Goal: Task Accomplishment & Management: Complete application form

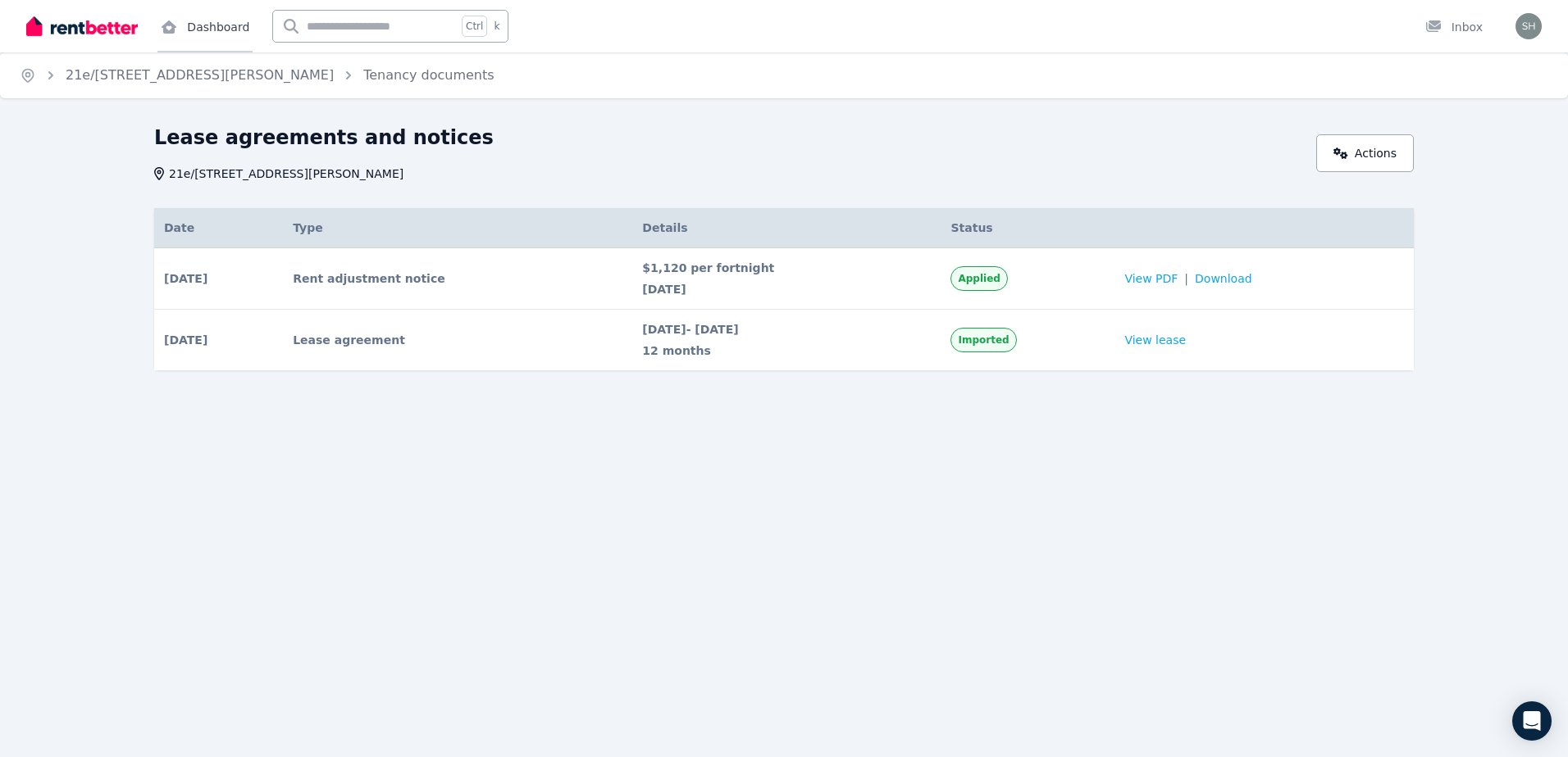
click at [228, 30] on link "Dashboard" at bounding box center [205, 26] width 95 height 52
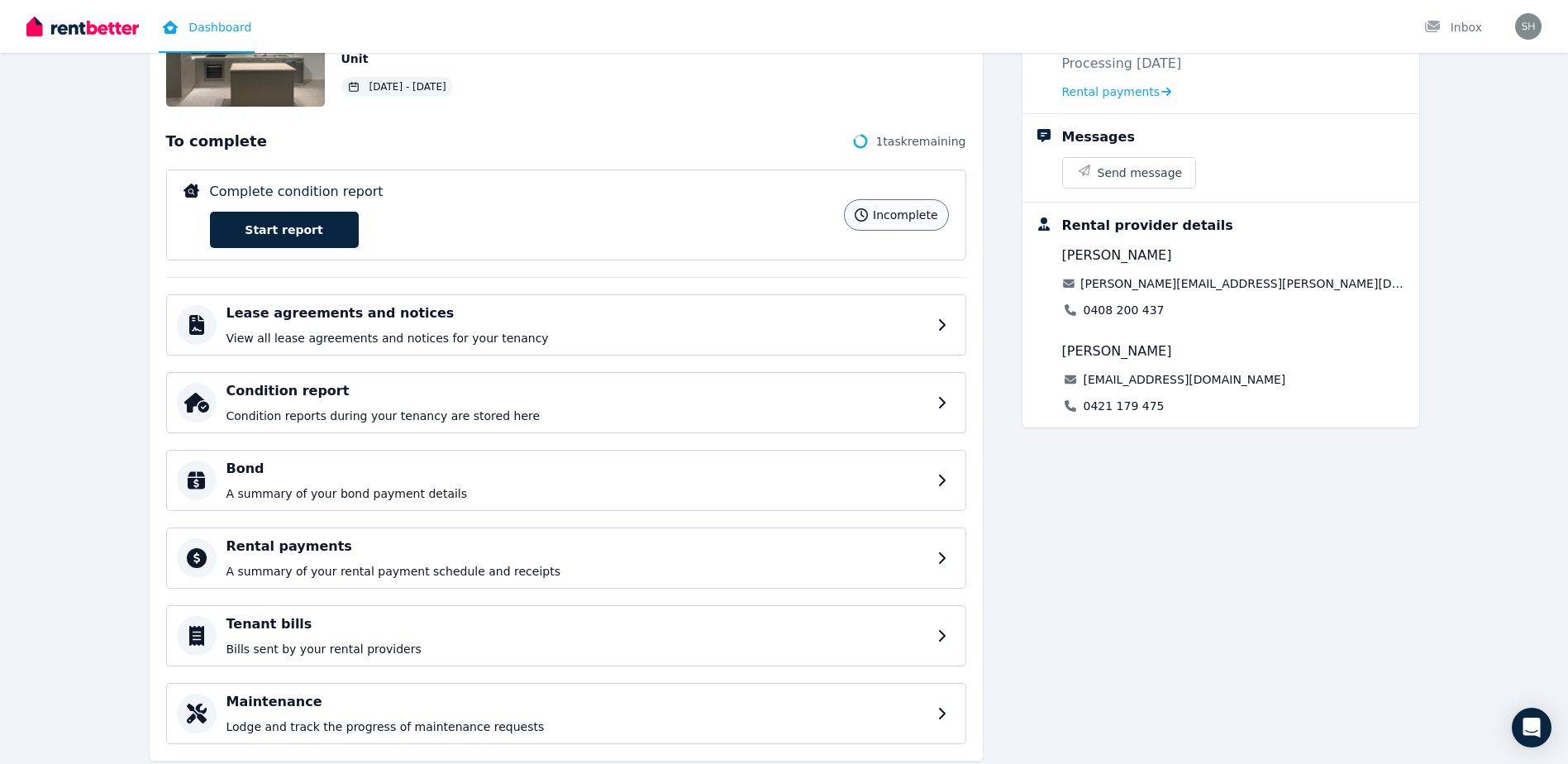
scroll to position [214, 0]
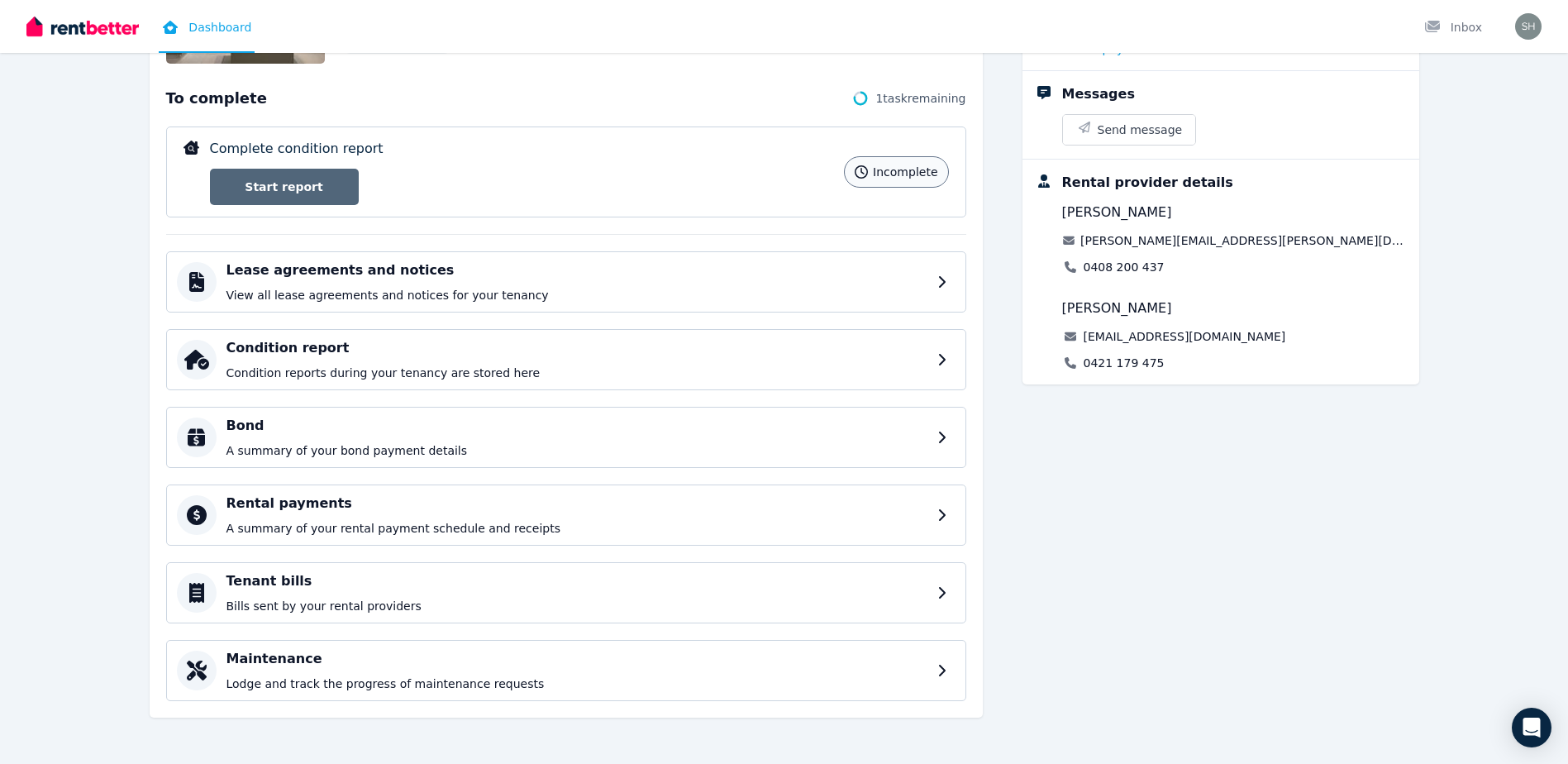
click at [321, 190] on link "Start report" at bounding box center [283, 187] width 149 height 36
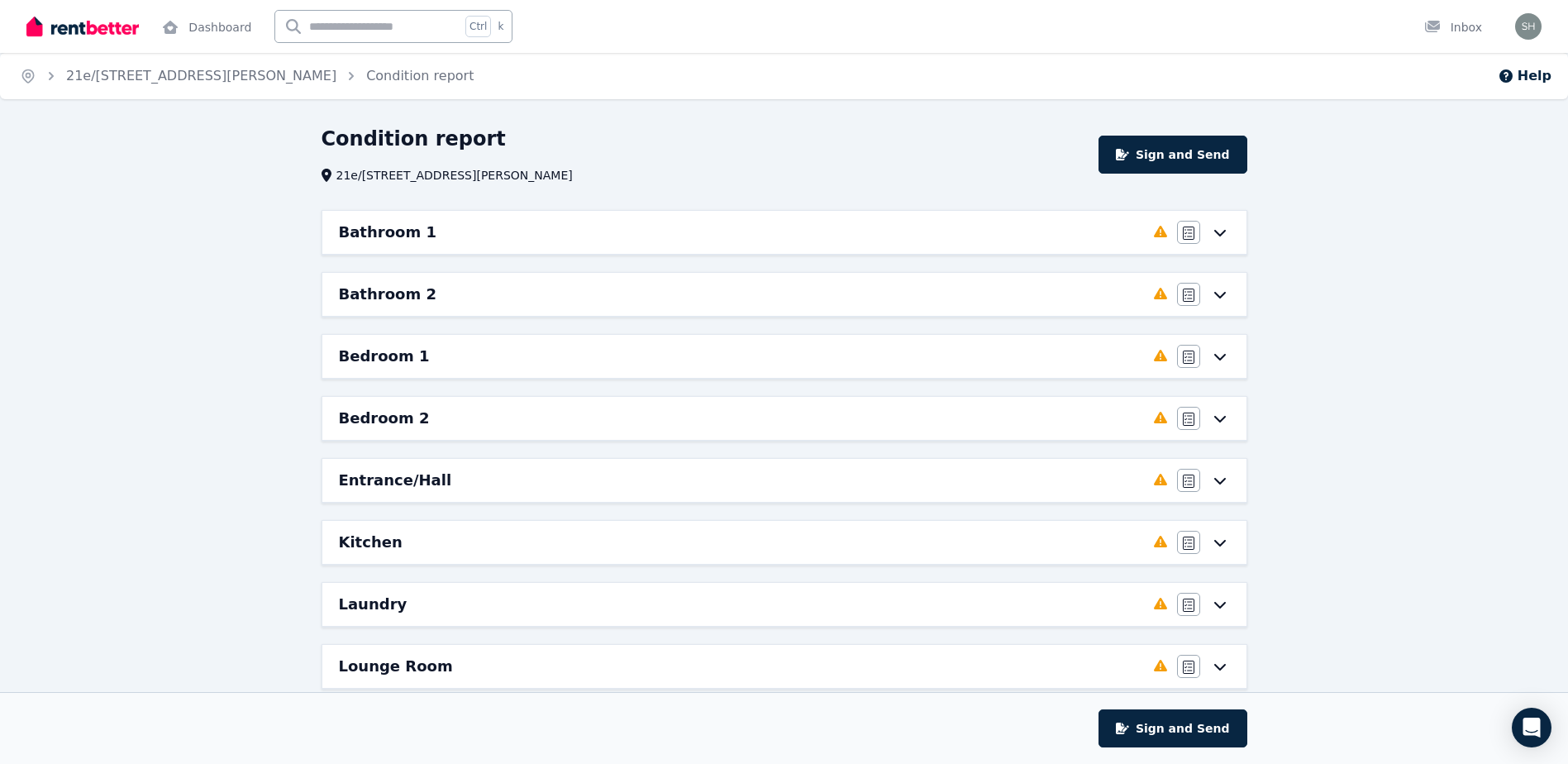
click at [1216, 229] on icon at bounding box center [1220, 232] width 19 height 13
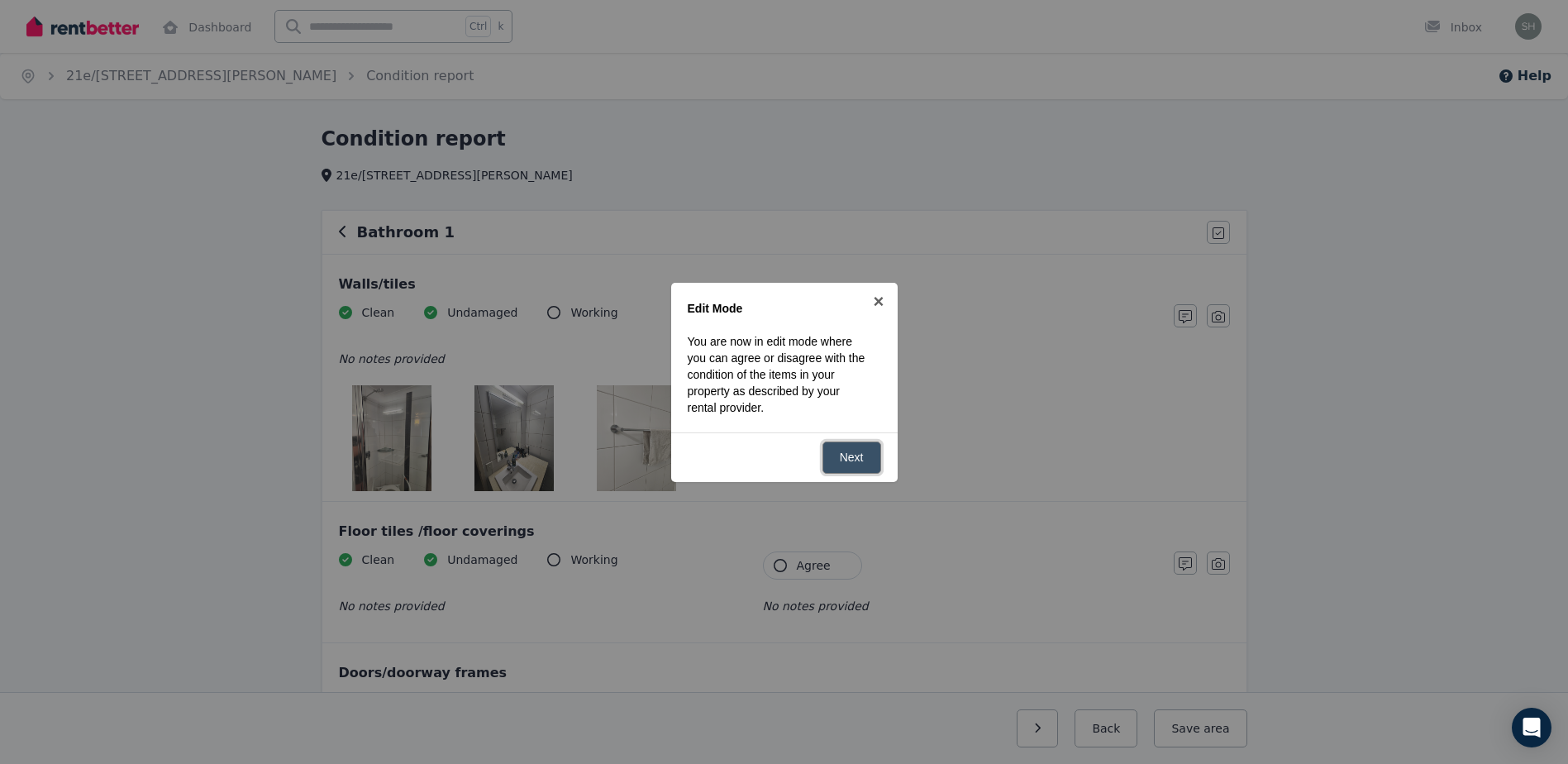
click at [845, 457] on link "Next" at bounding box center [852, 457] width 59 height 32
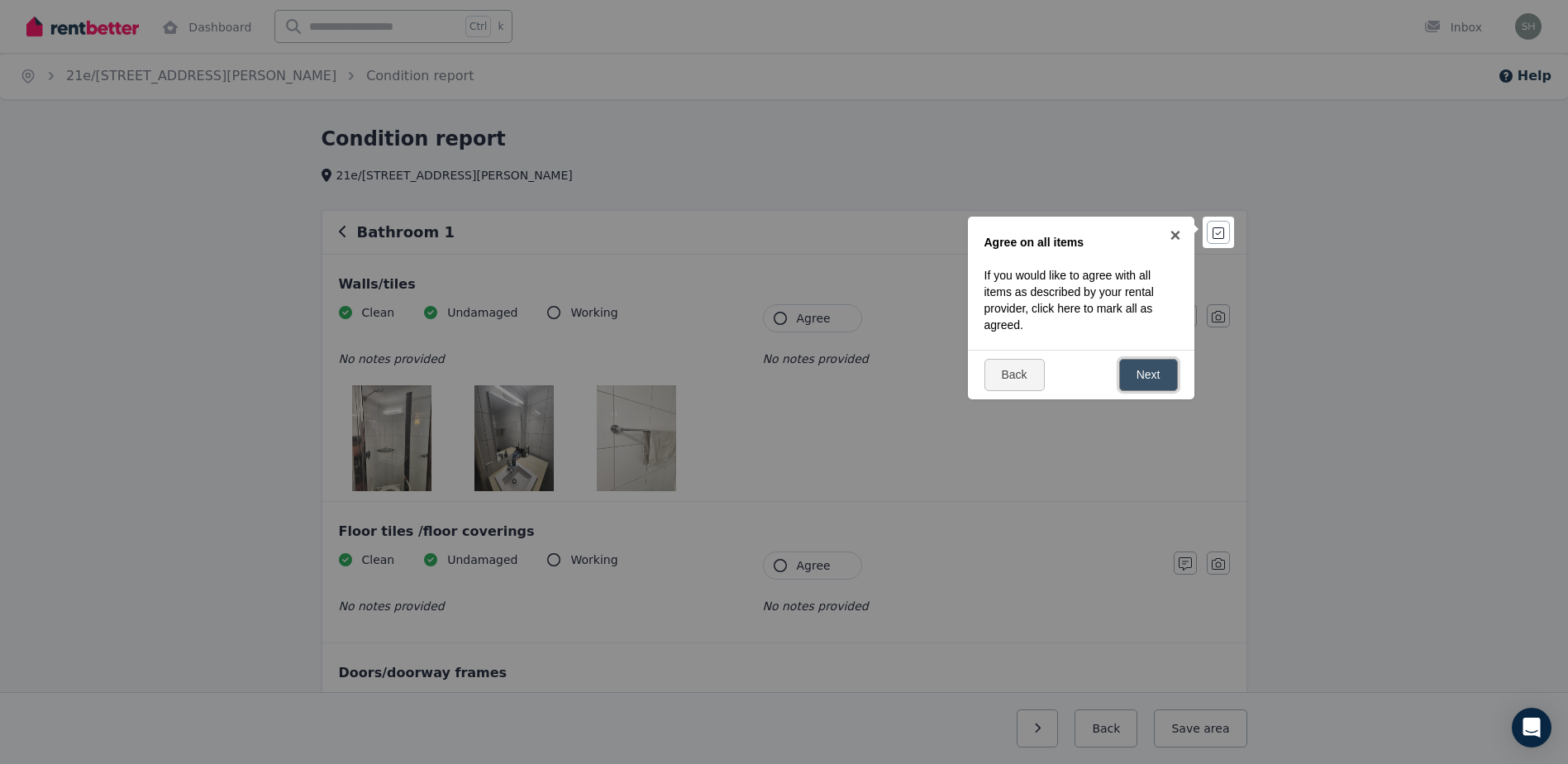
click at [1149, 373] on link "Next" at bounding box center [1149, 375] width 59 height 32
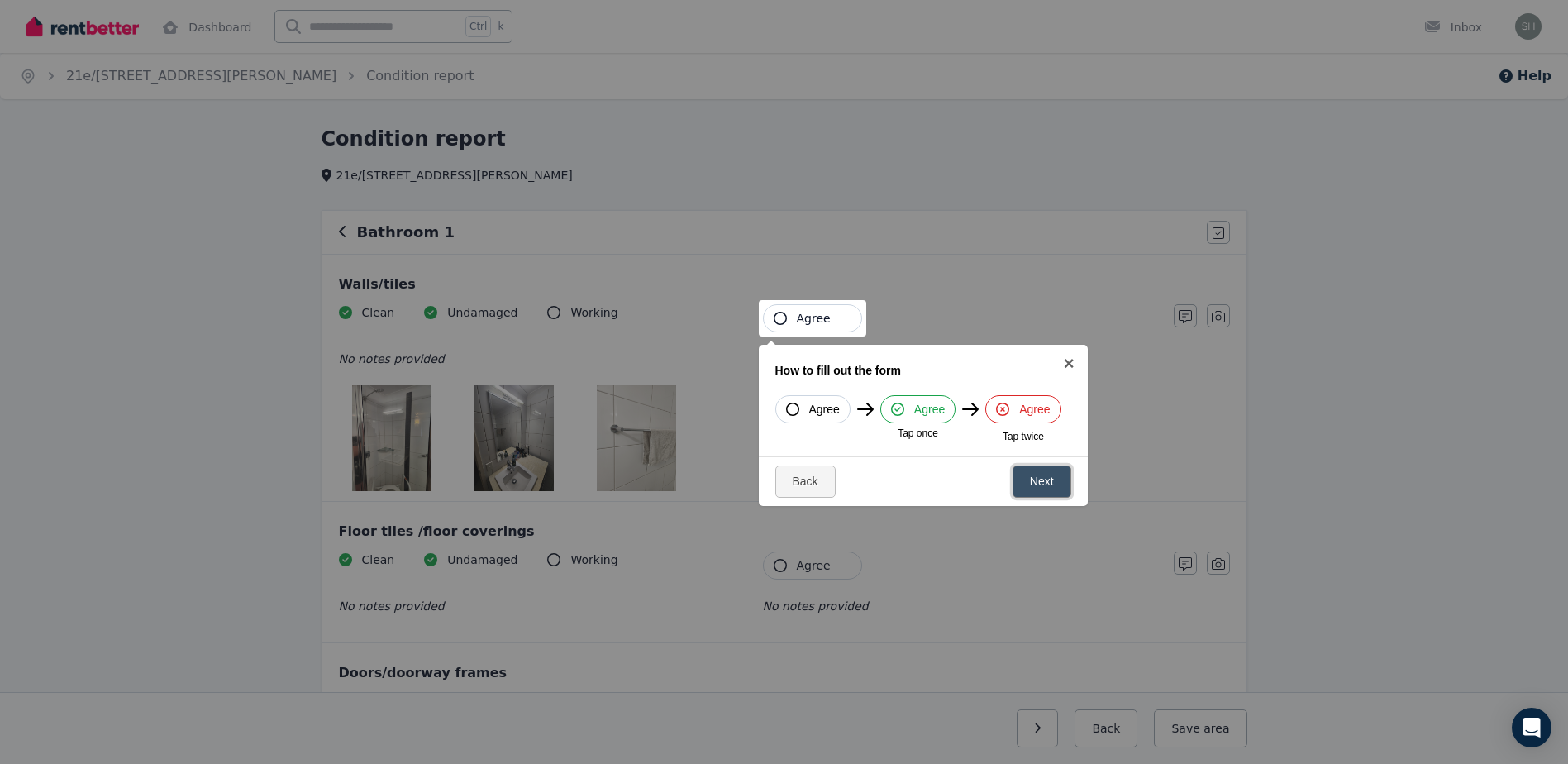
click at [1041, 479] on link "Next" at bounding box center [1043, 481] width 59 height 32
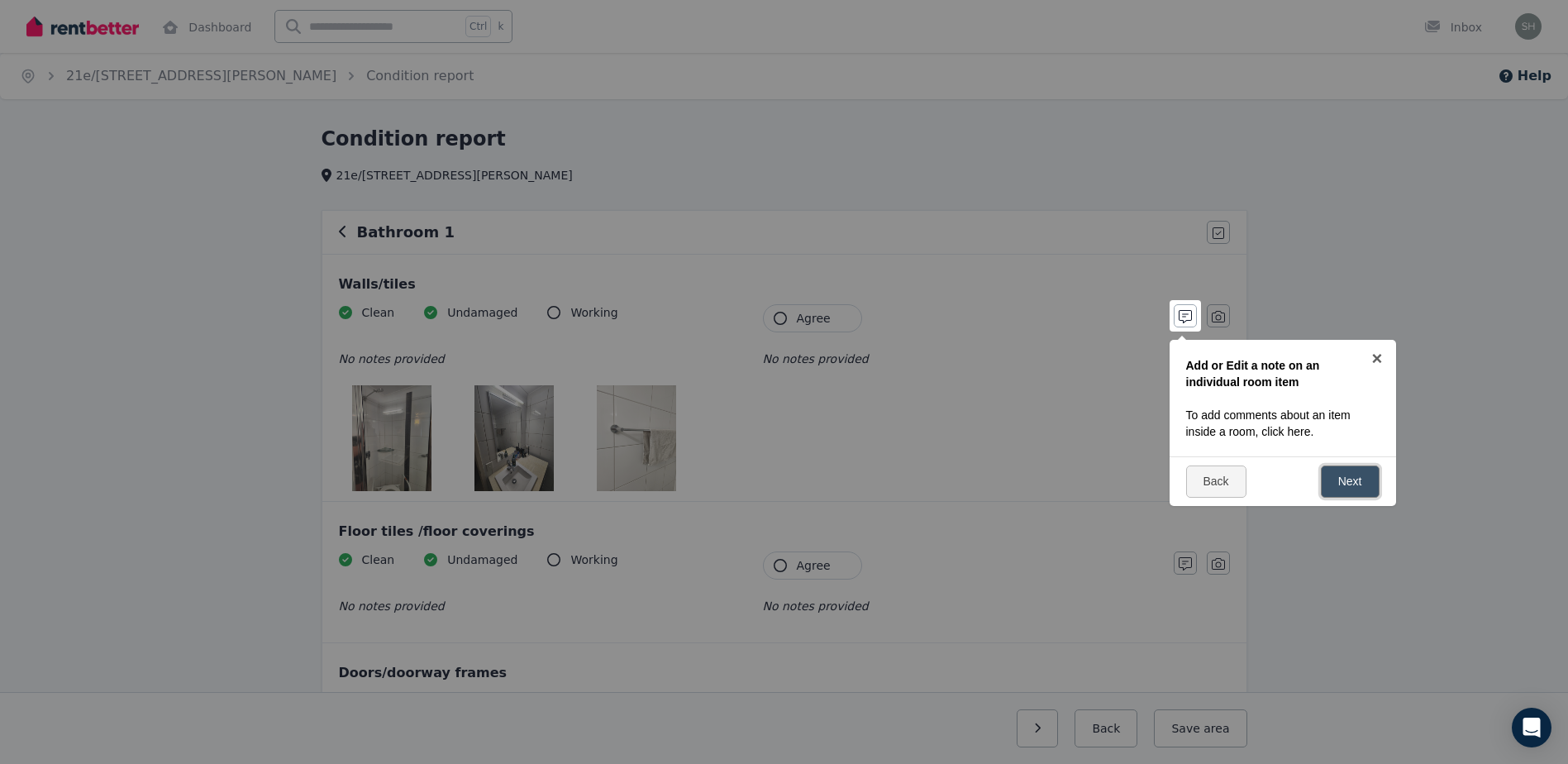
click at [1352, 486] on link "Next" at bounding box center [1351, 481] width 59 height 32
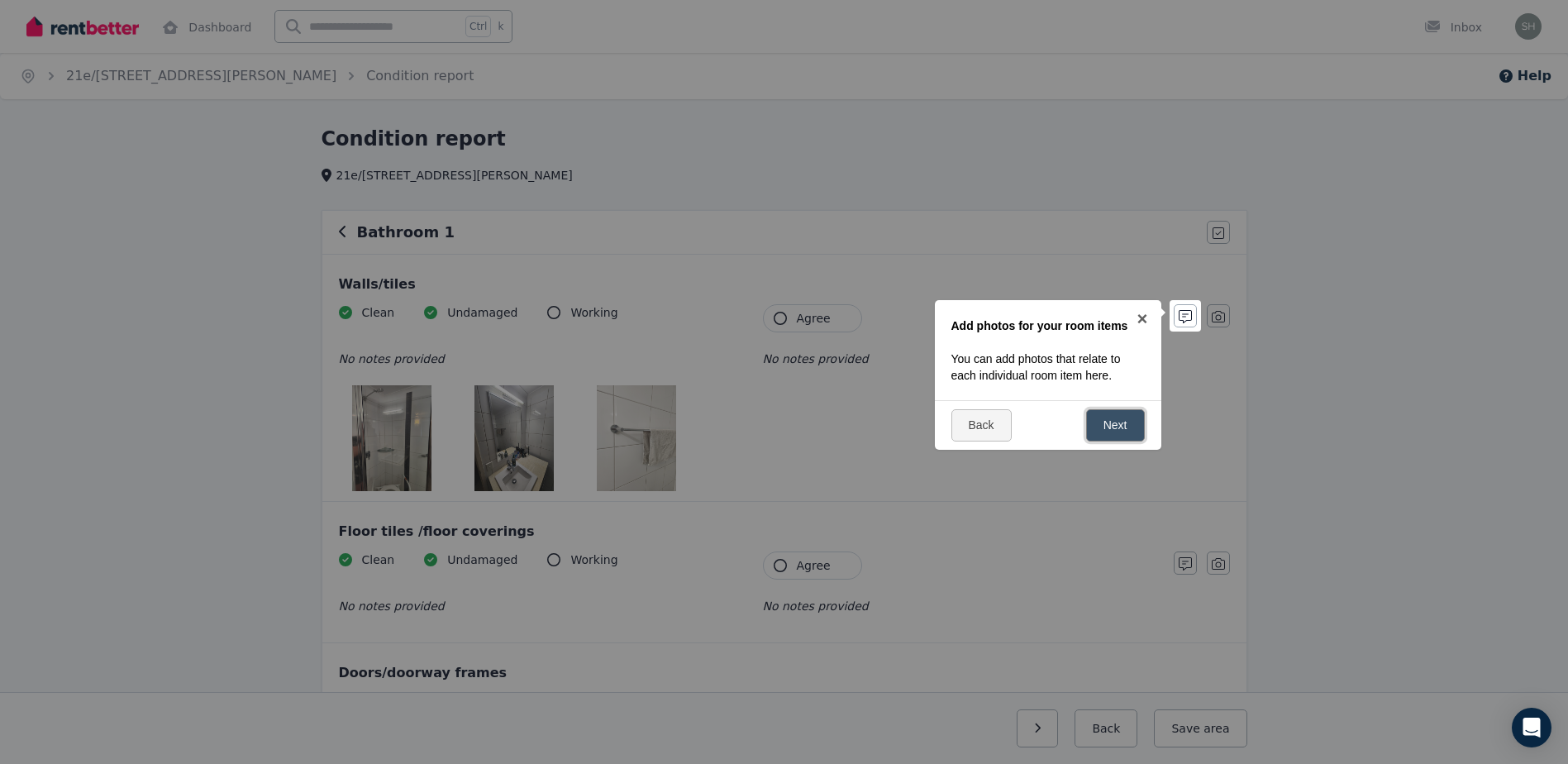
click at [1114, 427] on link "Next" at bounding box center [1116, 425] width 59 height 32
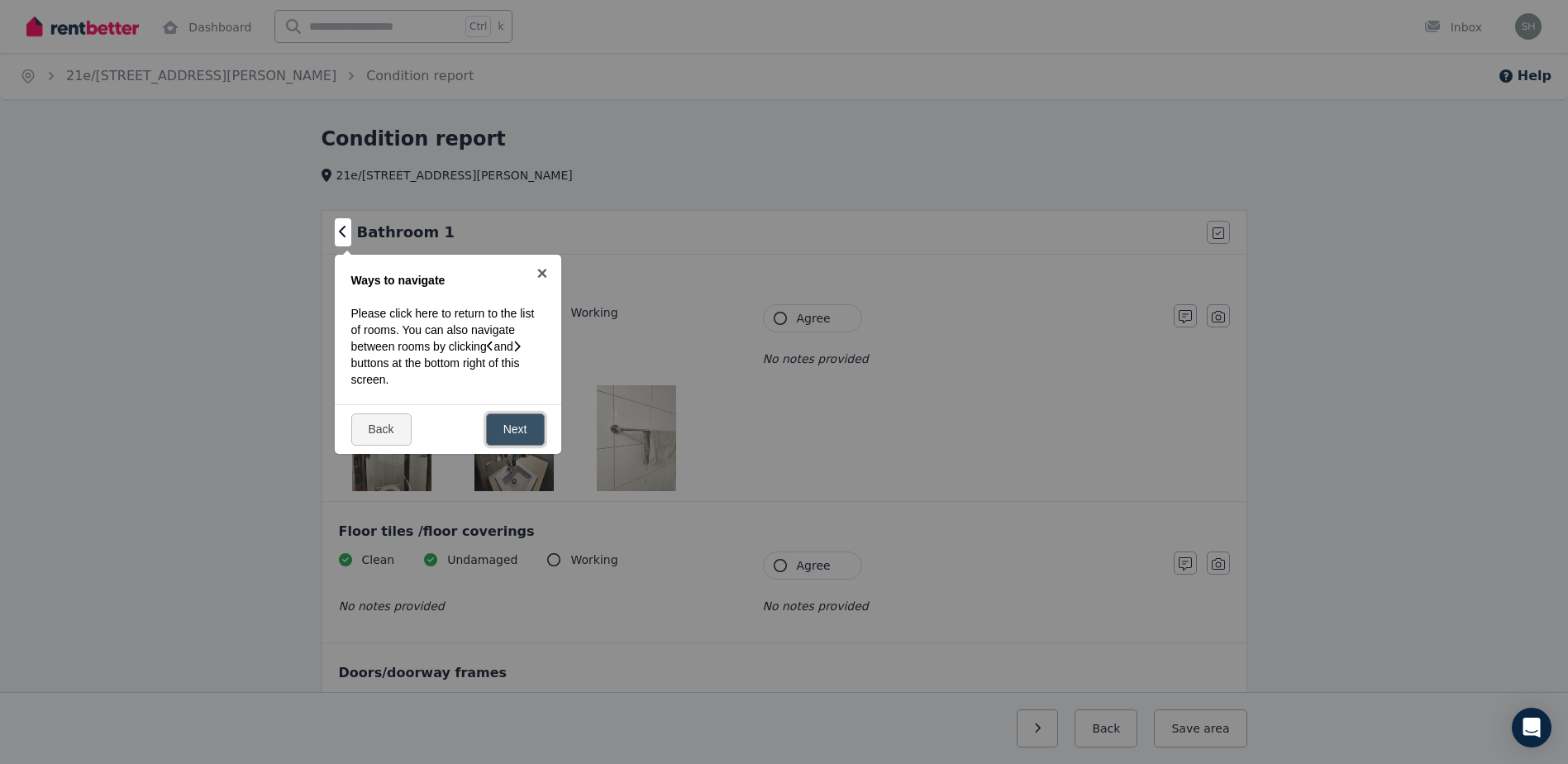
click at [522, 431] on link "Next" at bounding box center [515, 430] width 59 height 32
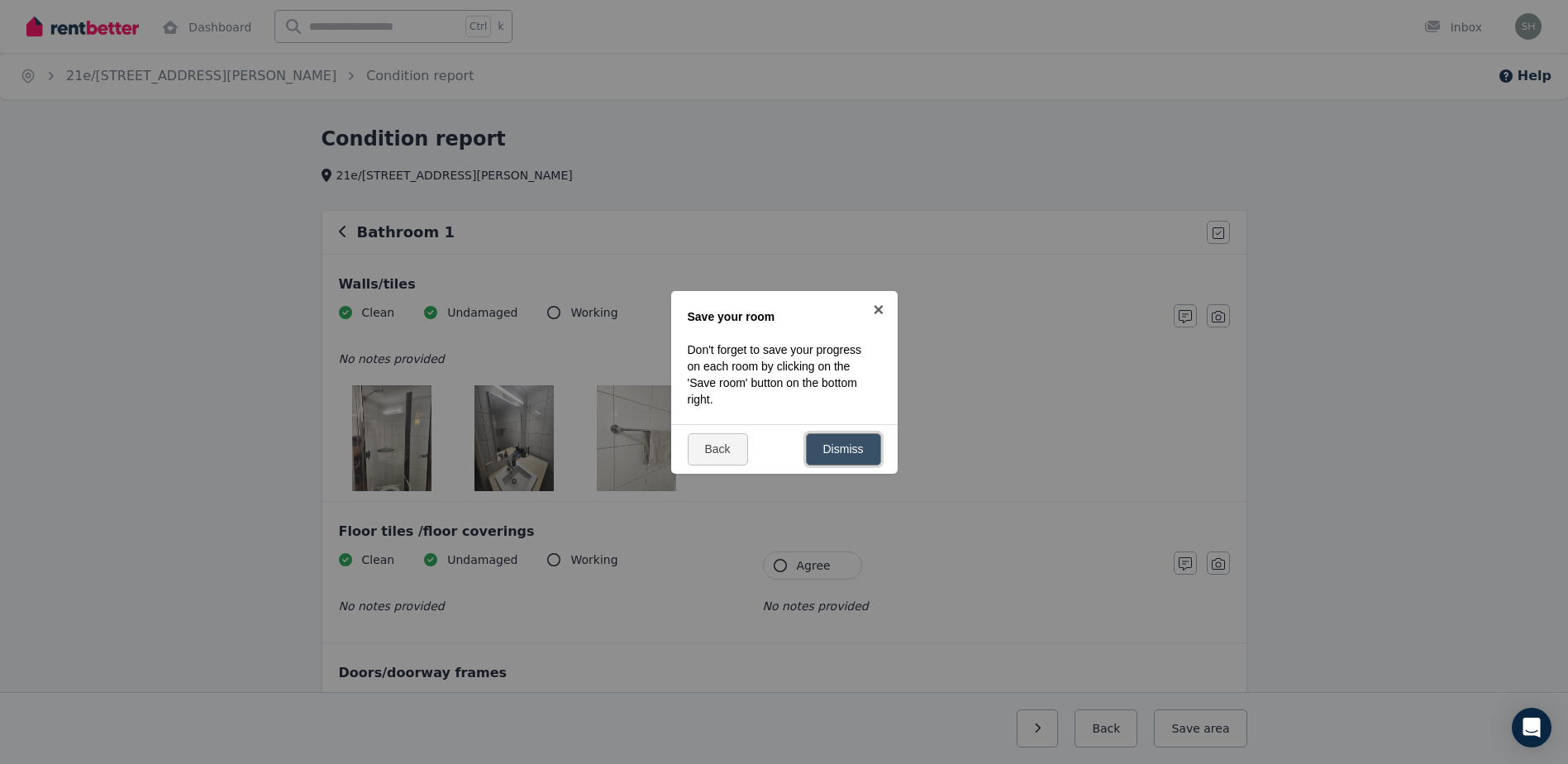
click at [845, 453] on link "Dismiss" at bounding box center [843, 449] width 75 height 32
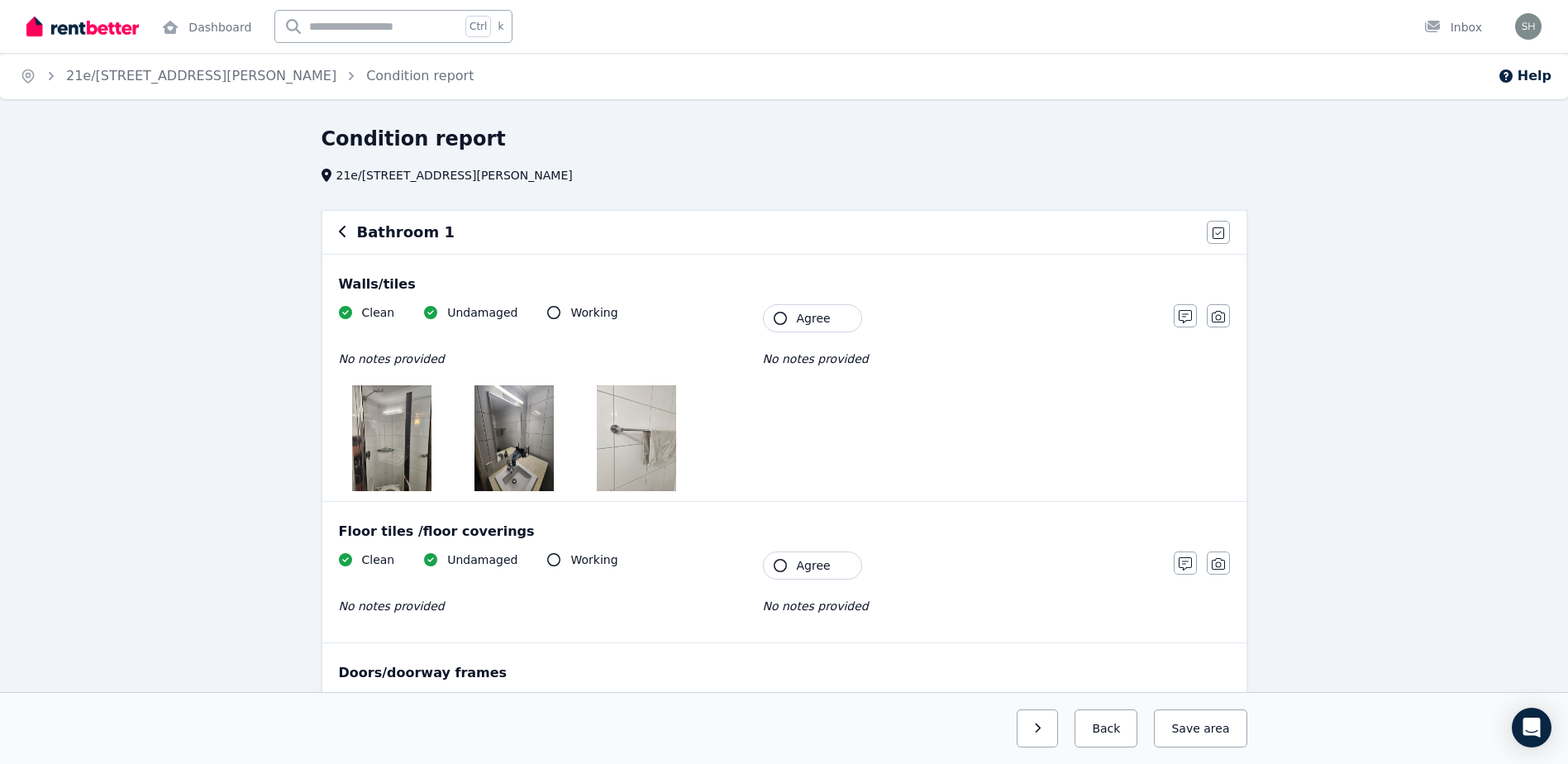
drag, startPoint x: 1181, startPoint y: 321, endPoint x: 1157, endPoint y: 325, distance: 24.3
click at [1181, 321] on icon "button" at bounding box center [1186, 317] width 13 height 13
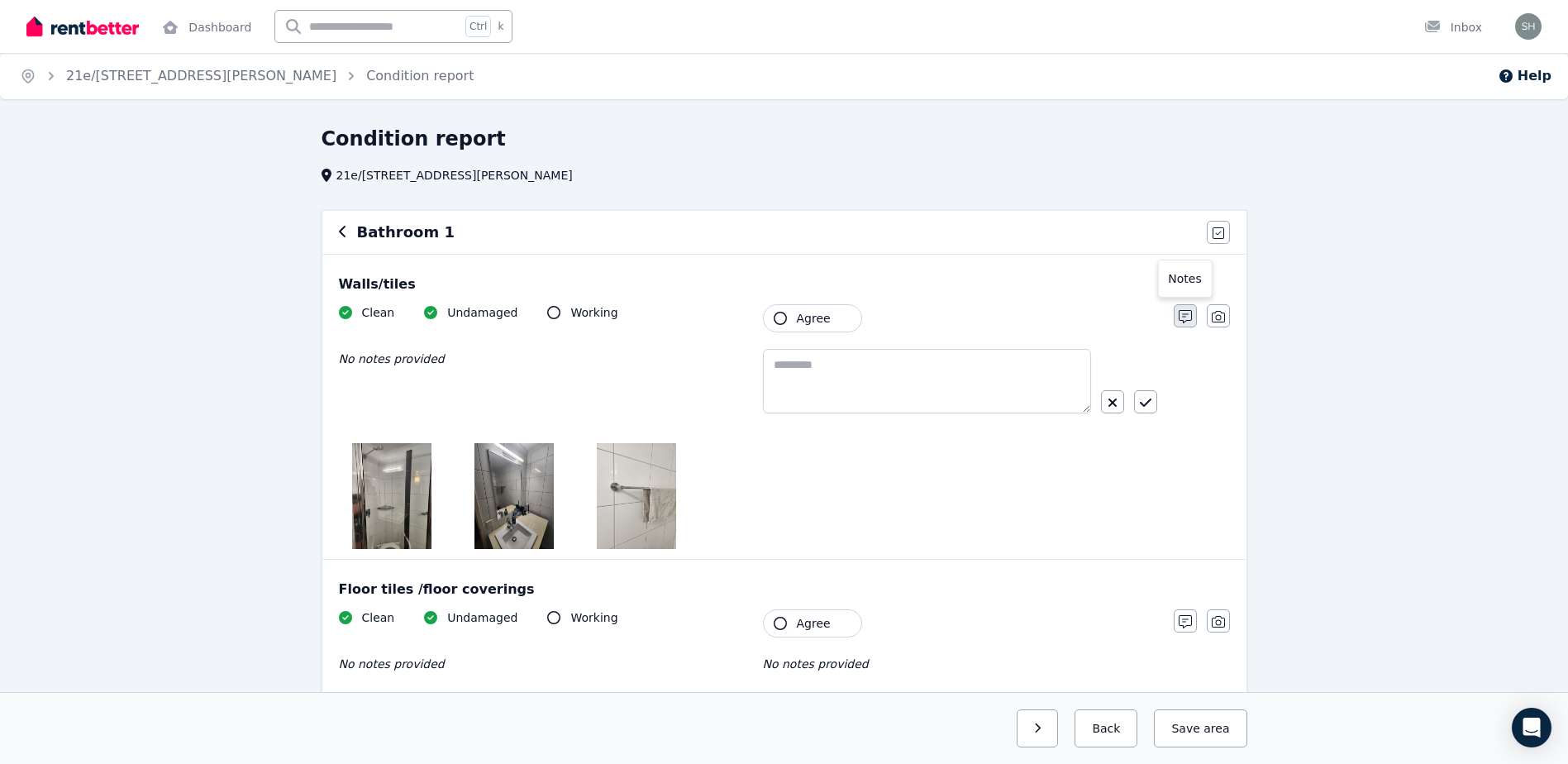
click at [1186, 320] on icon "button" at bounding box center [1186, 317] width 13 height 13
click at [779, 314] on icon "button" at bounding box center [780, 318] width 13 height 13
click at [1116, 408] on icon "button" at bounding box center [1113, 403] width 10 height 13
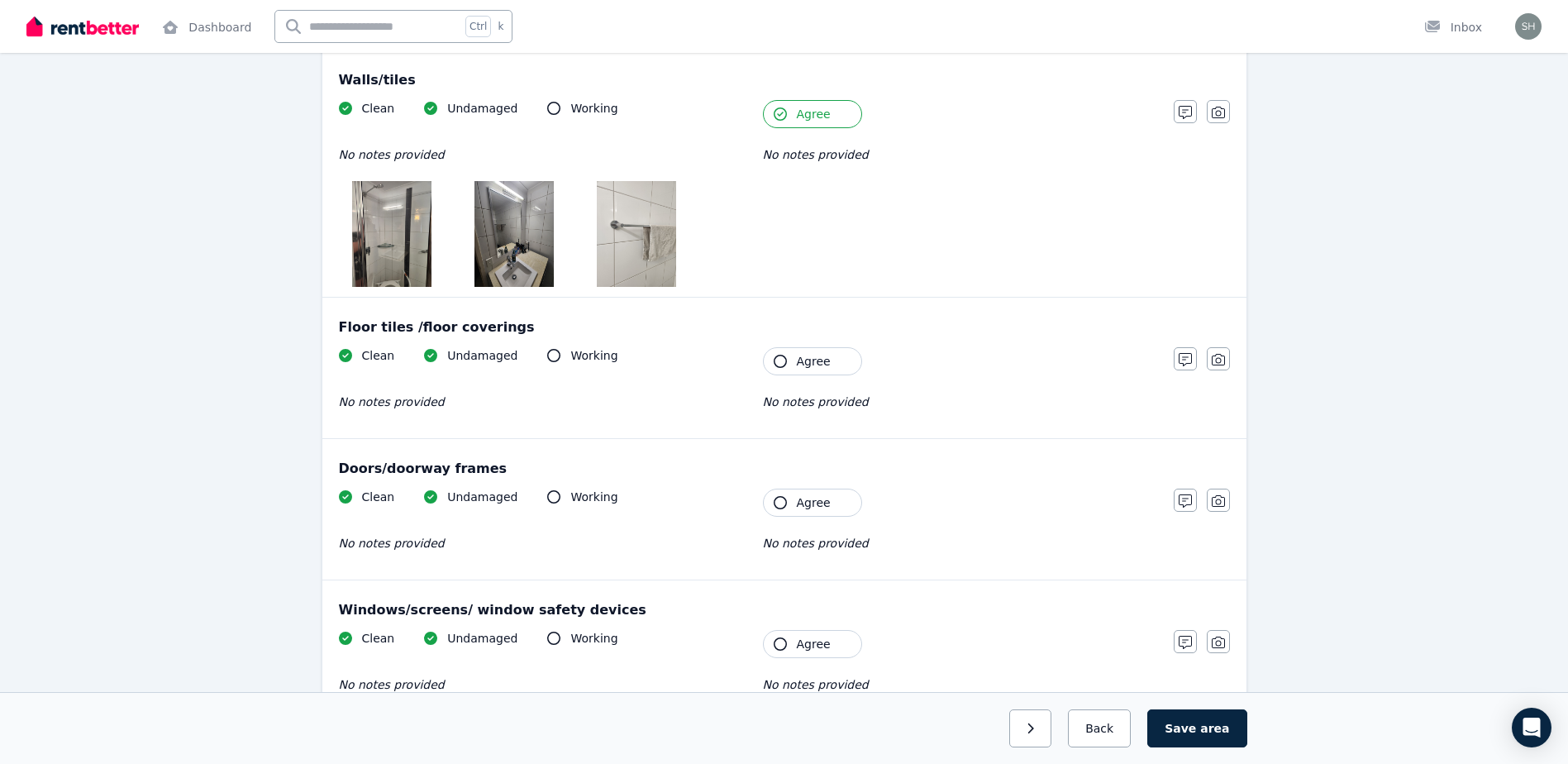
scroll to position [249, 0]
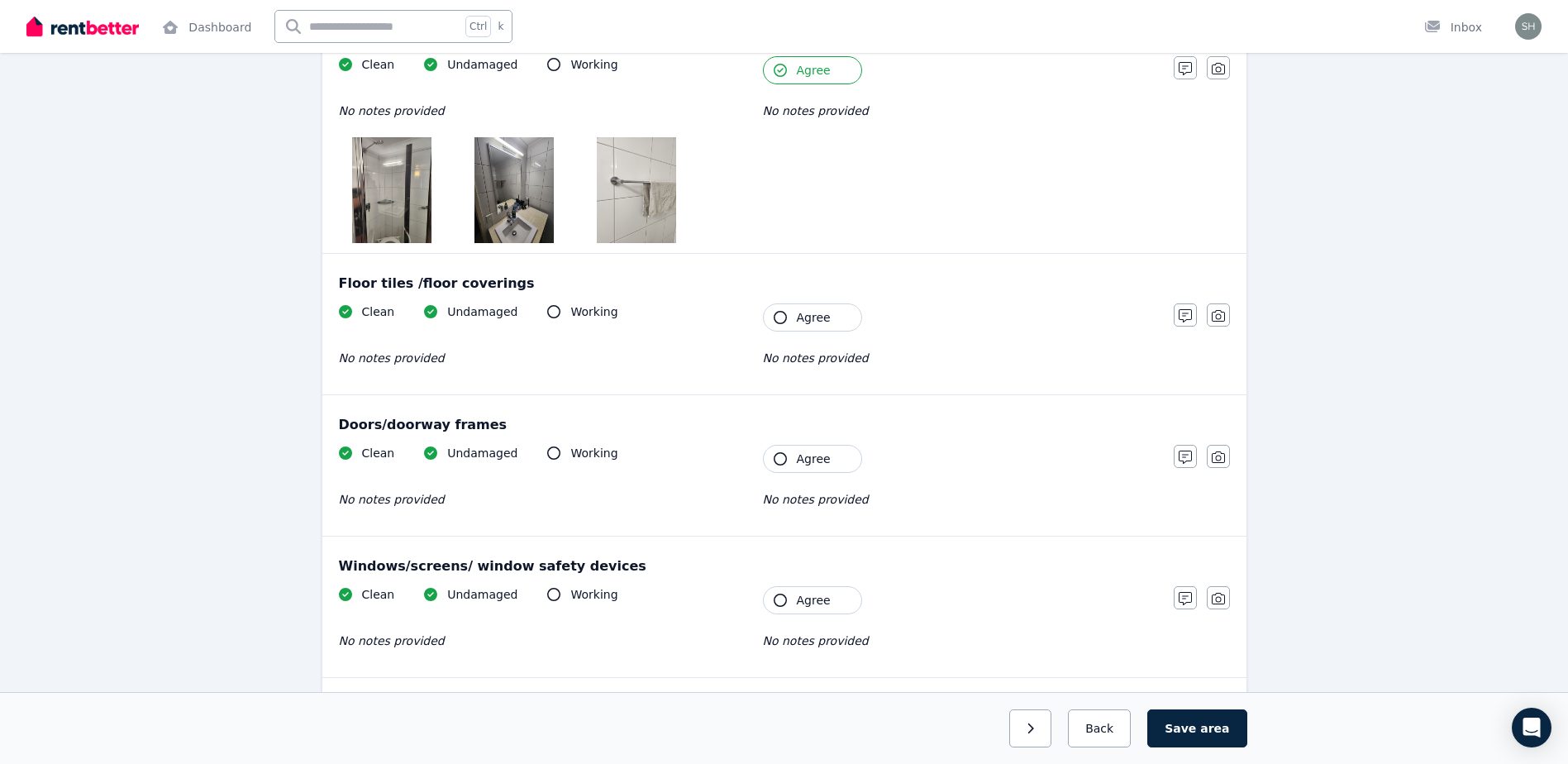
click at [778, 321] on icon "button" at bounding box center [780, 318] width 13 height 13
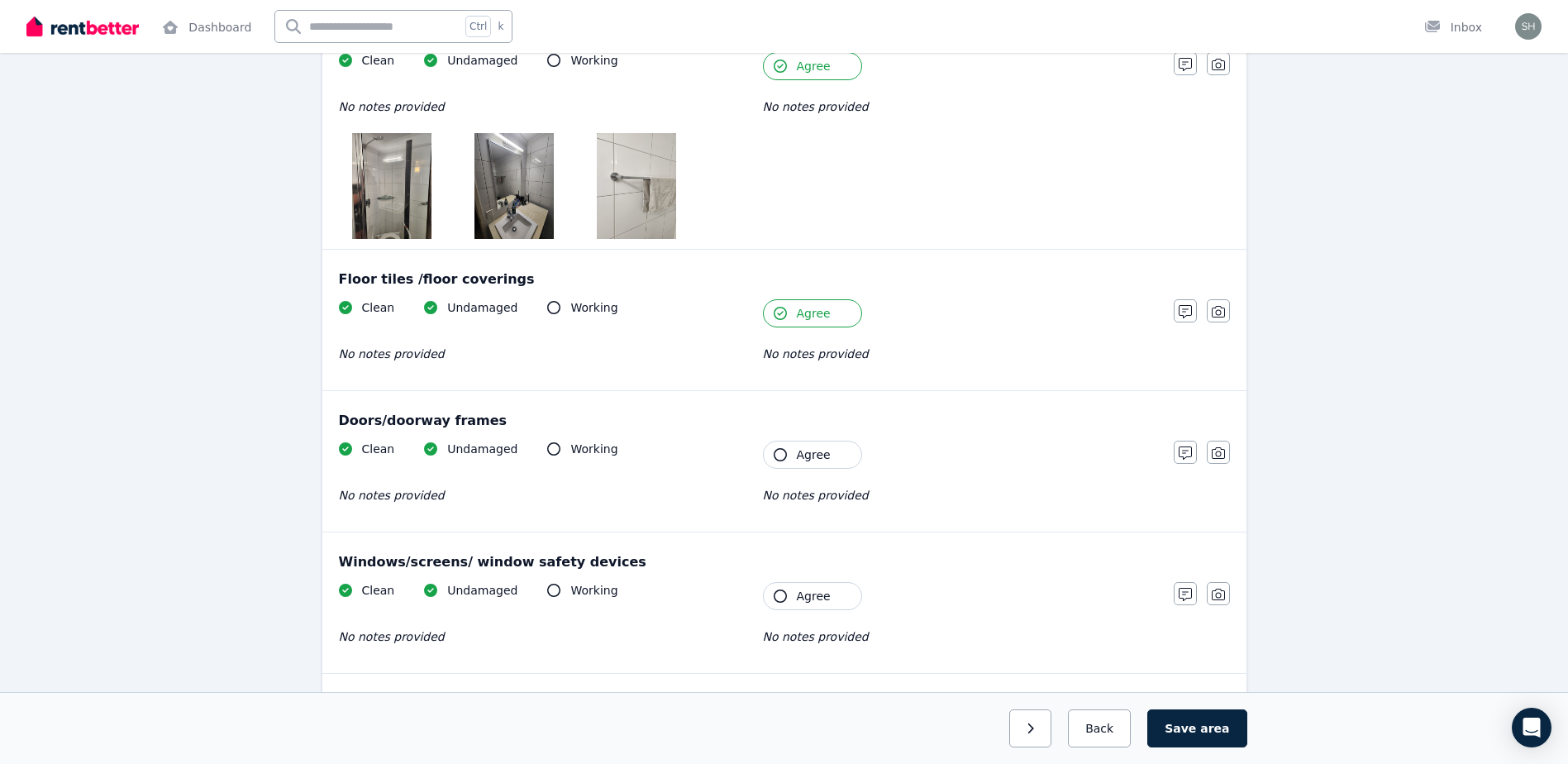
scroll to position [414, 0]
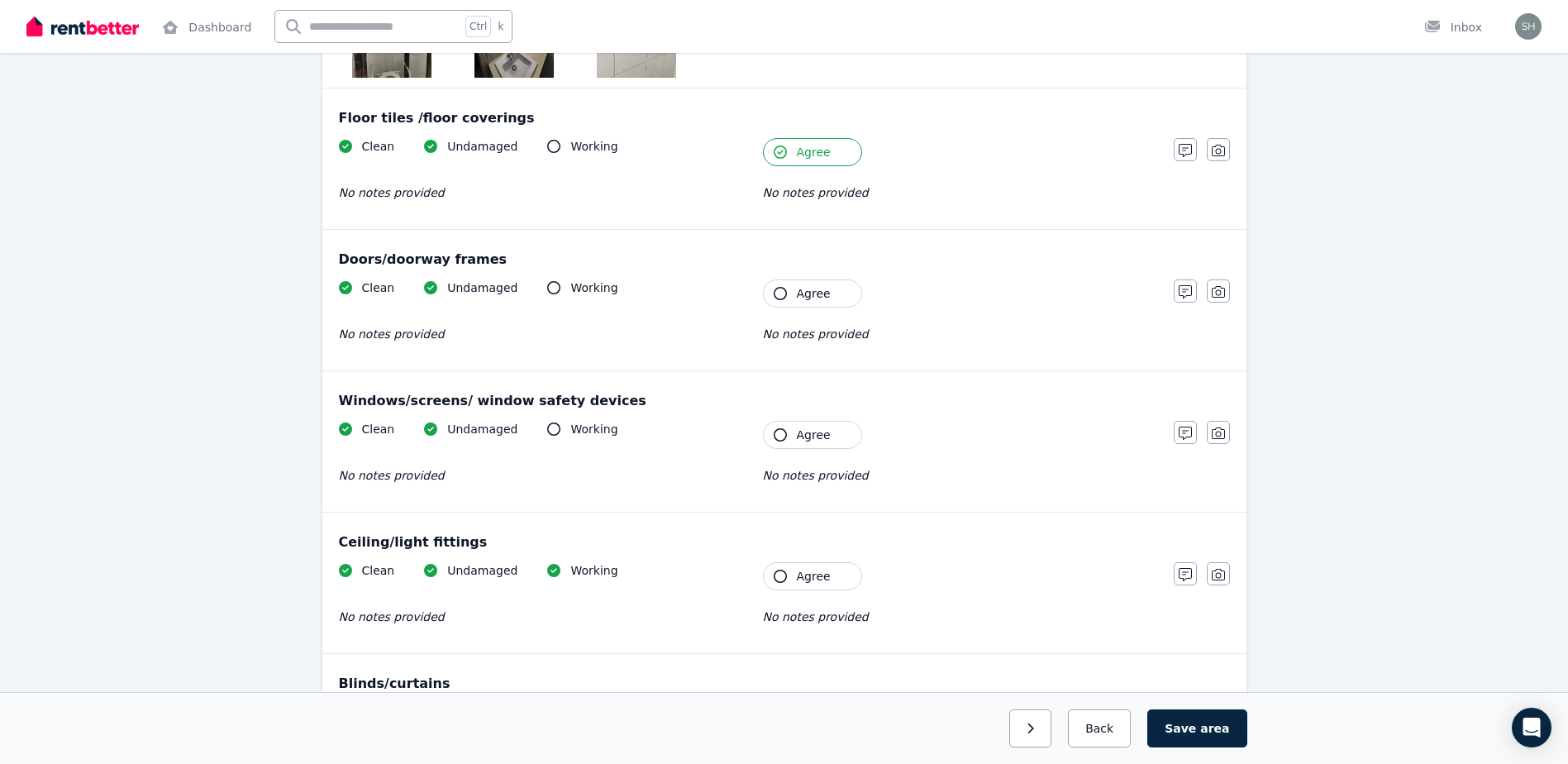
click at [785, 298] on icon "button" at bounding box center [780, 294] width 13 height 13
click at [782, 433] on icon "button" at bounding box center [780, 435] width 13 height 13
click at [784, 576] on icon "button" at bounding box center [780, 576] width 13 height 13
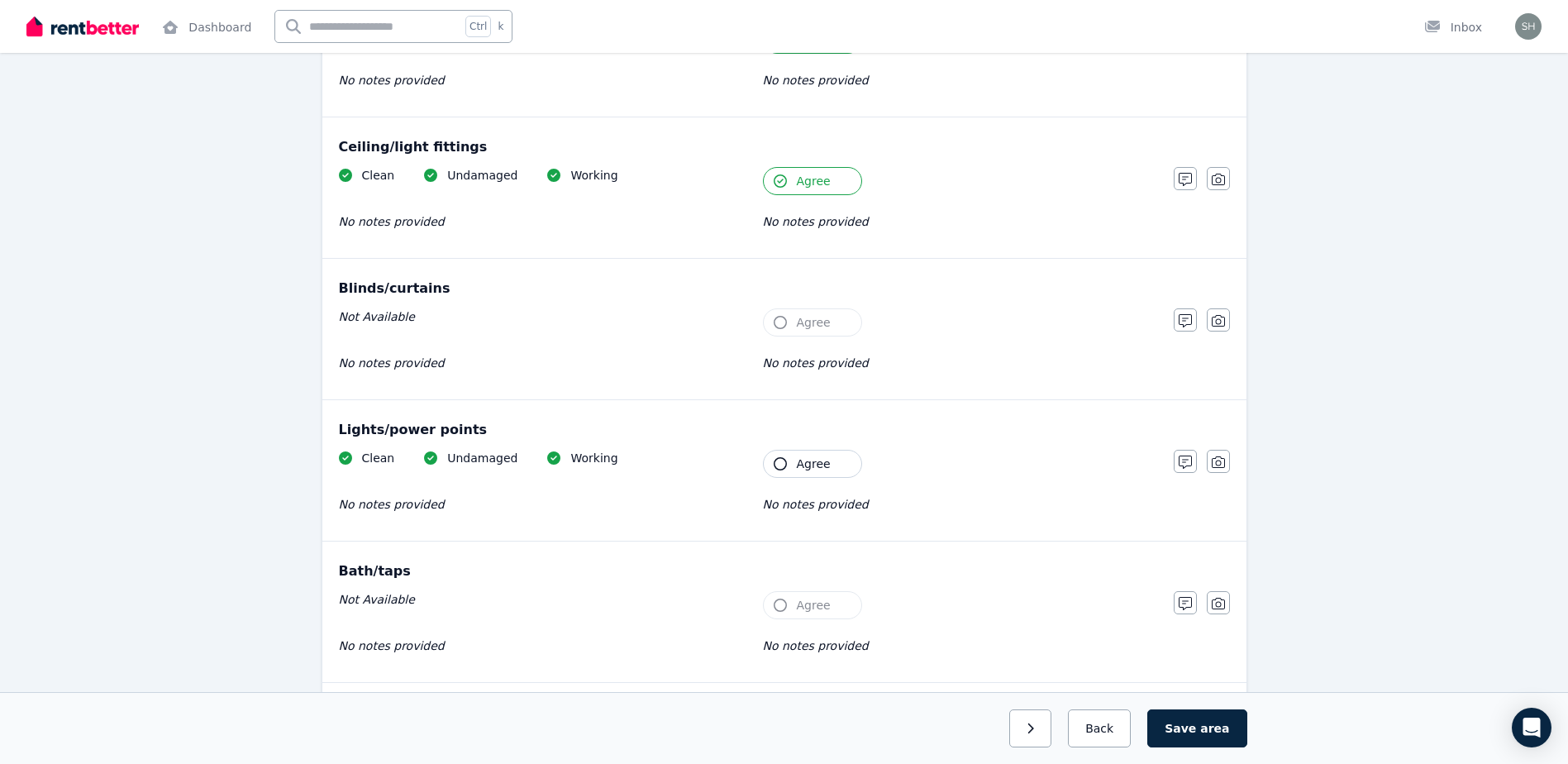
scroll to position [827, 0]
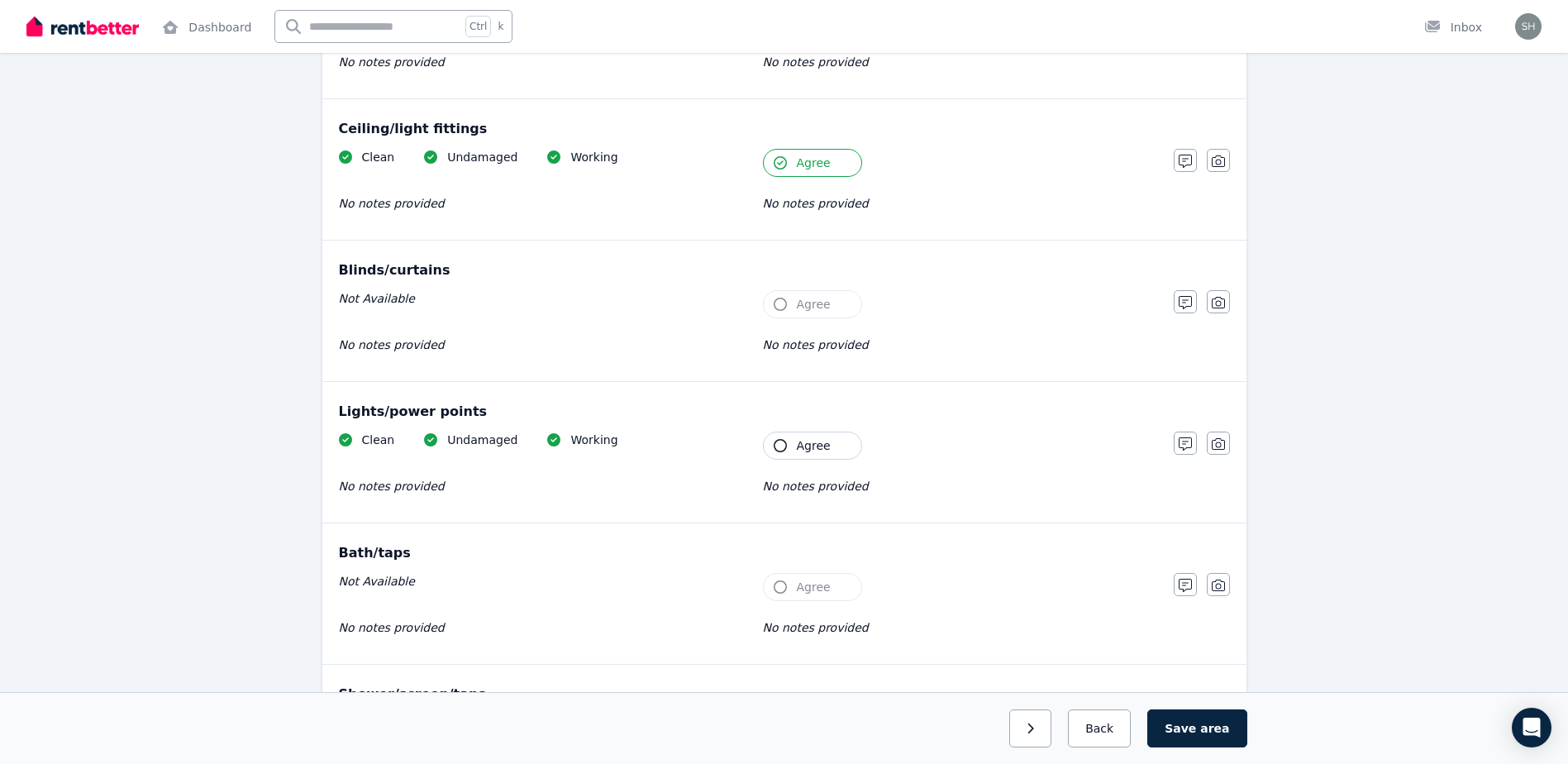
click at [785, 446] on icon "button" at bounding box center [780, 445] width 13 height 13
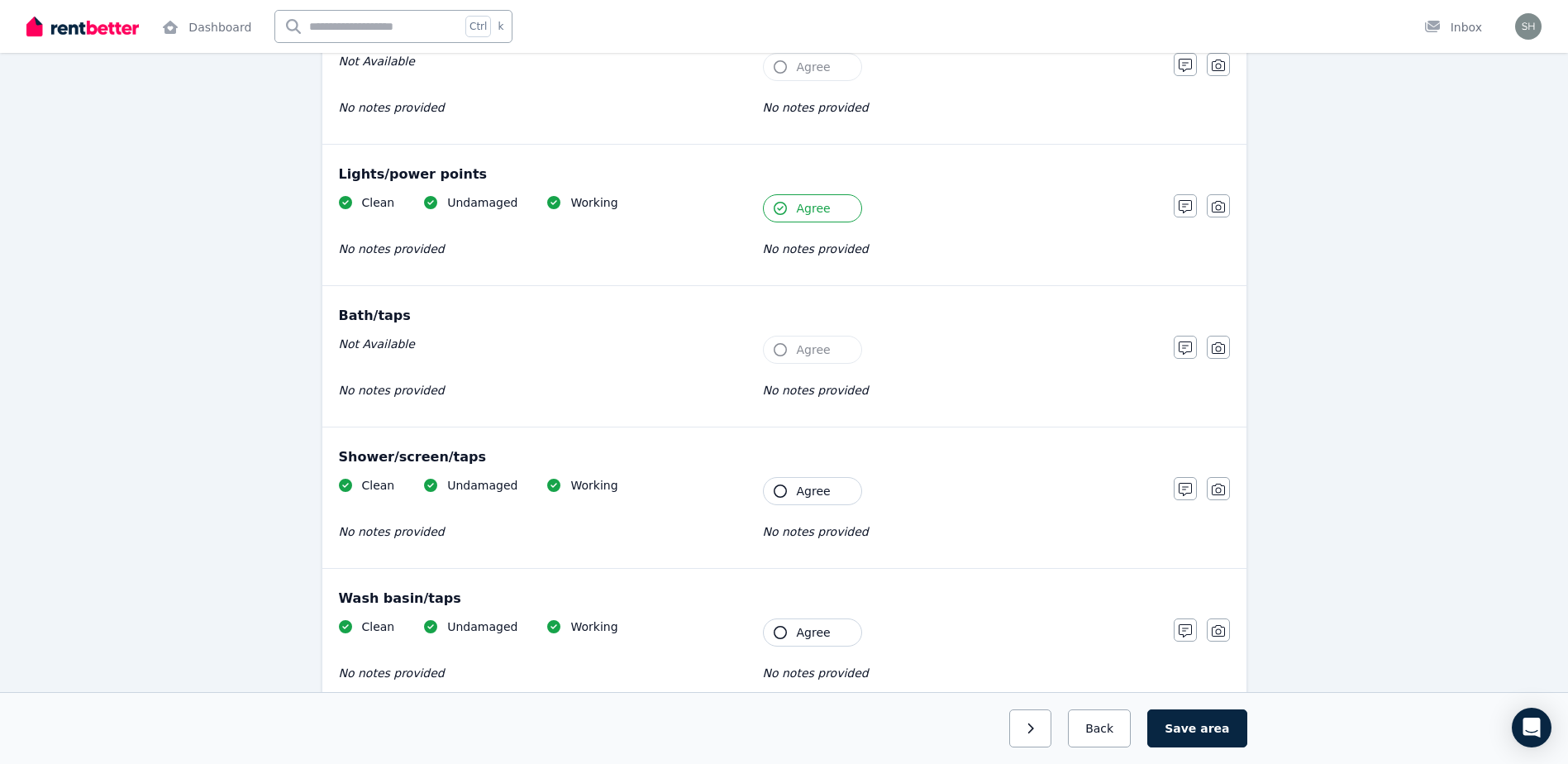
scroll to position [1075, 0]
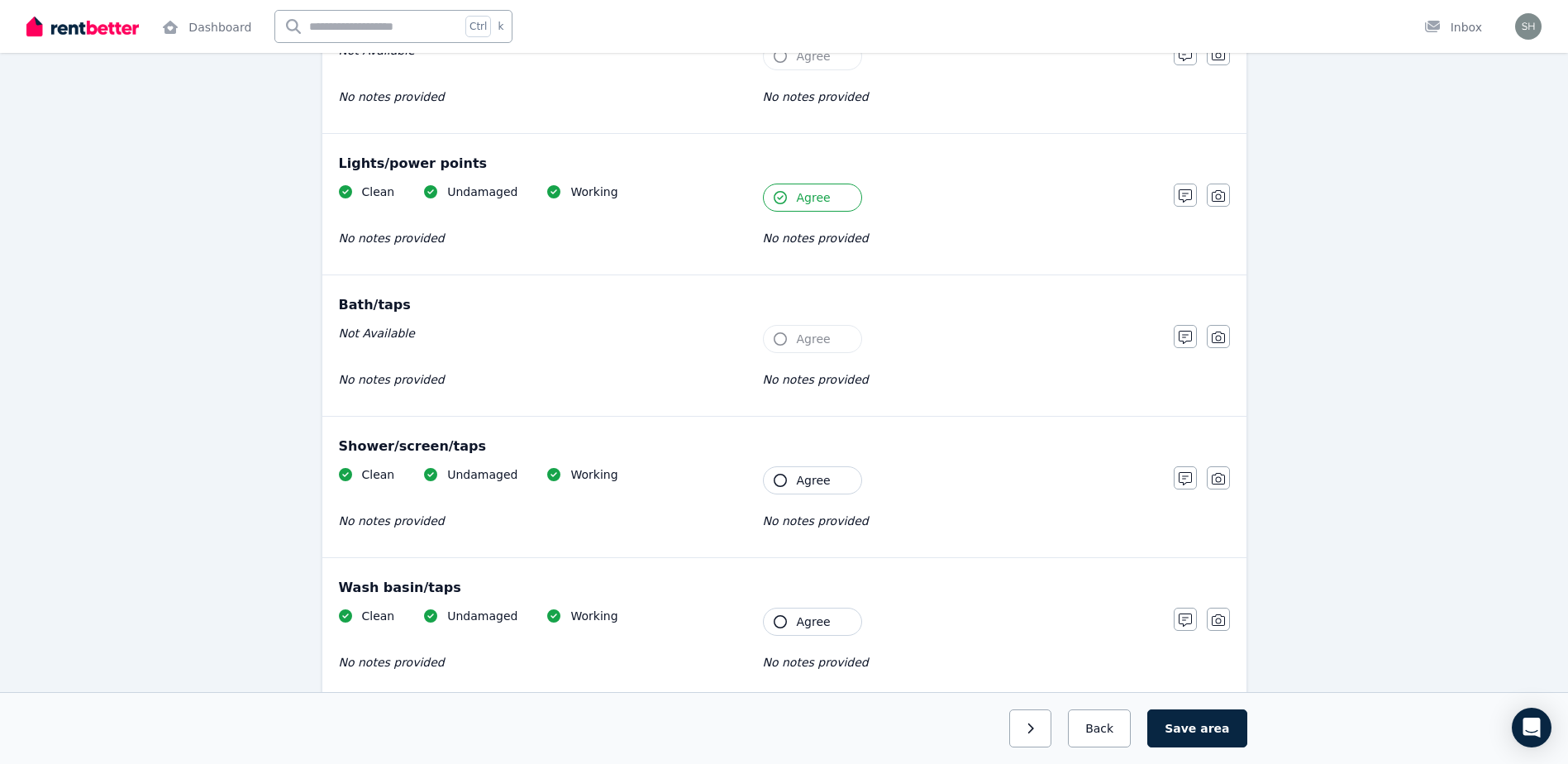
click at [780, 482] on icon "button" at bounding box center [780, 480] width 13 height 13
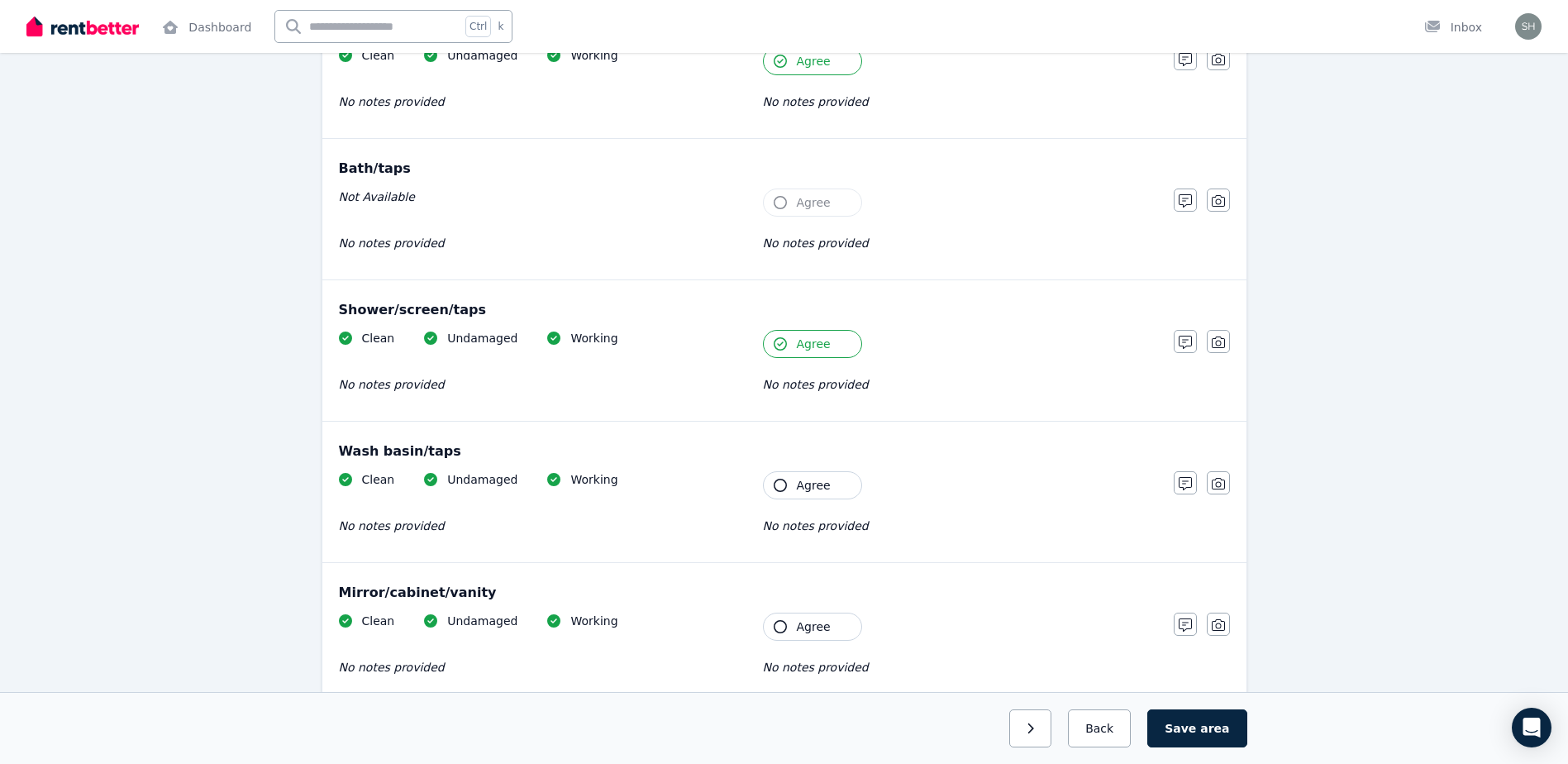
scroll to position [1241, 0]
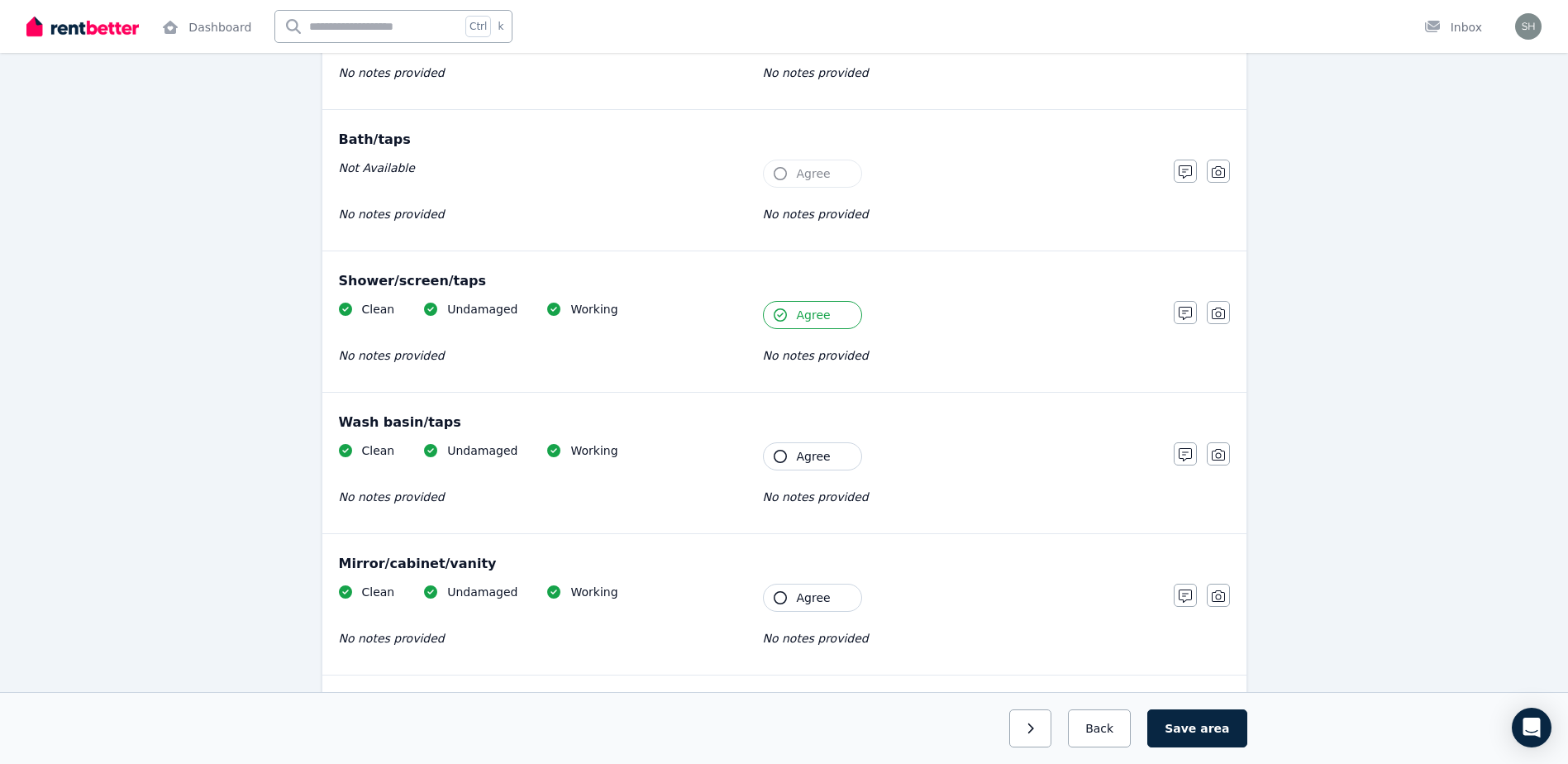
click at [780, 456] on icon "button" at bounding box center [780, 456] width 13 height 13
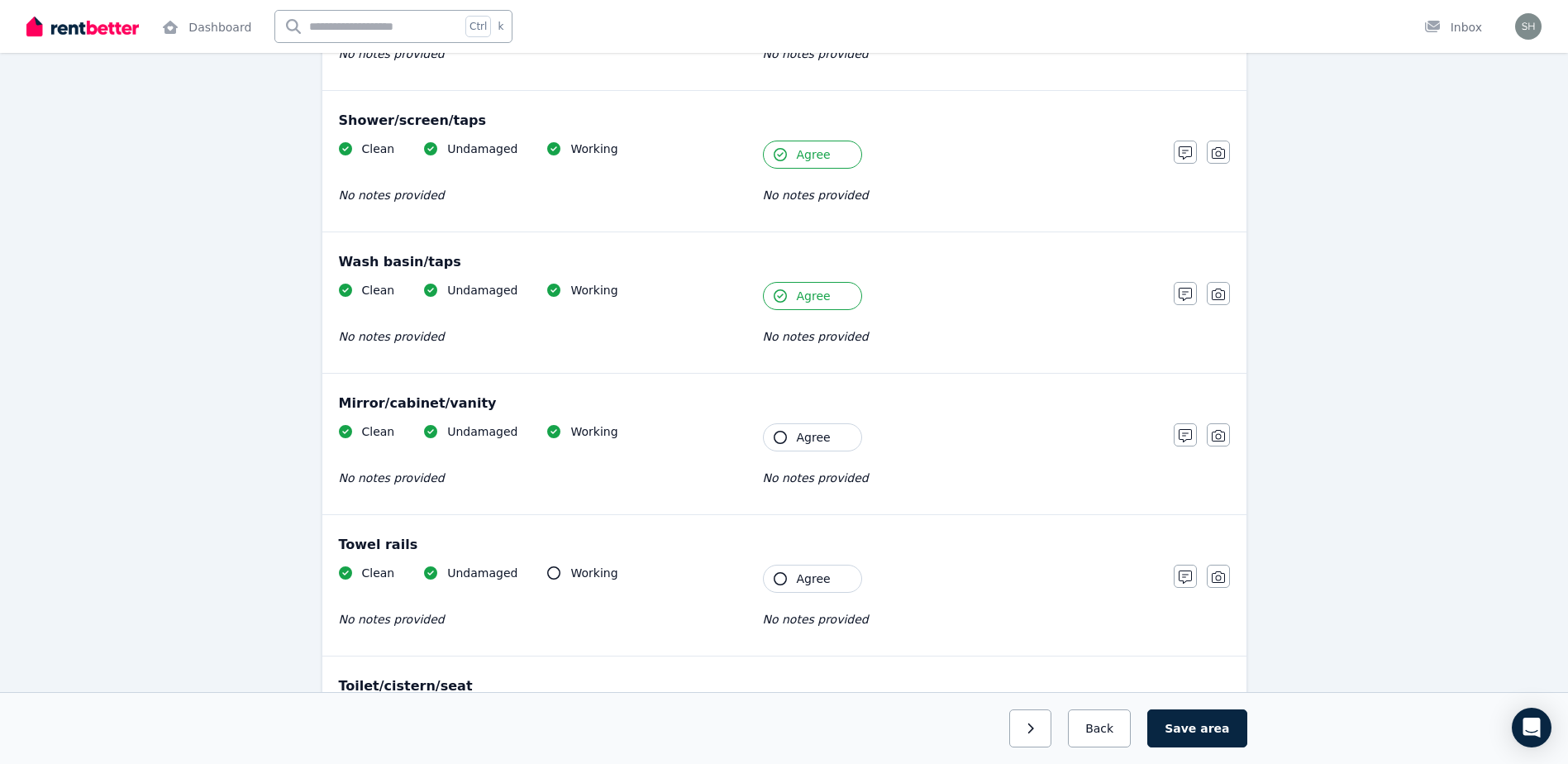
scroll to position [1488, 0]
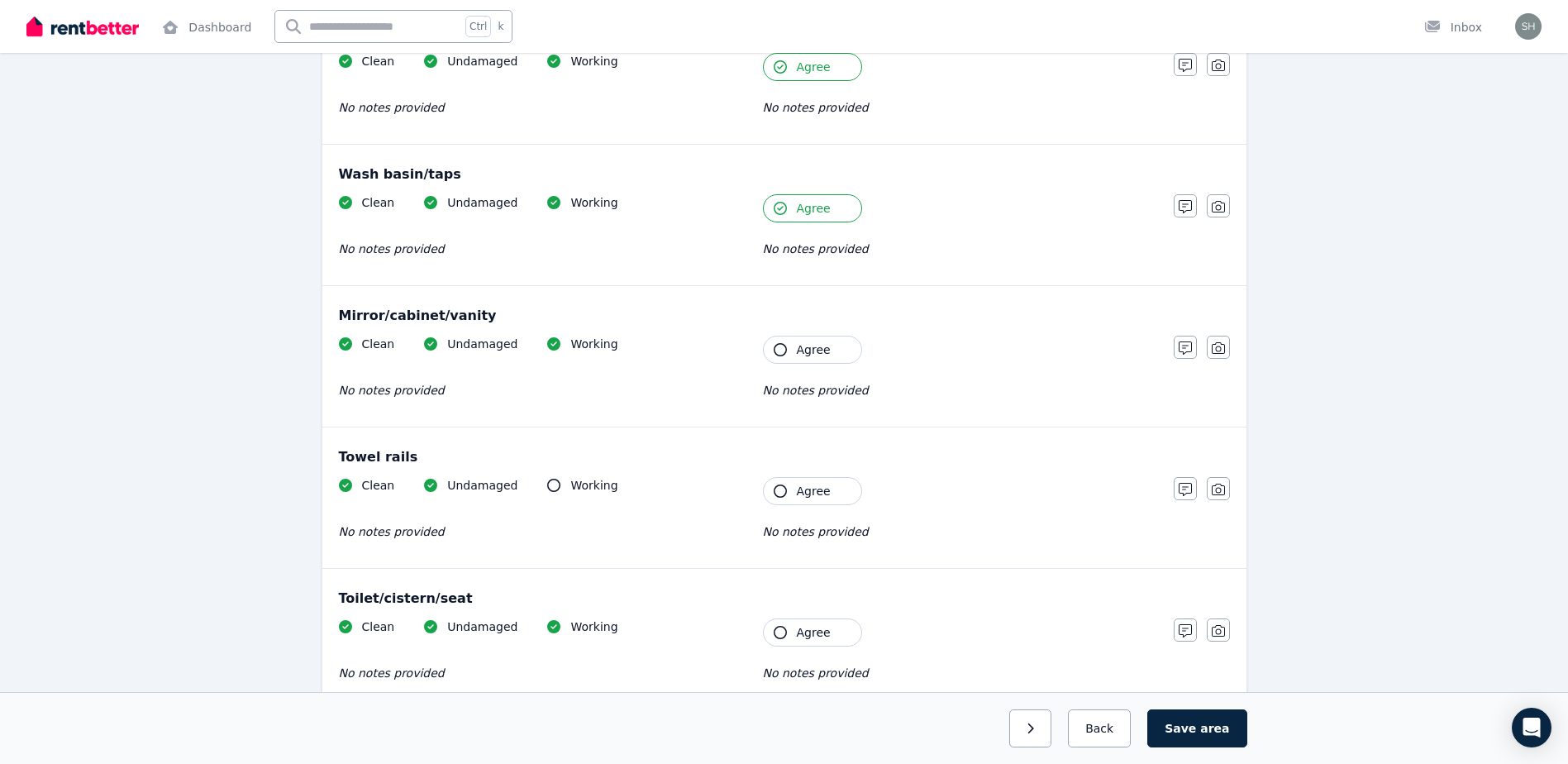
click at [780, 348] on icon "button" at bounding box center [780, 350] width 13 height 13
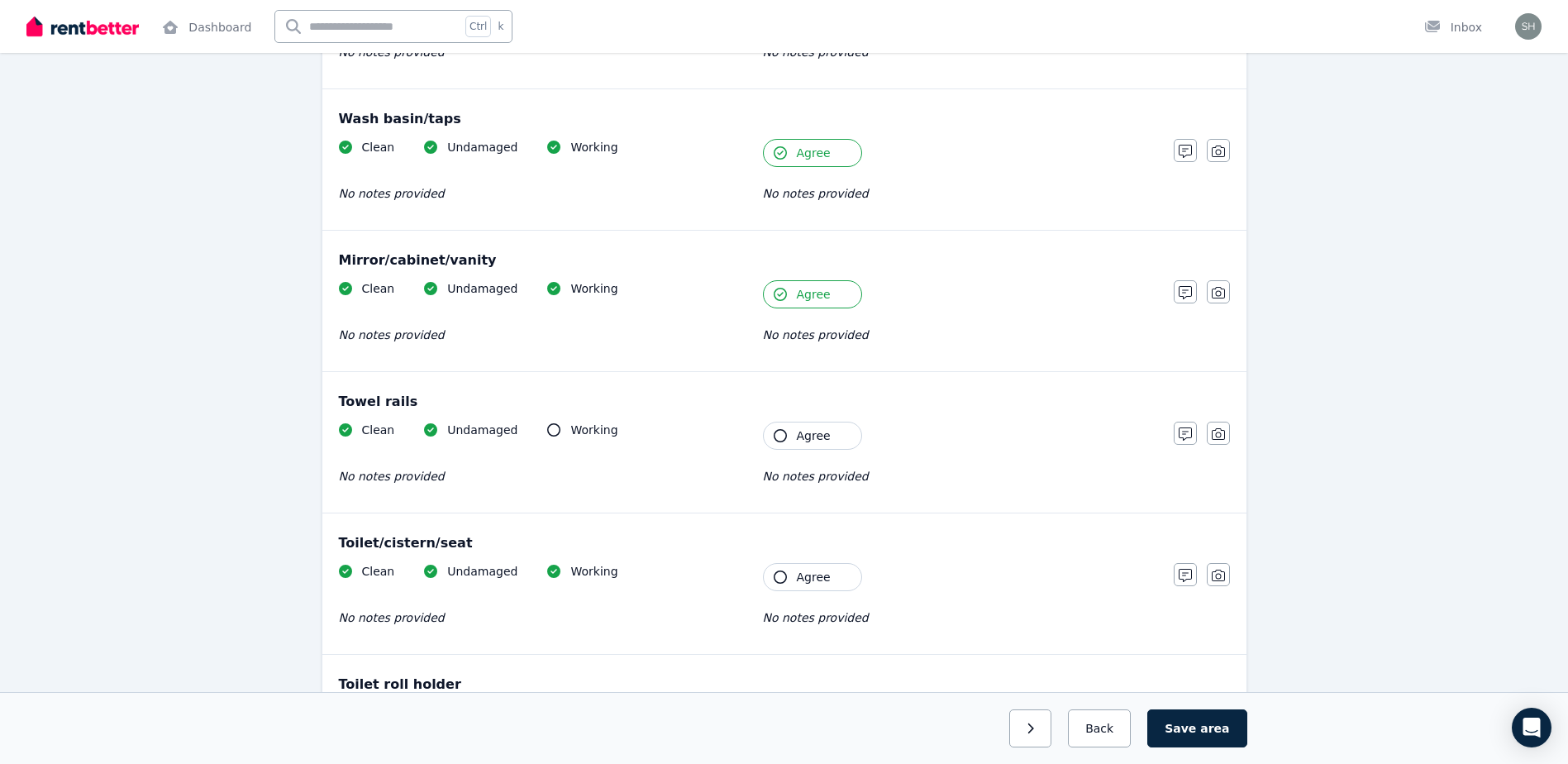
scroll to position [1571, 0]
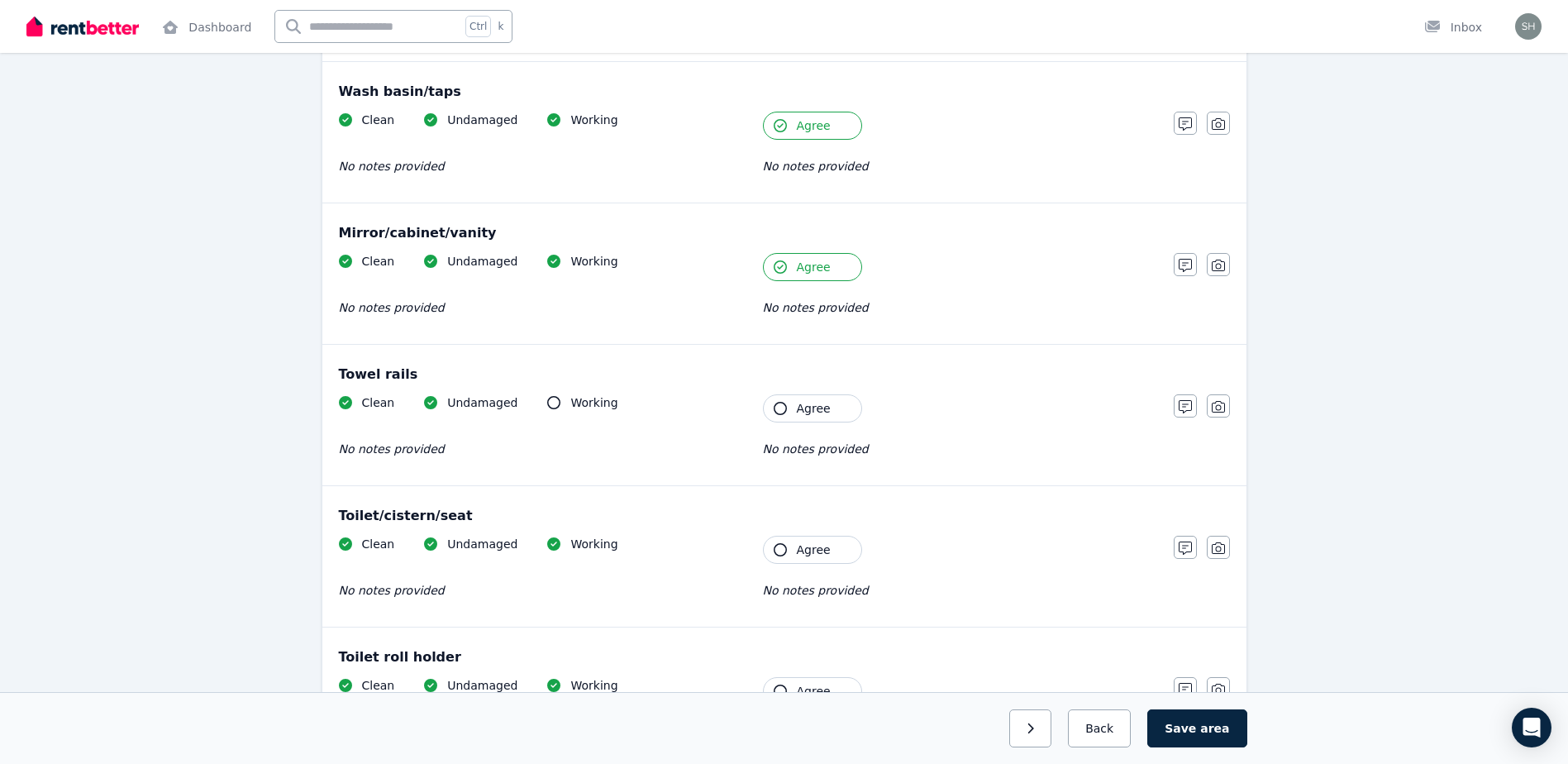
click at [779, 409] on icon "button" at bounding box center [780, 408] width 13 height 13
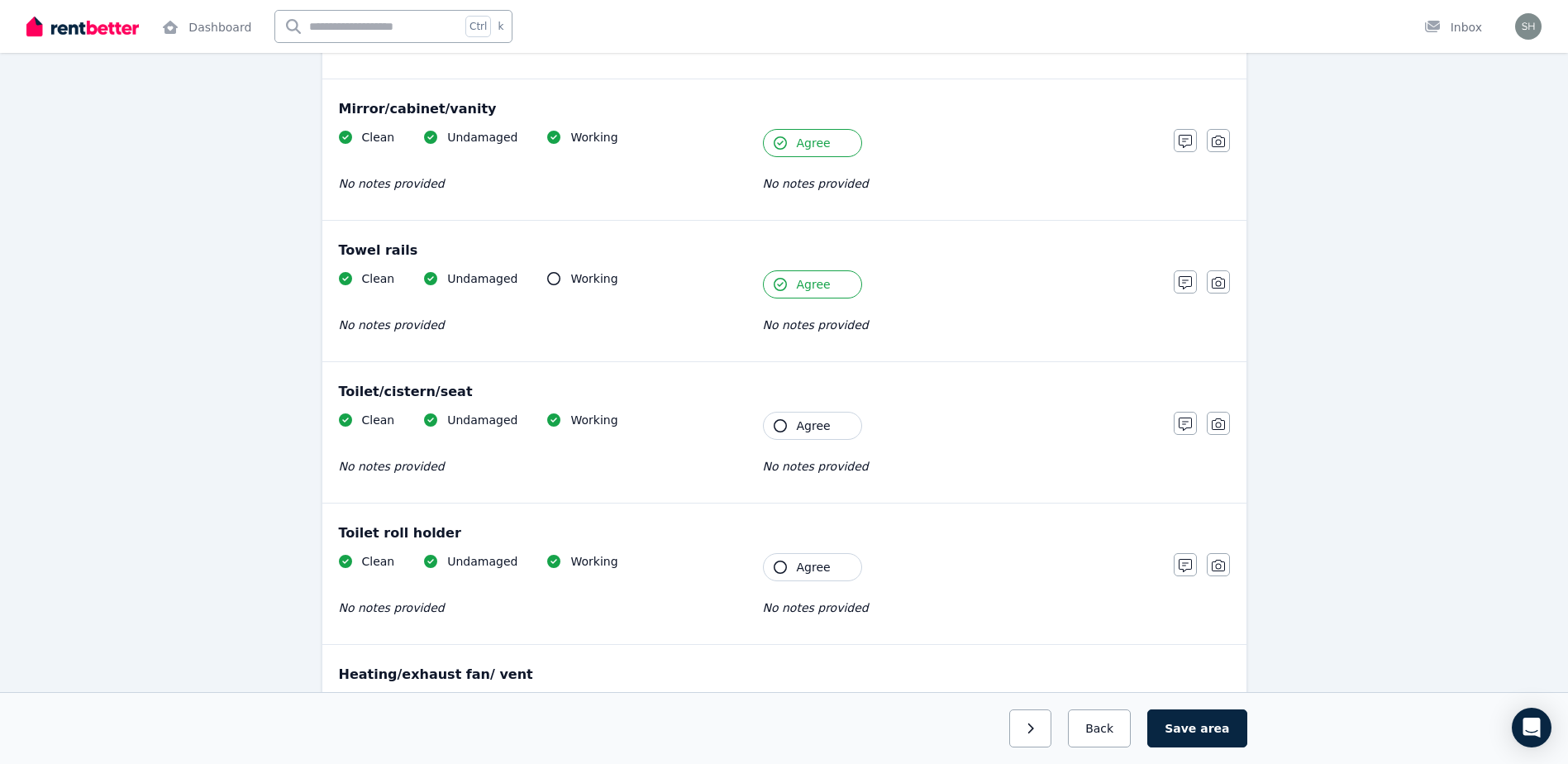
scroll to position [1737, 0]
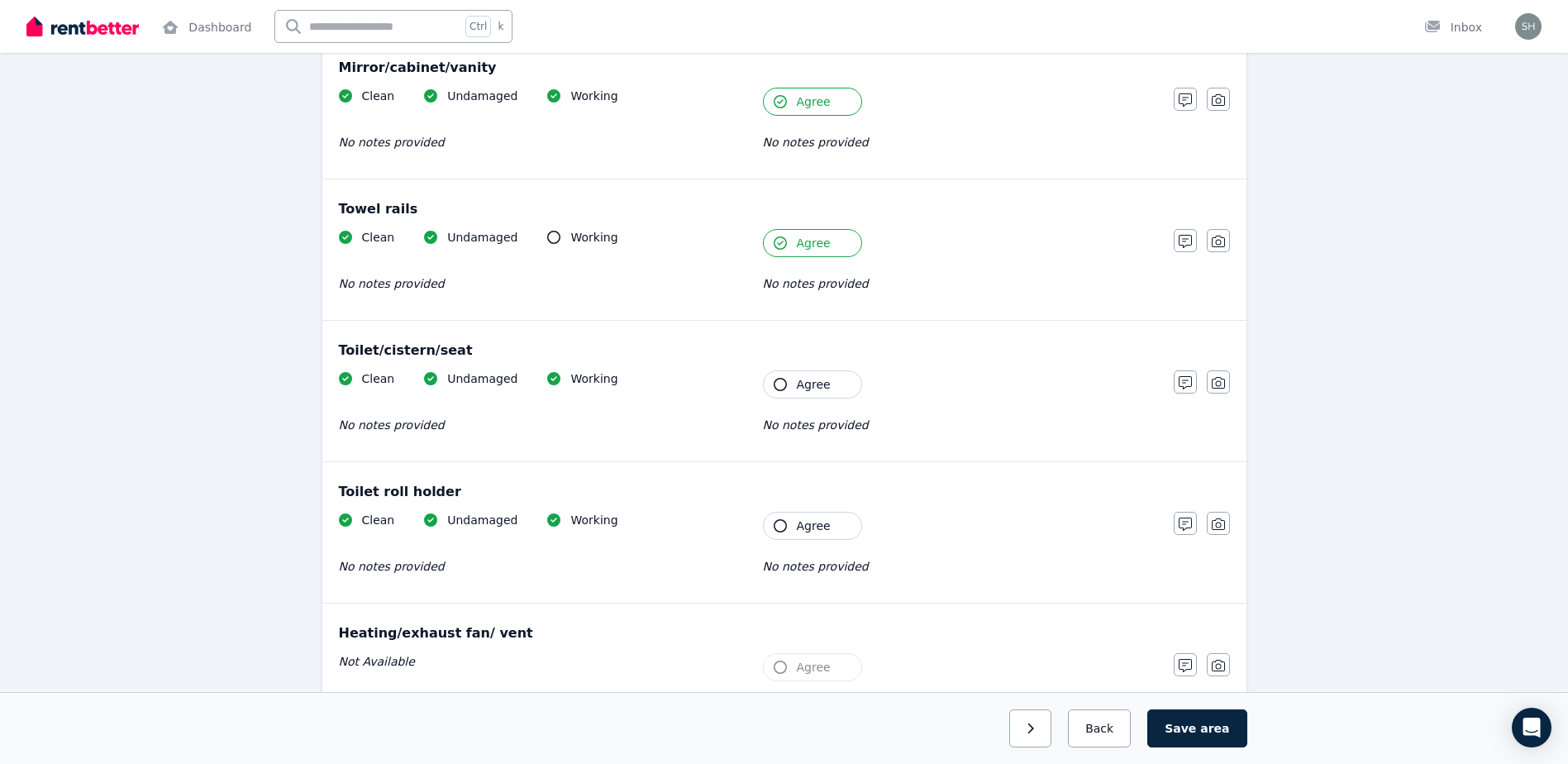
click at [780, 388] on icon "button" at bounding box center [780, 384] width 13 height 13
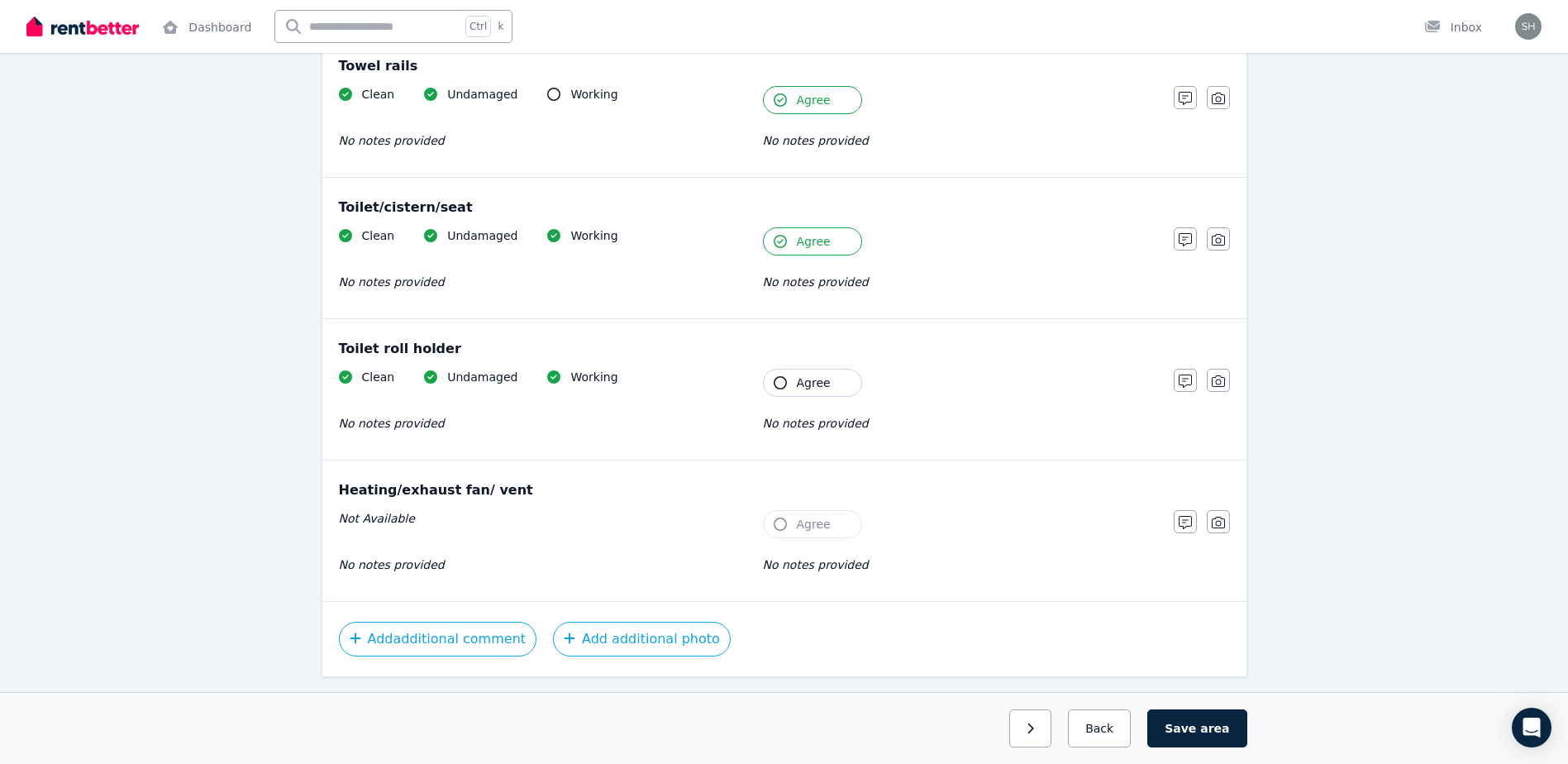
scroll to position [1902, 0]
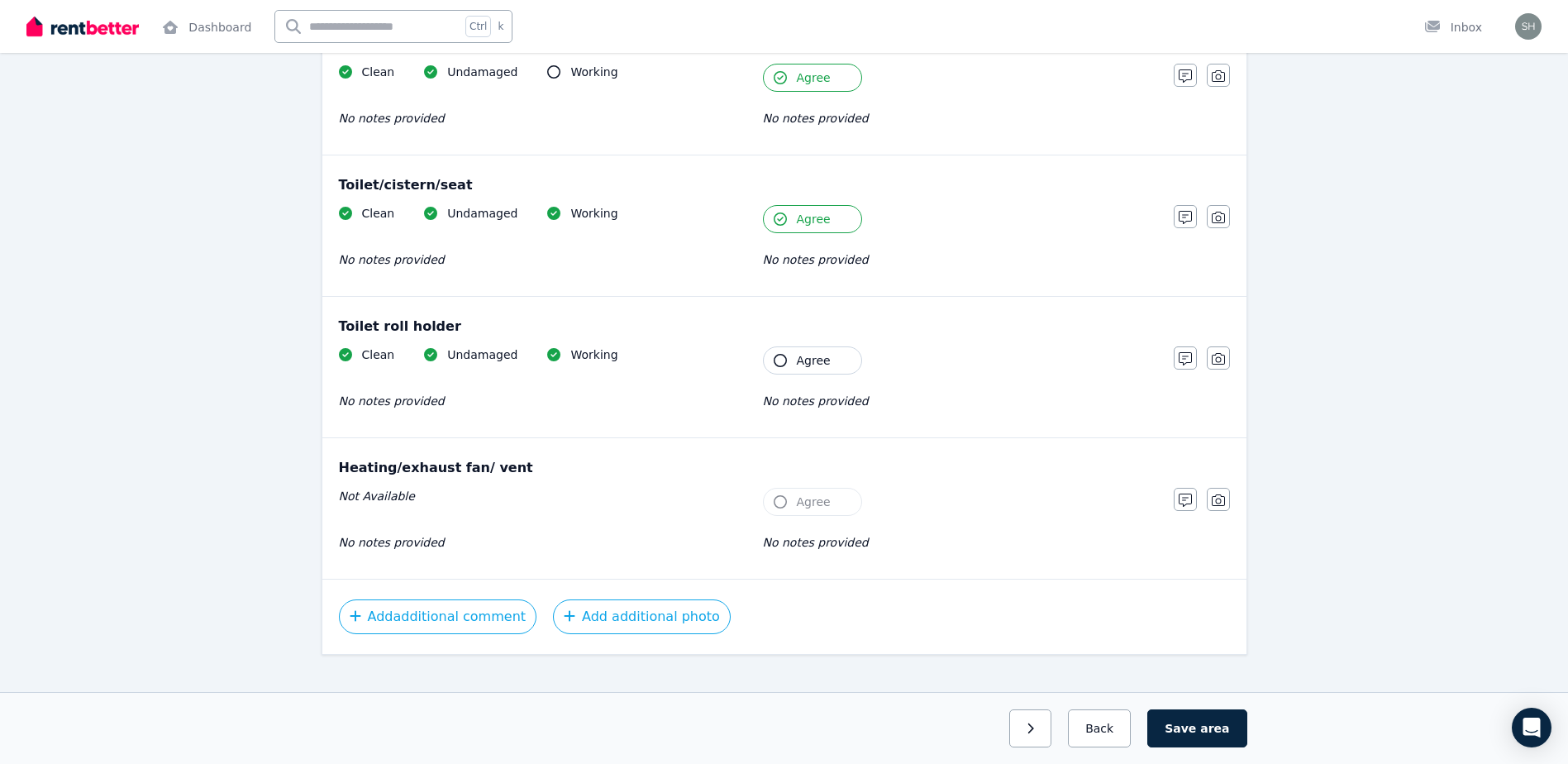
click at [778, 366] on icon "button" at bounding box center [780, 360] width 13 height 13
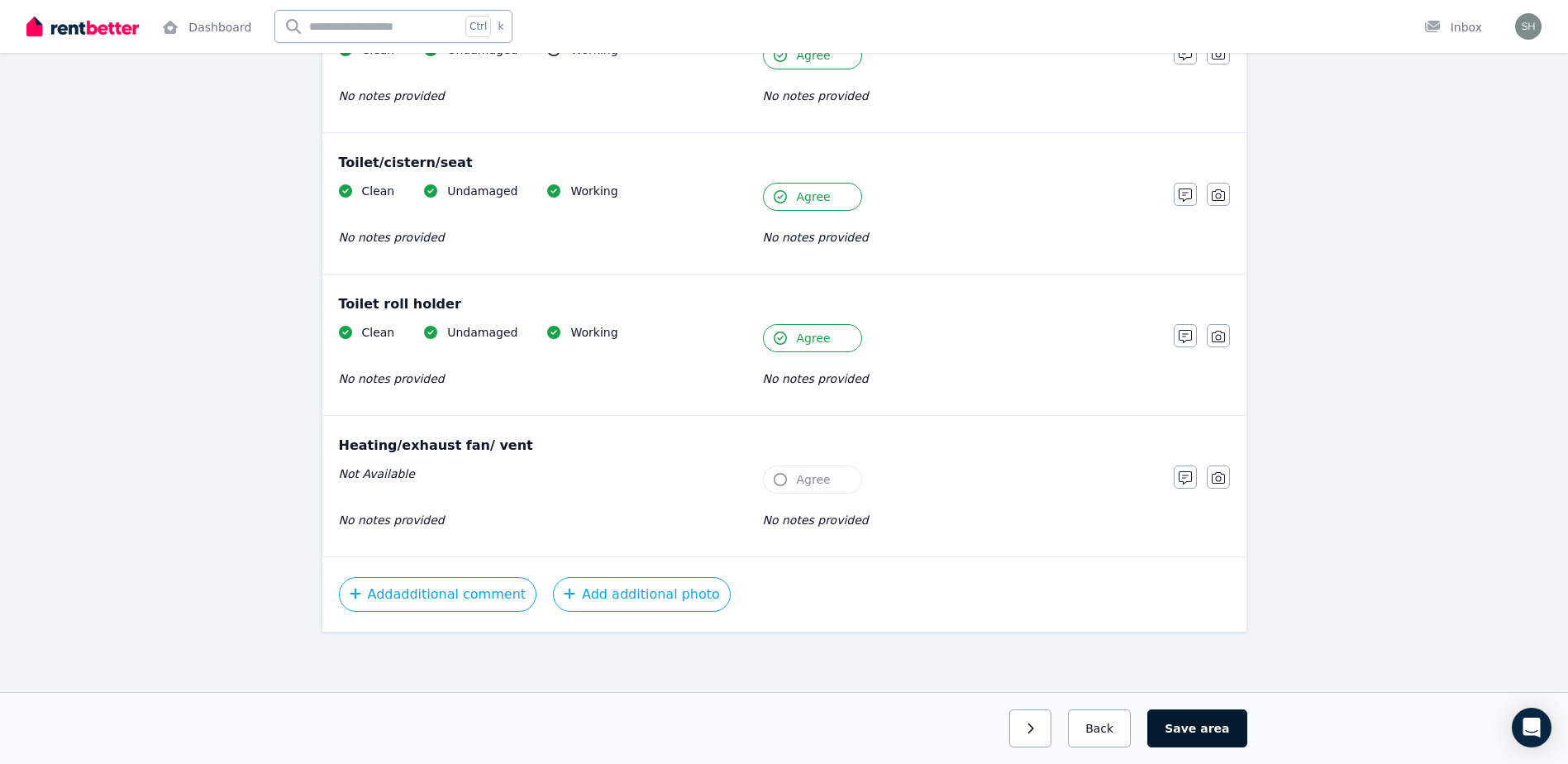
click at [1200, 729] on button "Save area" at bounding box center [1197, 728] width 99 height 38
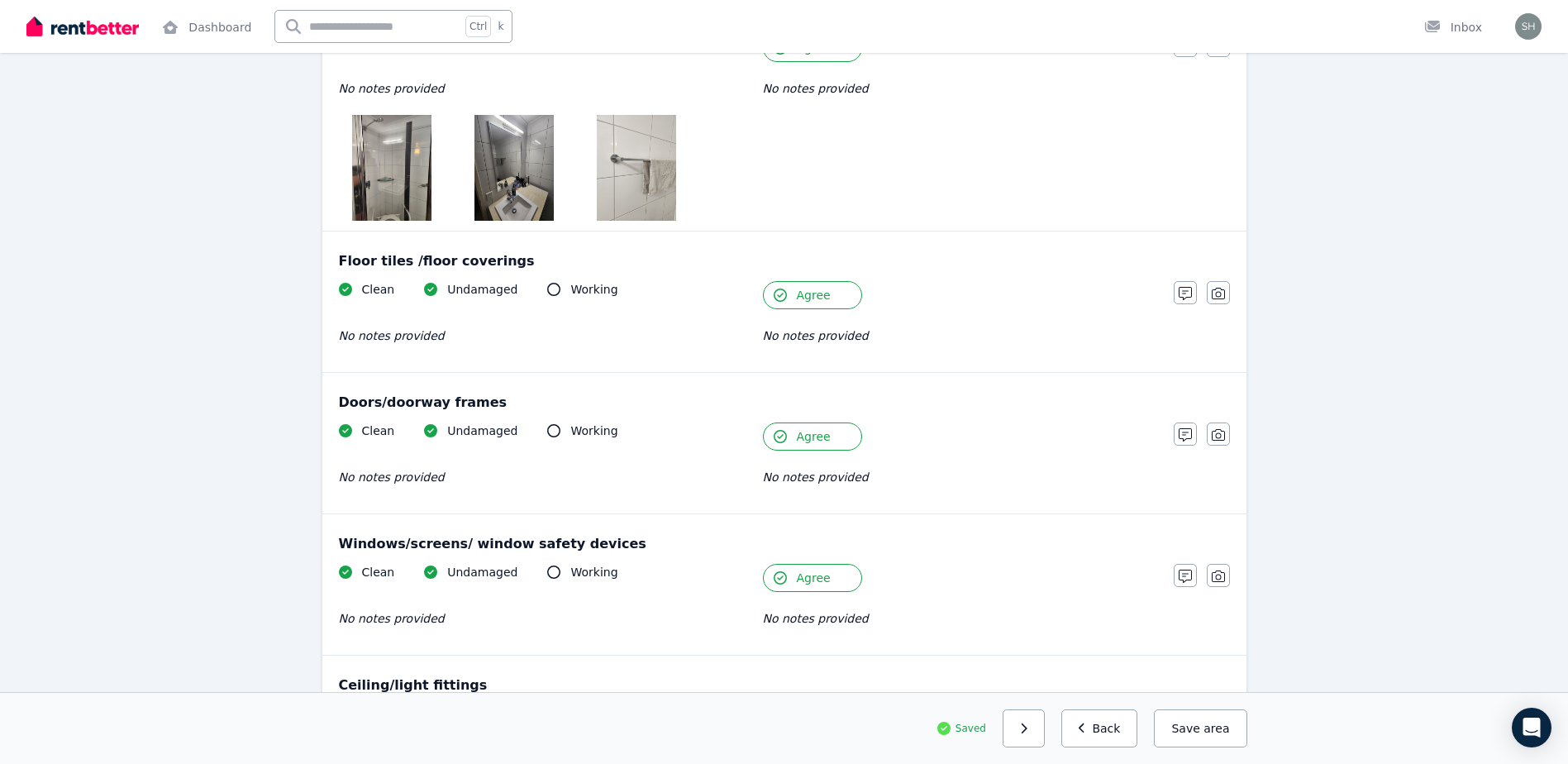
scroll to position [0, 0]
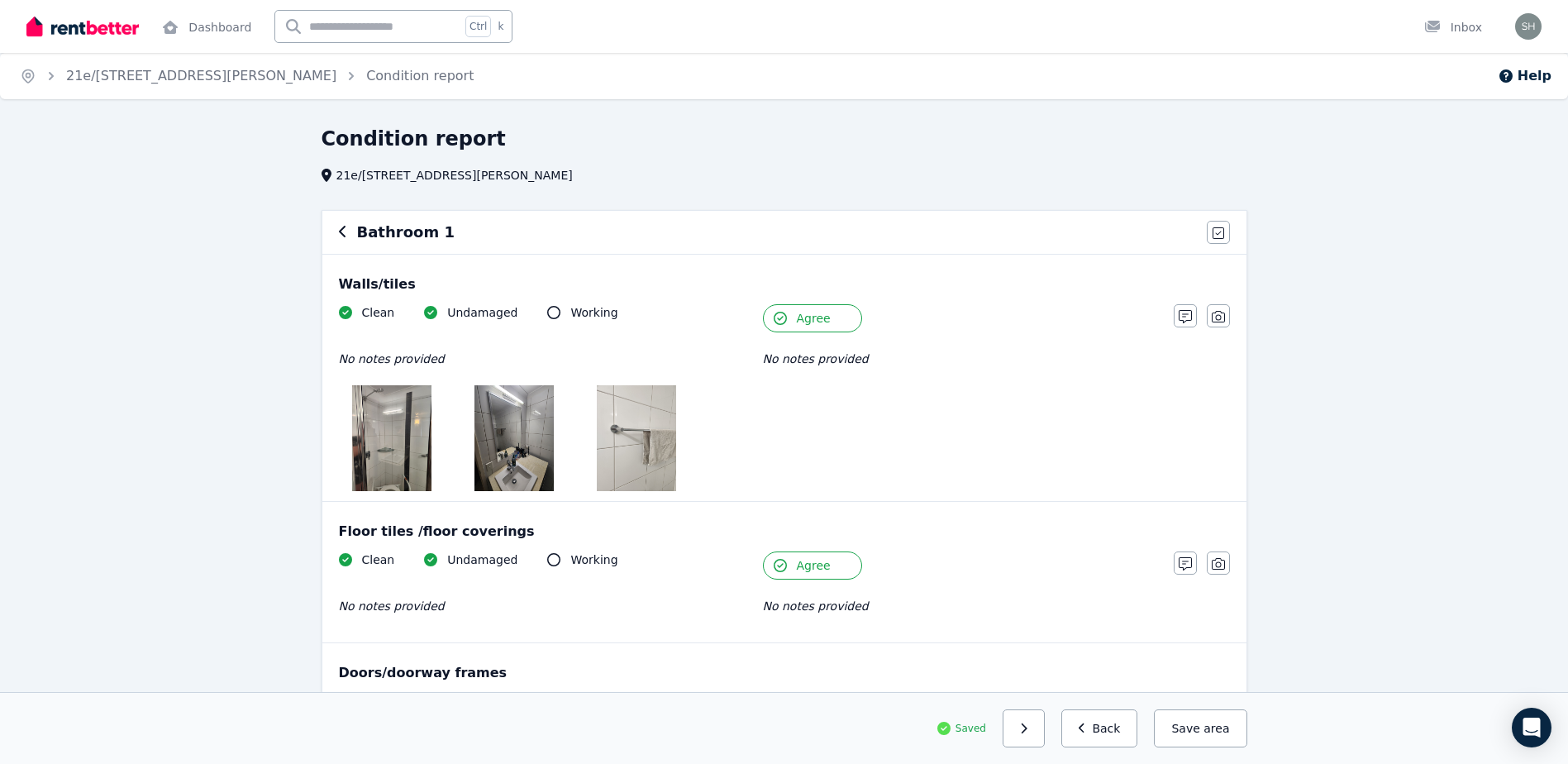
click at [367, 235] on h6 "Bathroom 1" at bounding box center [406, 232] width 98 height 23
click at [339, 235] on icon "button" at bounding box center [343, 231] width 8 height 13
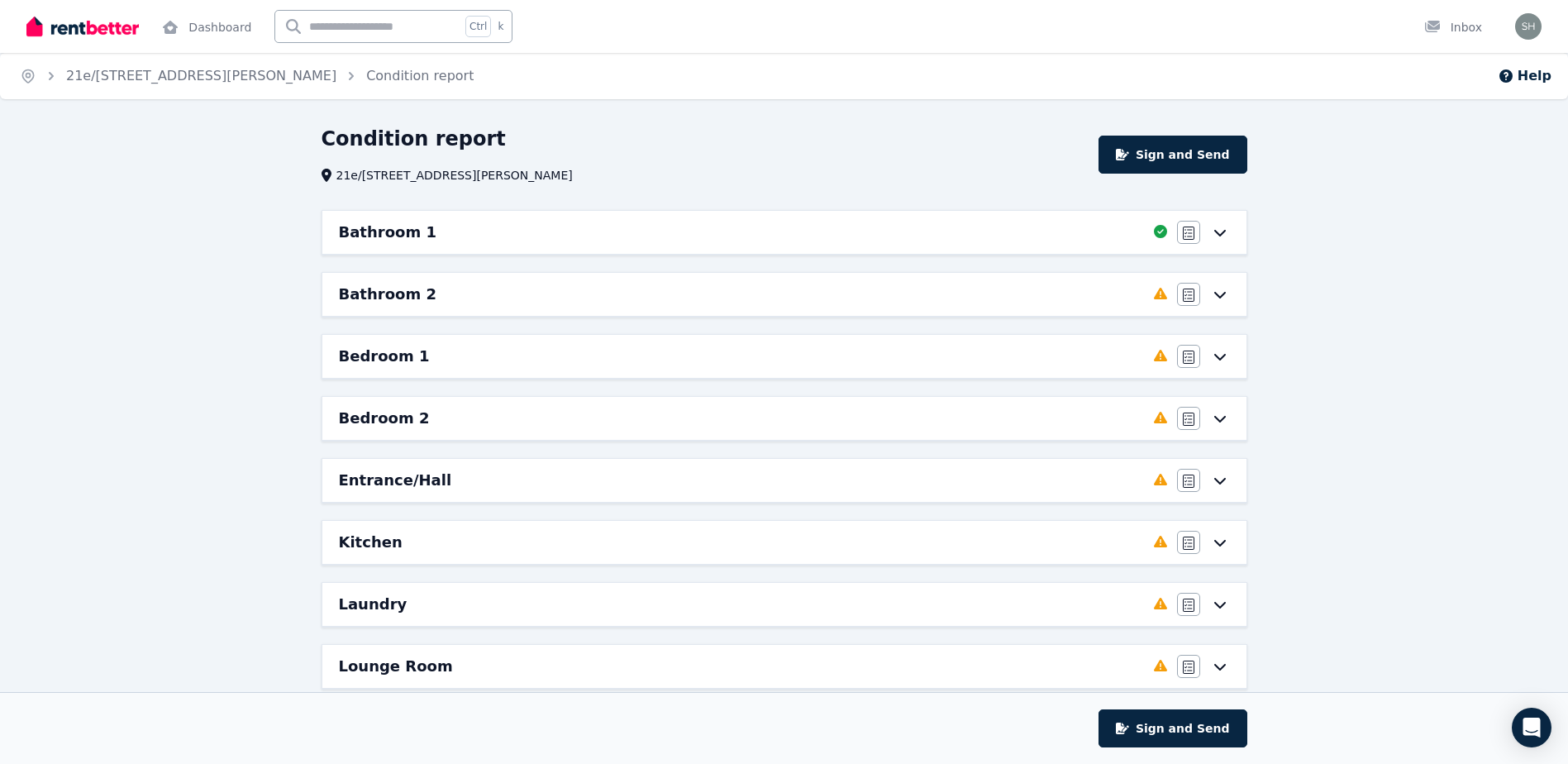
click at [1219, 296] on icon at bounding box center [1220, 295] width 19 height 13
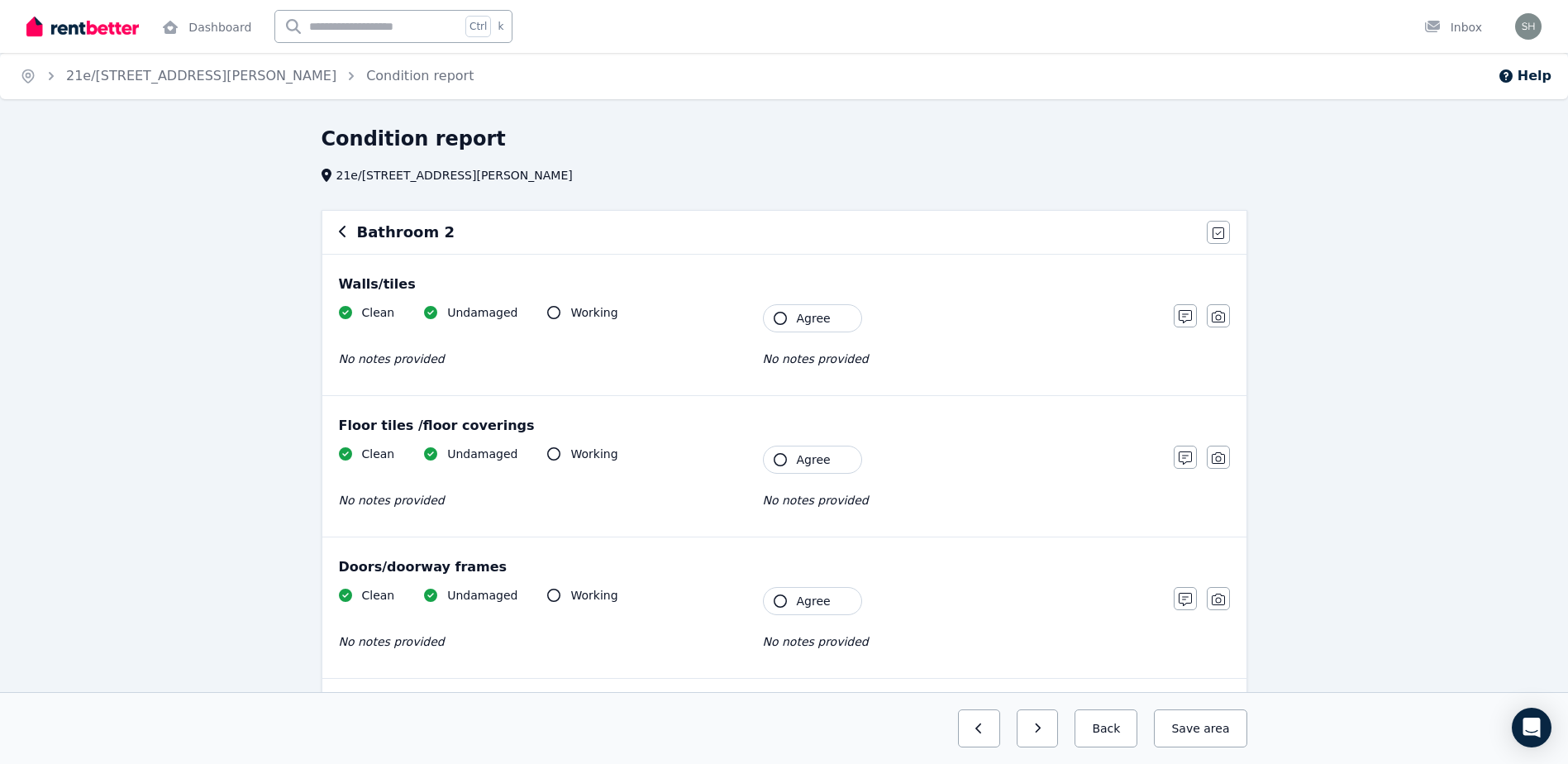
click at [785, 318] on icon "button" at bounding box center [780, 318] width 13 height 13
click at [776, 462] on icon "button" at bounding box center [780, 460] width 13 height 13
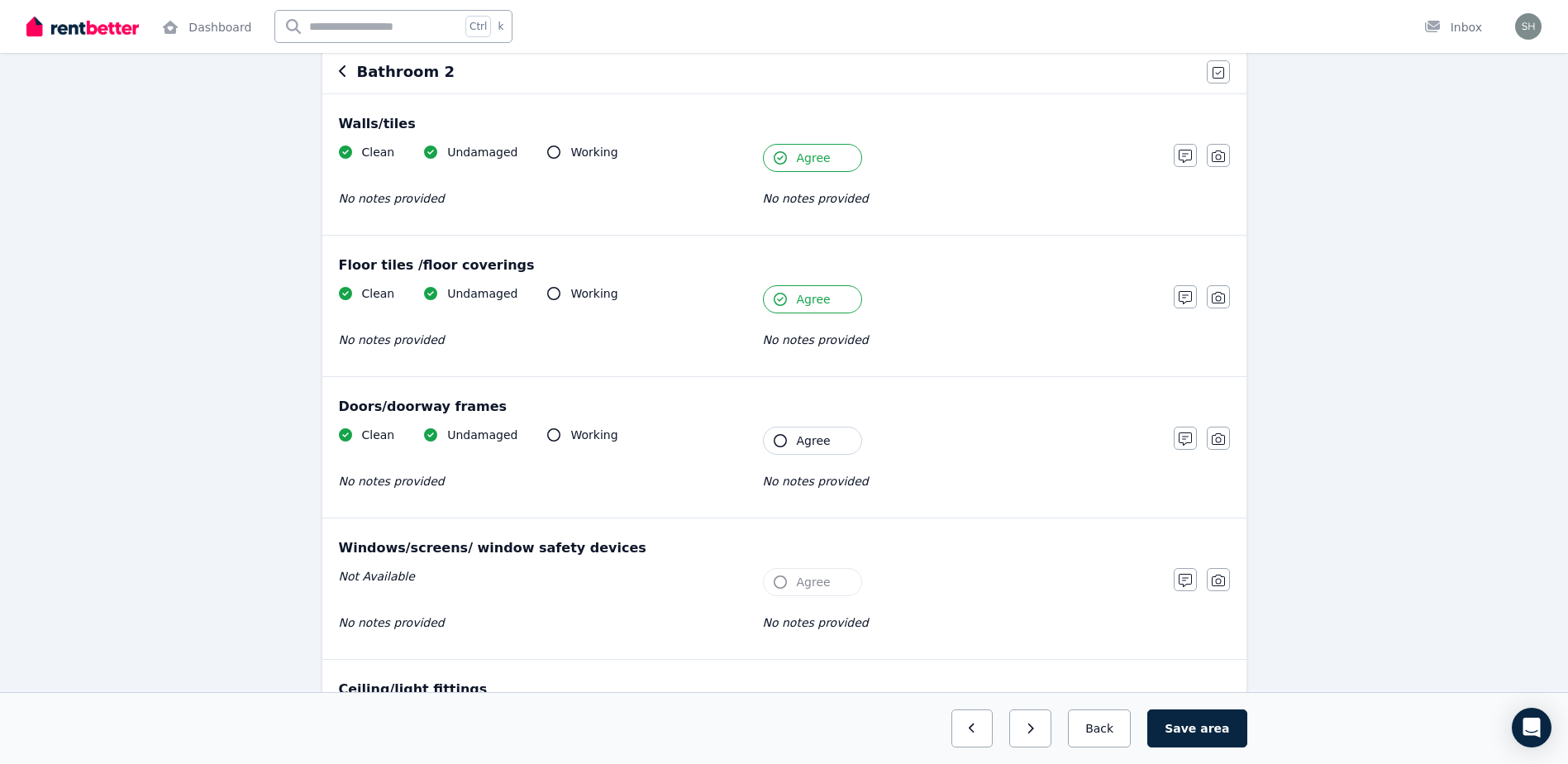
scroll to position [165, 0]
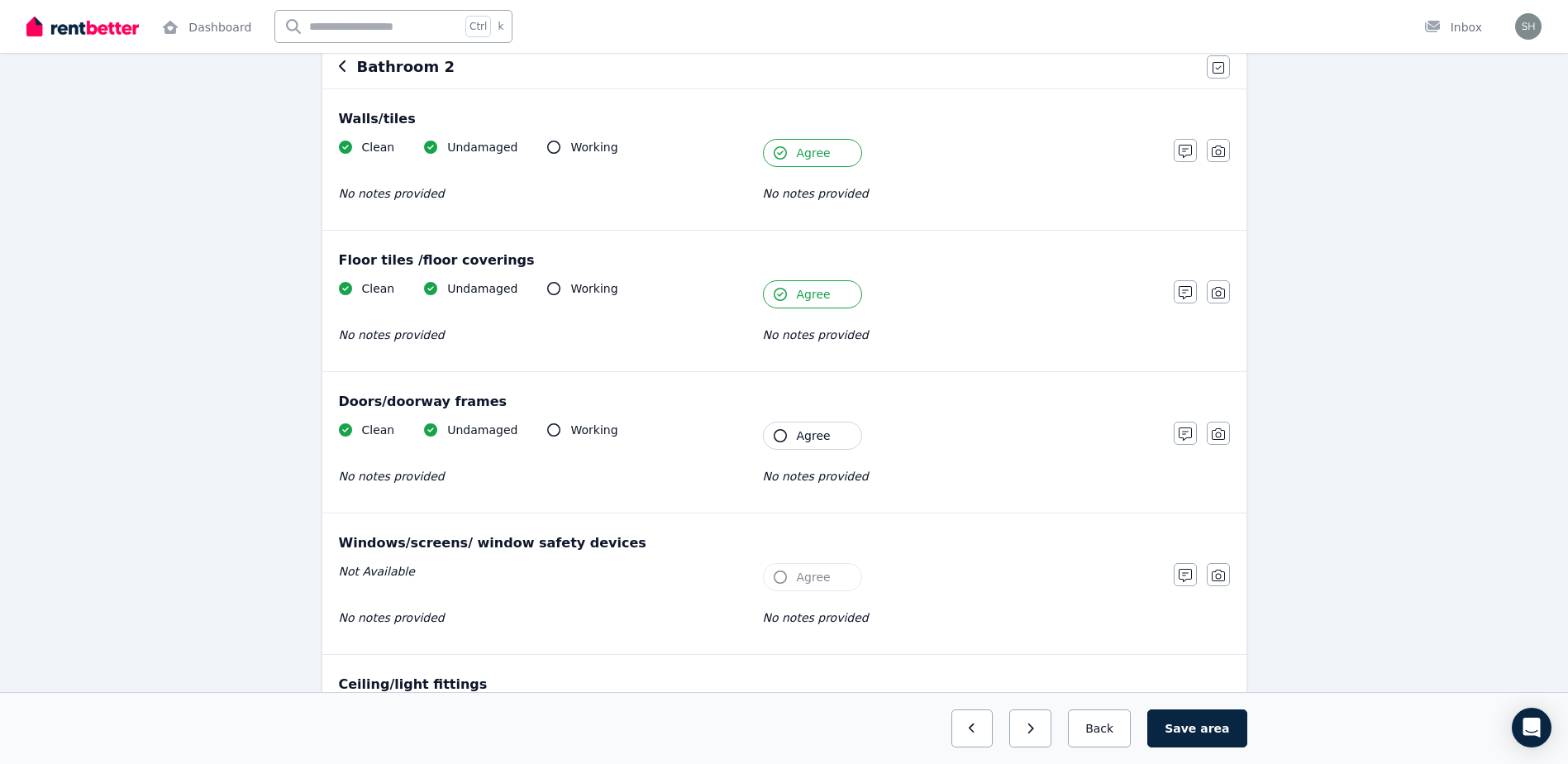
click at [780, 433] on icon "button" at bounding box center [780, 436] width 13 height 13
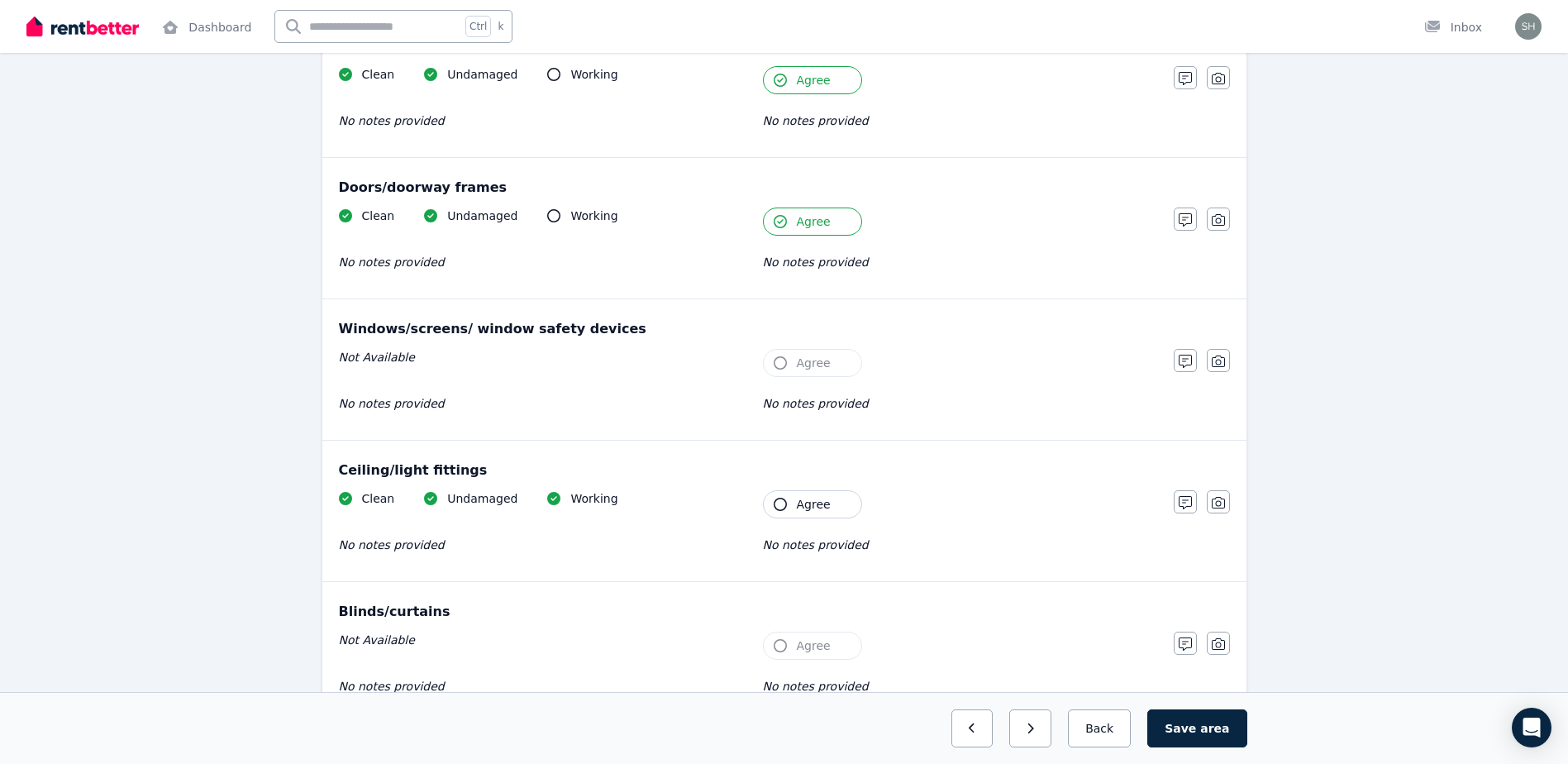
scroll to position [496, 0]
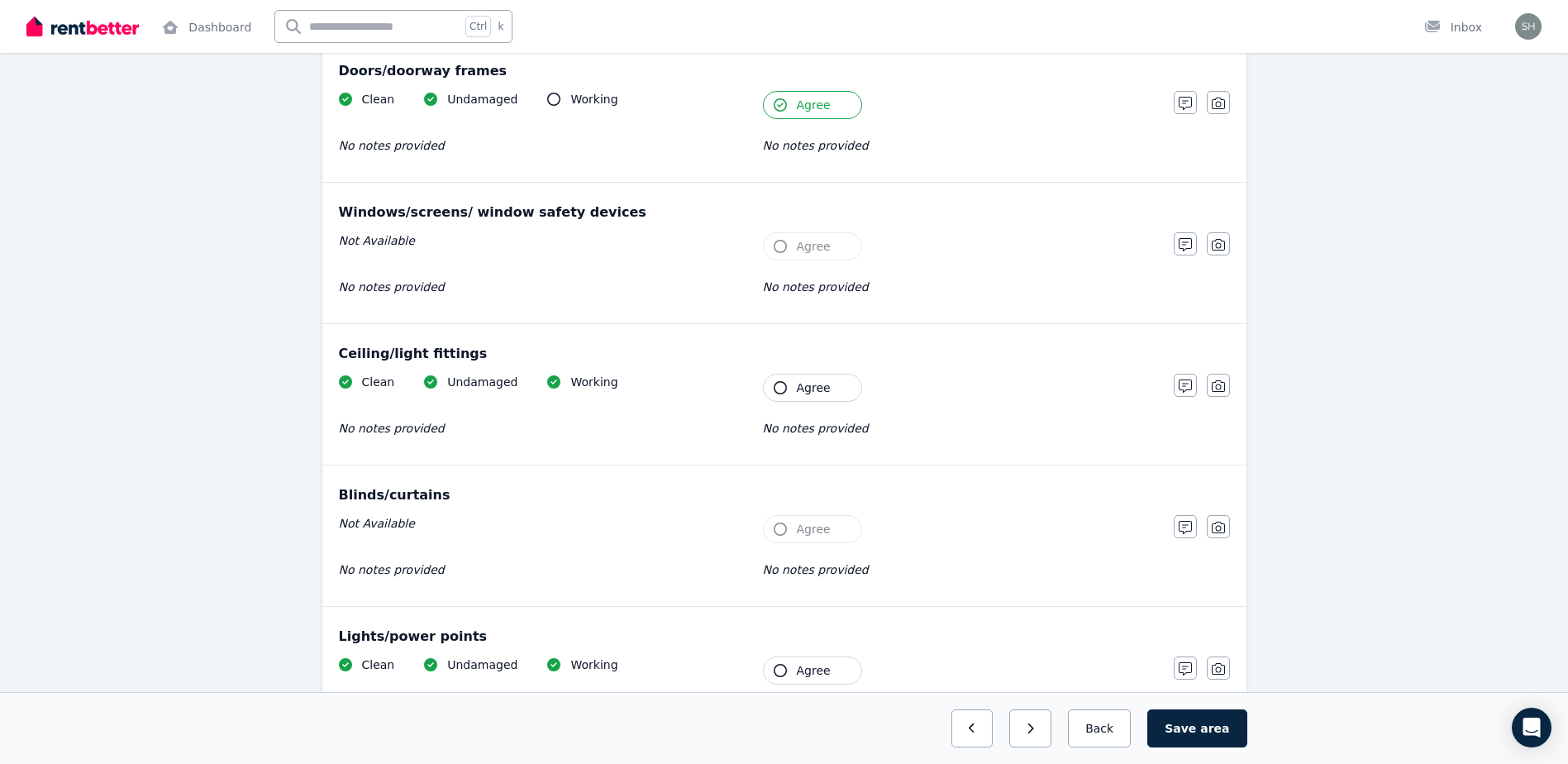
click at [785, 386] on icon "button" at bounding box center [780, 388] width 13 height 13
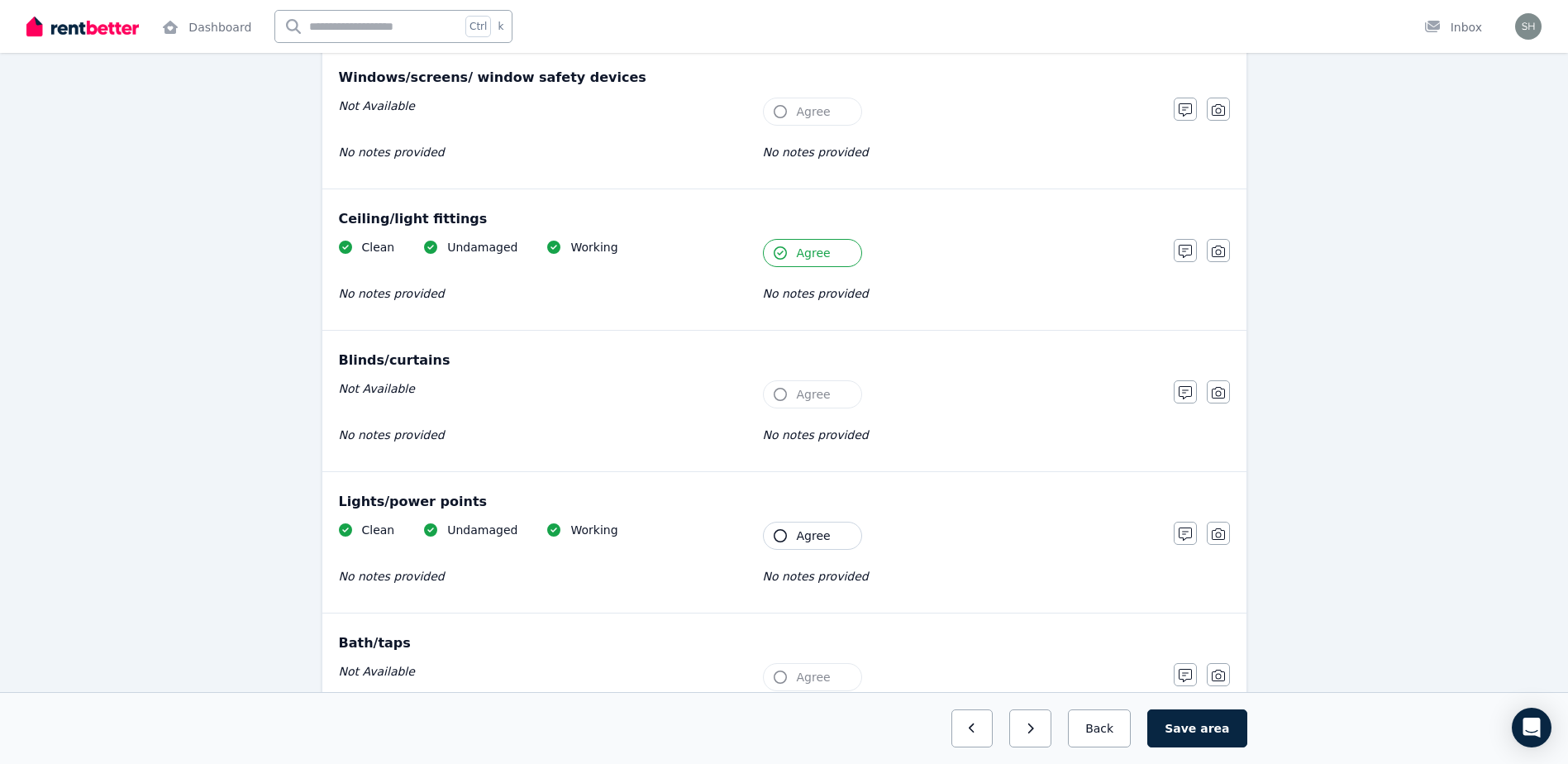
scroll to position [661, 0]
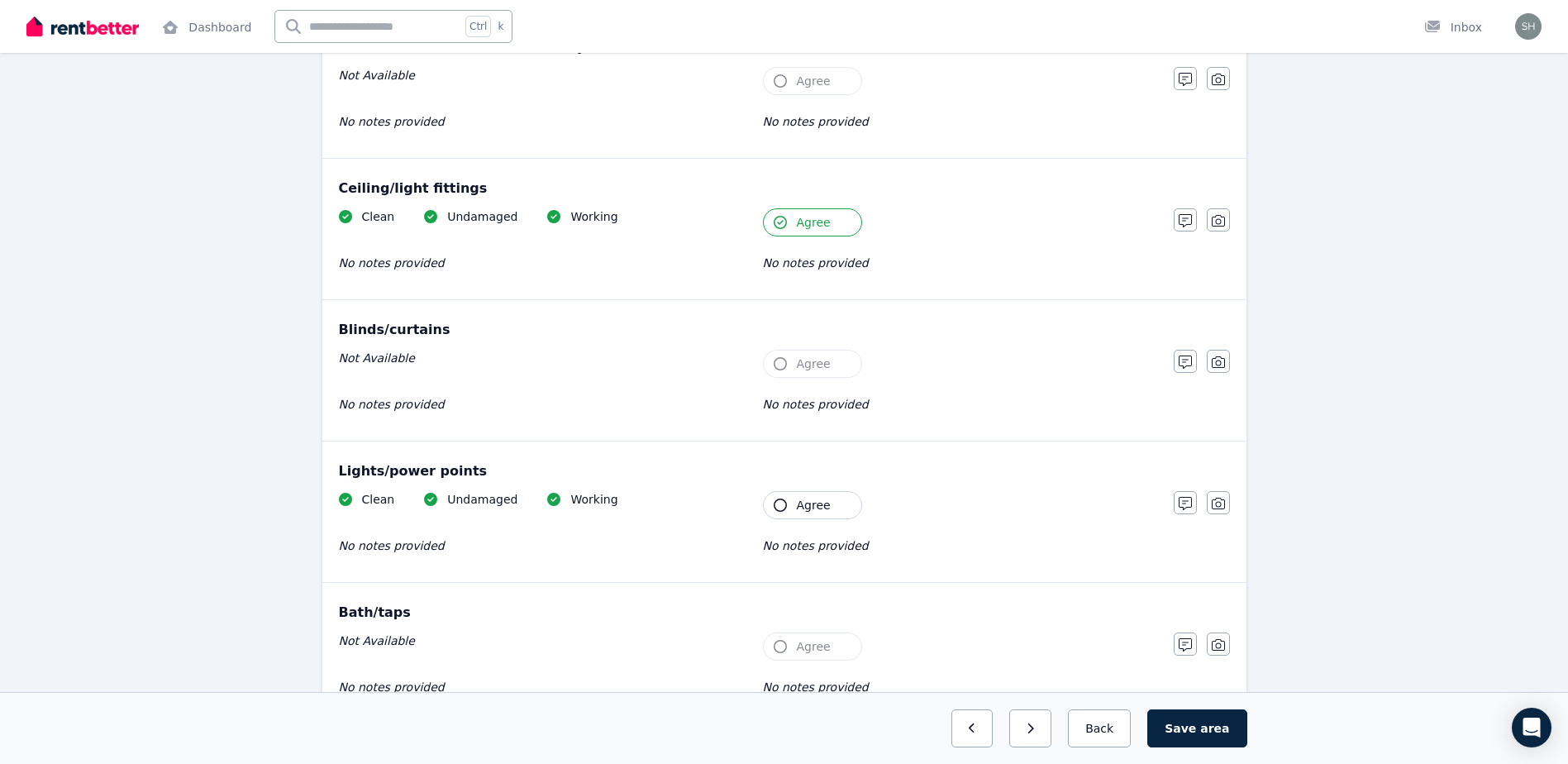
click at [782, 507] on icon "button" at bounding box center [780, 505] width 13 height 13
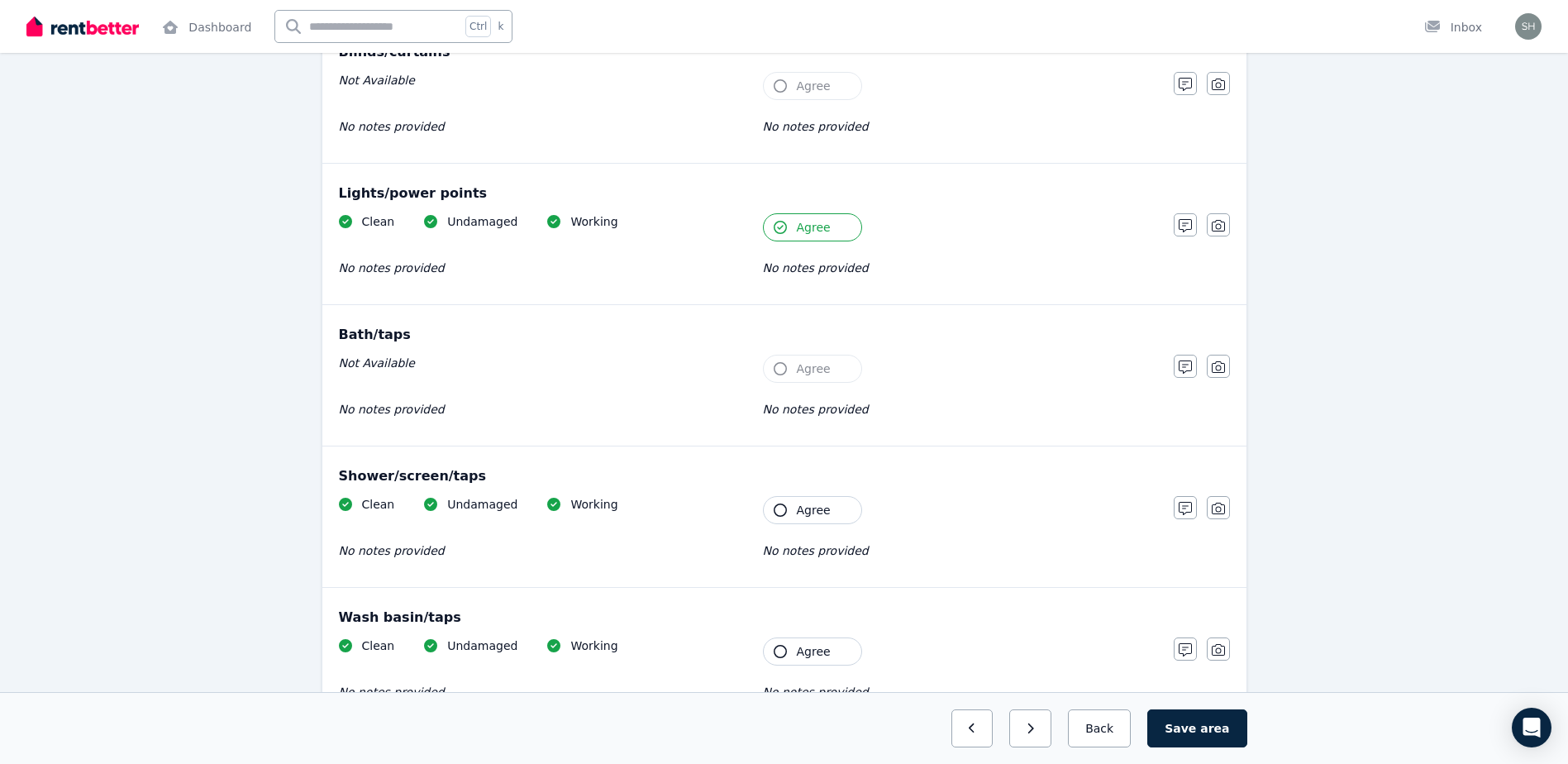
scroll to position [992, 0]
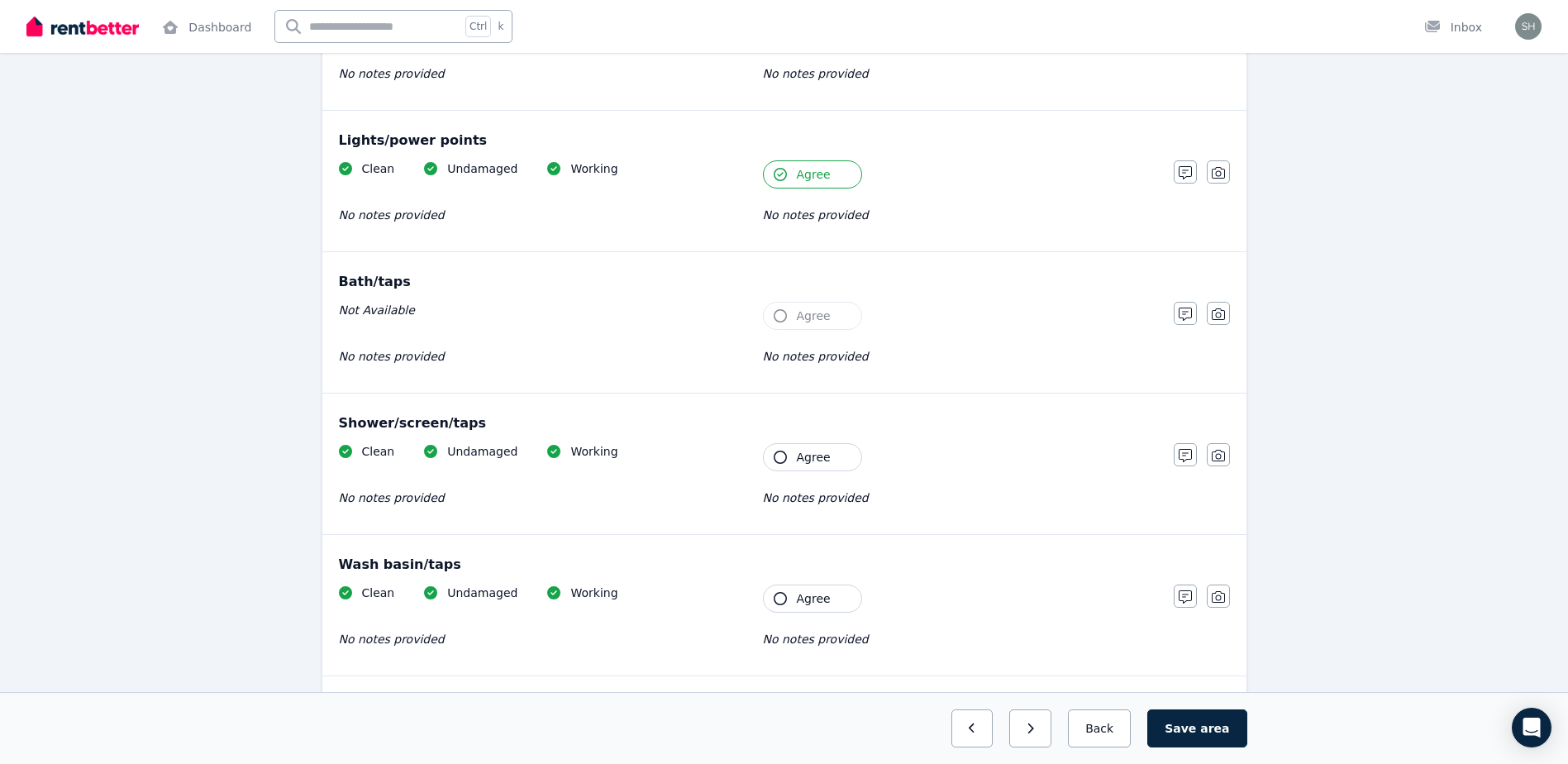
click at [775, 460] on icon "button" at bounding box center [780, 457] width 13 height 13
click at [781, 602] on icon "button" at bounding box center [780, 599] width 13 height 13
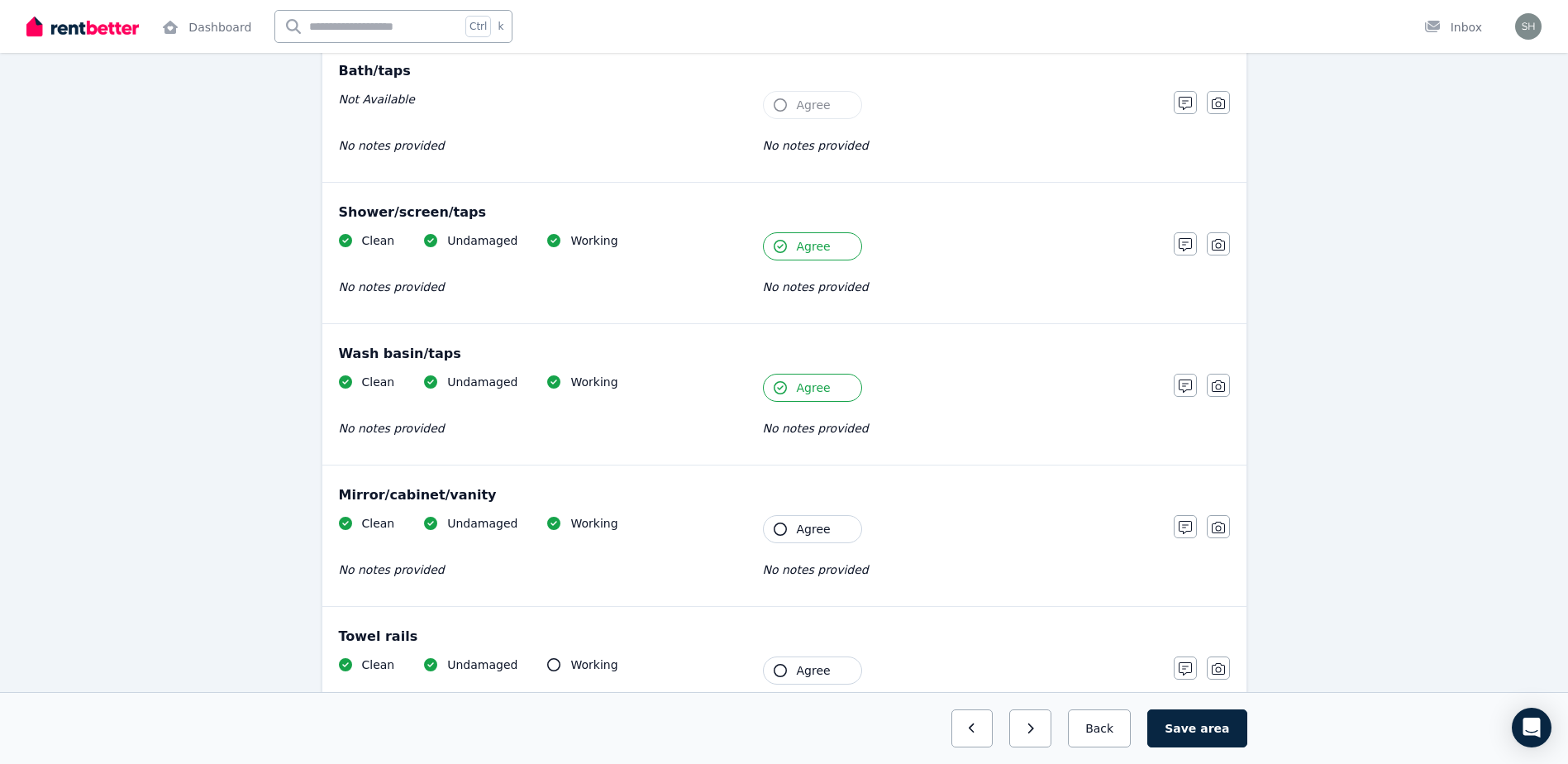
scroll to position [1241, 0]
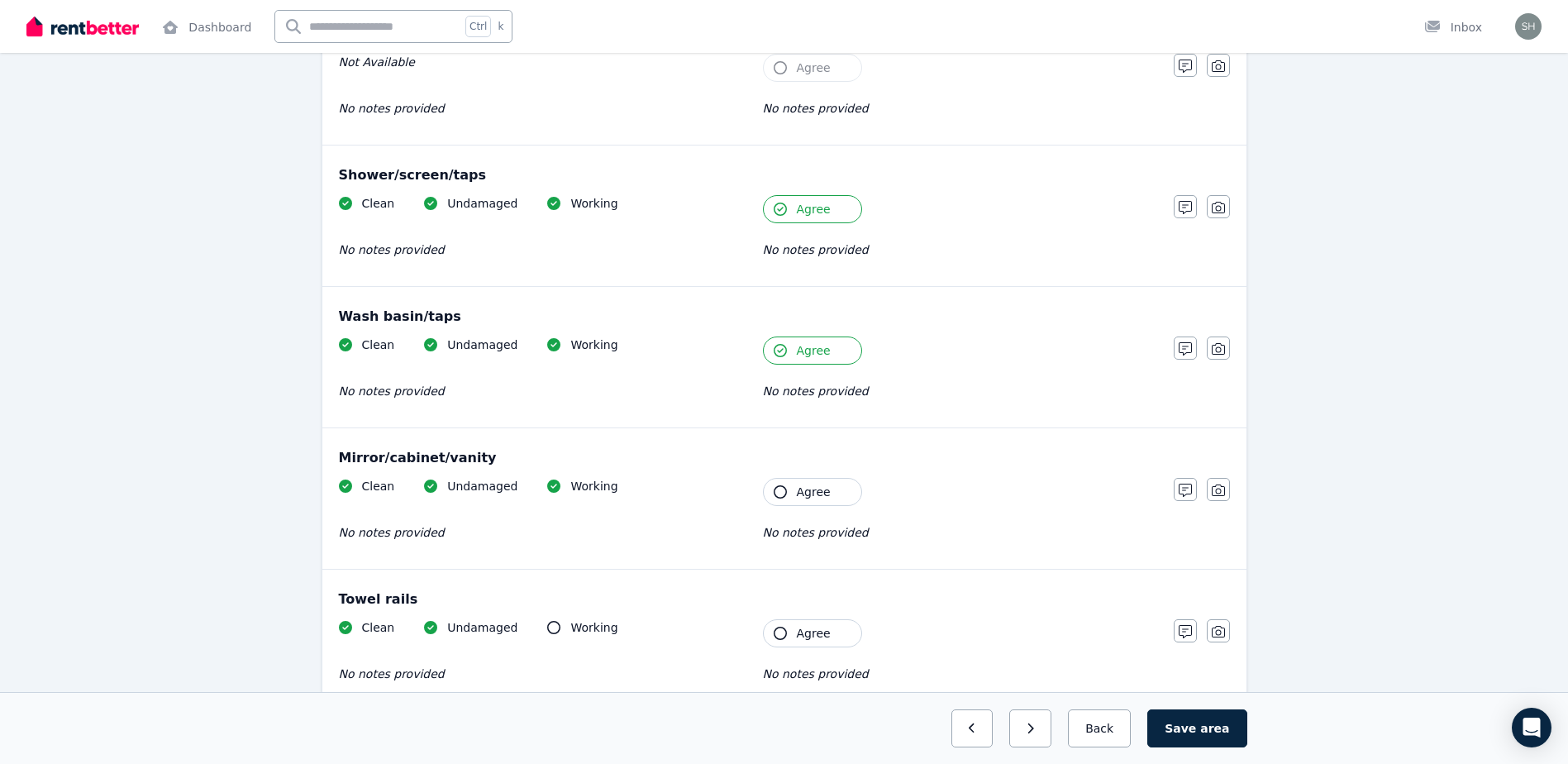
click at [782, 494] on icon "button" at bounding box center [780, 491] width 13 height 13
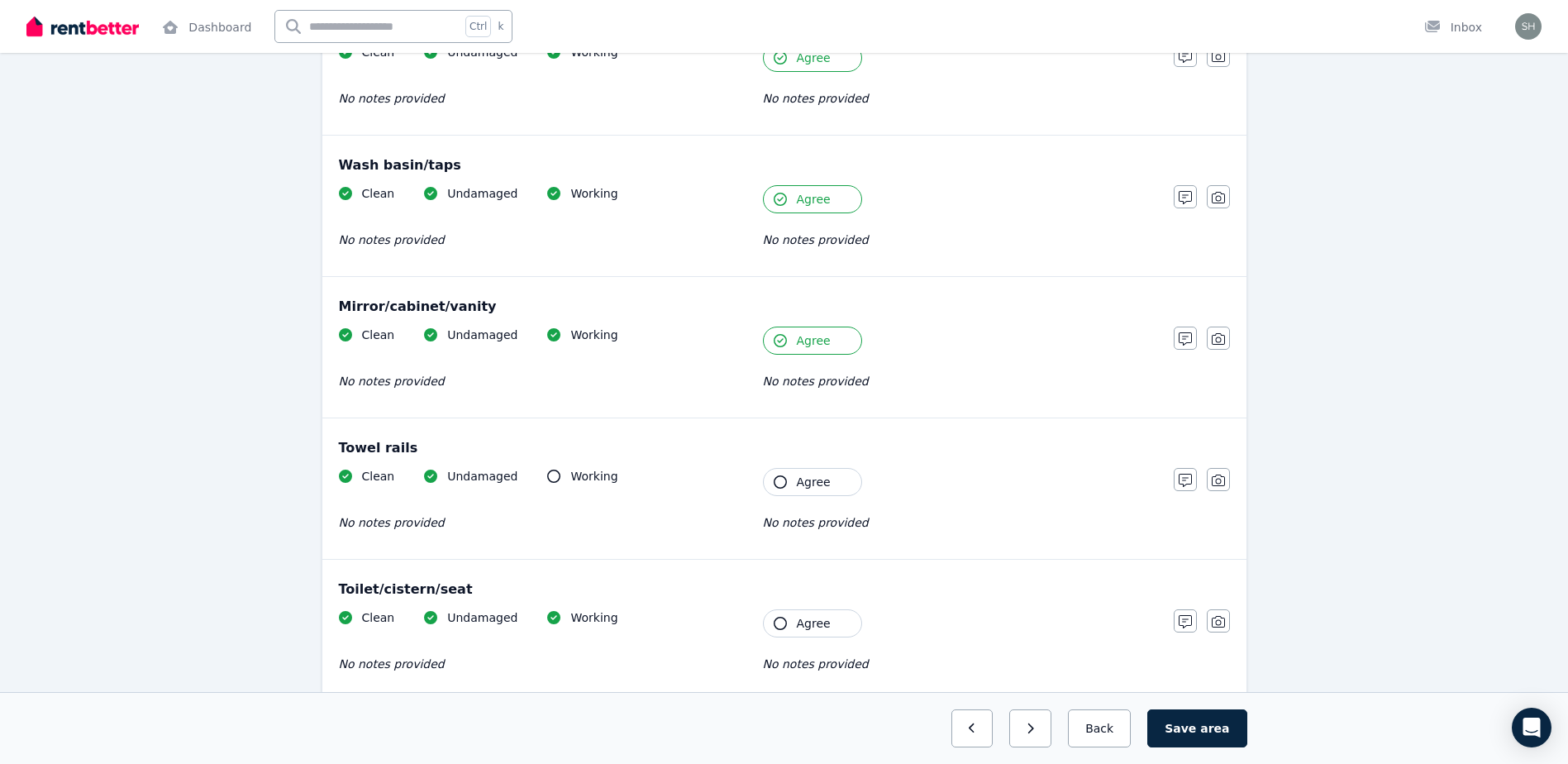
scroll to position [1406, 0]
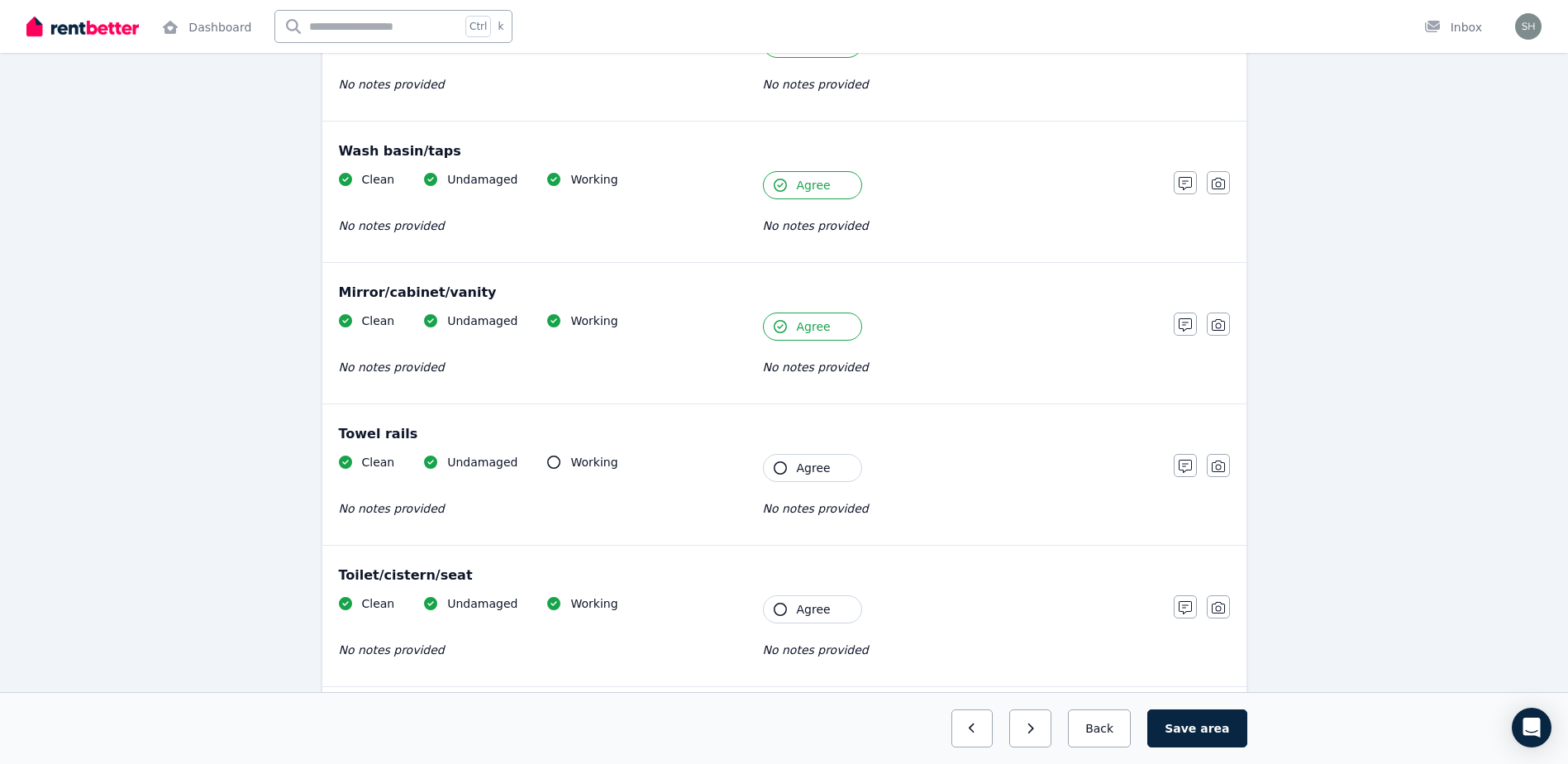
click at [775, 469] on icon "button" at bounding box center [780, 468] width 13 height 13
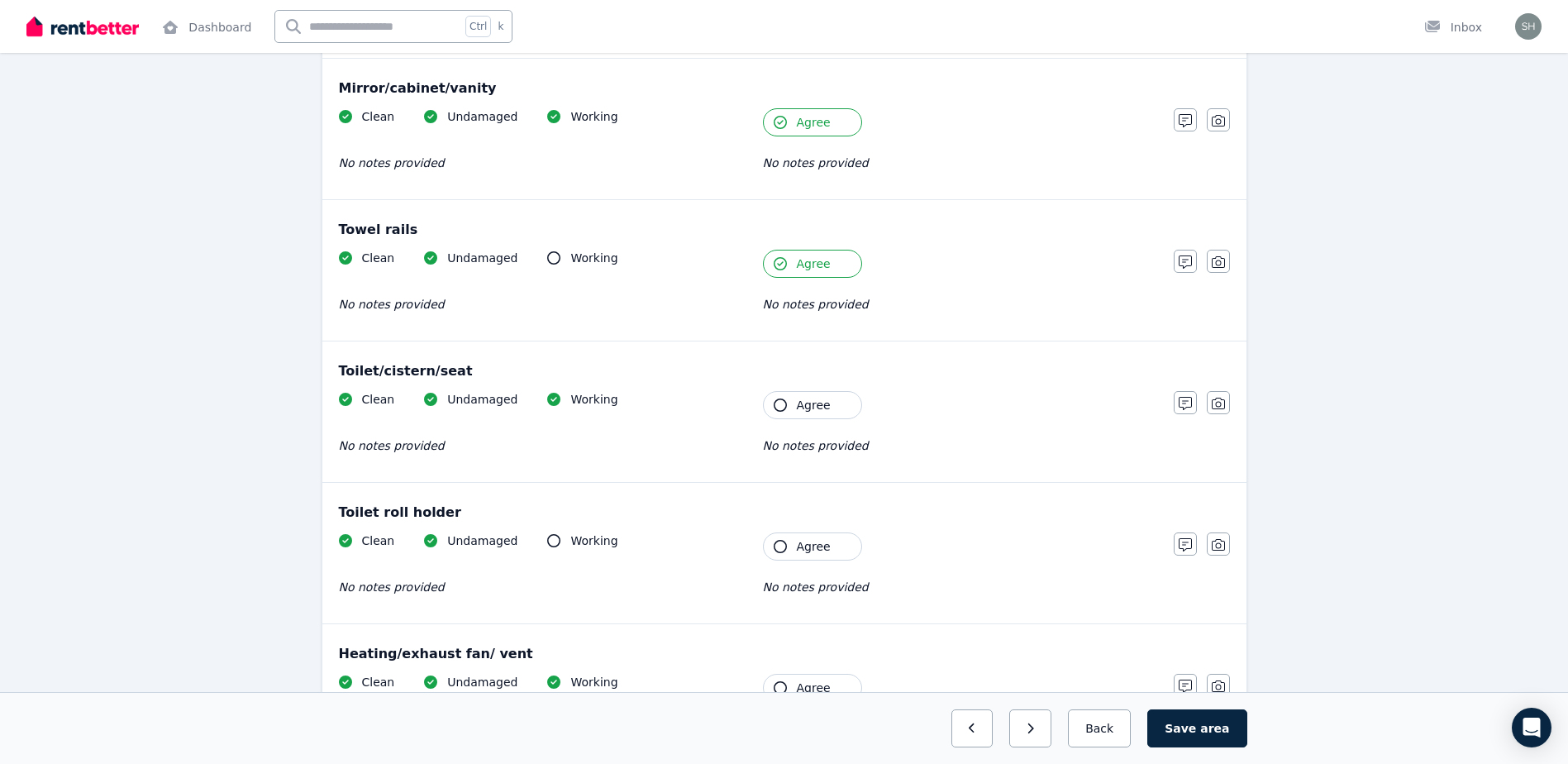
scroll to position [1654, 0]
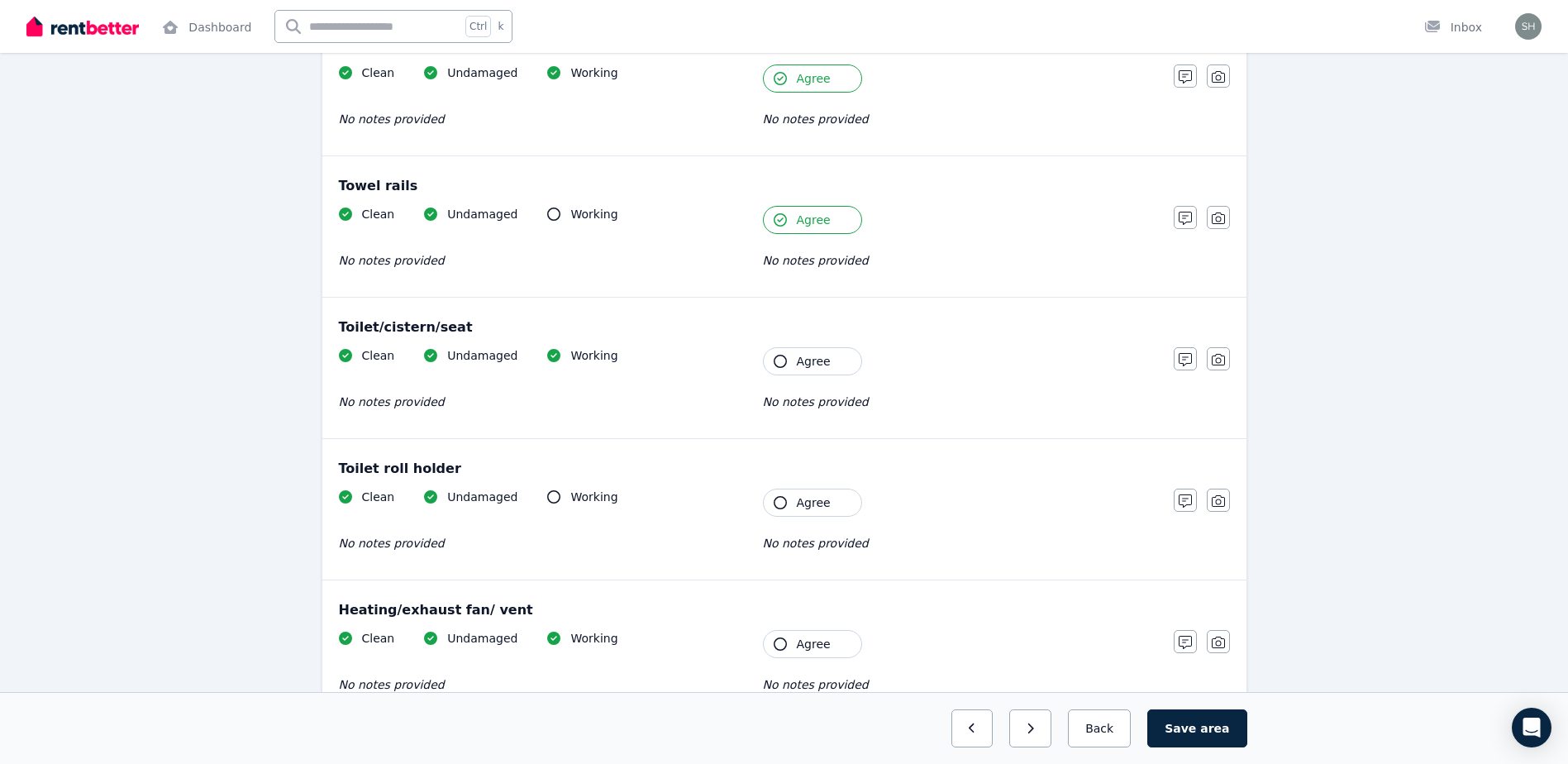
click at [780, 362] on icon "button" at bounding box center [780, 361] width 13 height 13
click at [783, 499] on icon "button" at bounding box center [780, 503] width 13 height 13
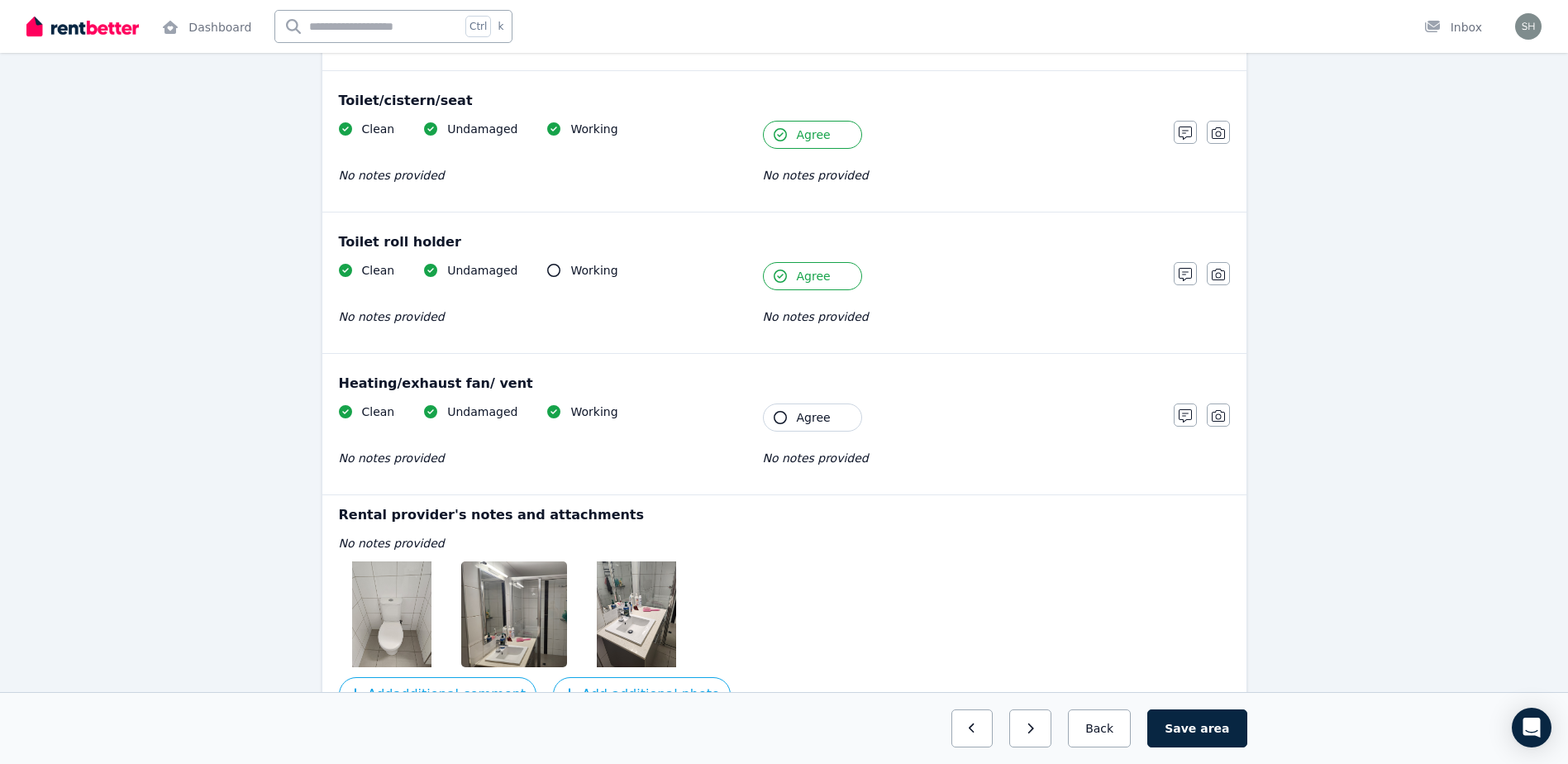
scroll to position [1902, 0]
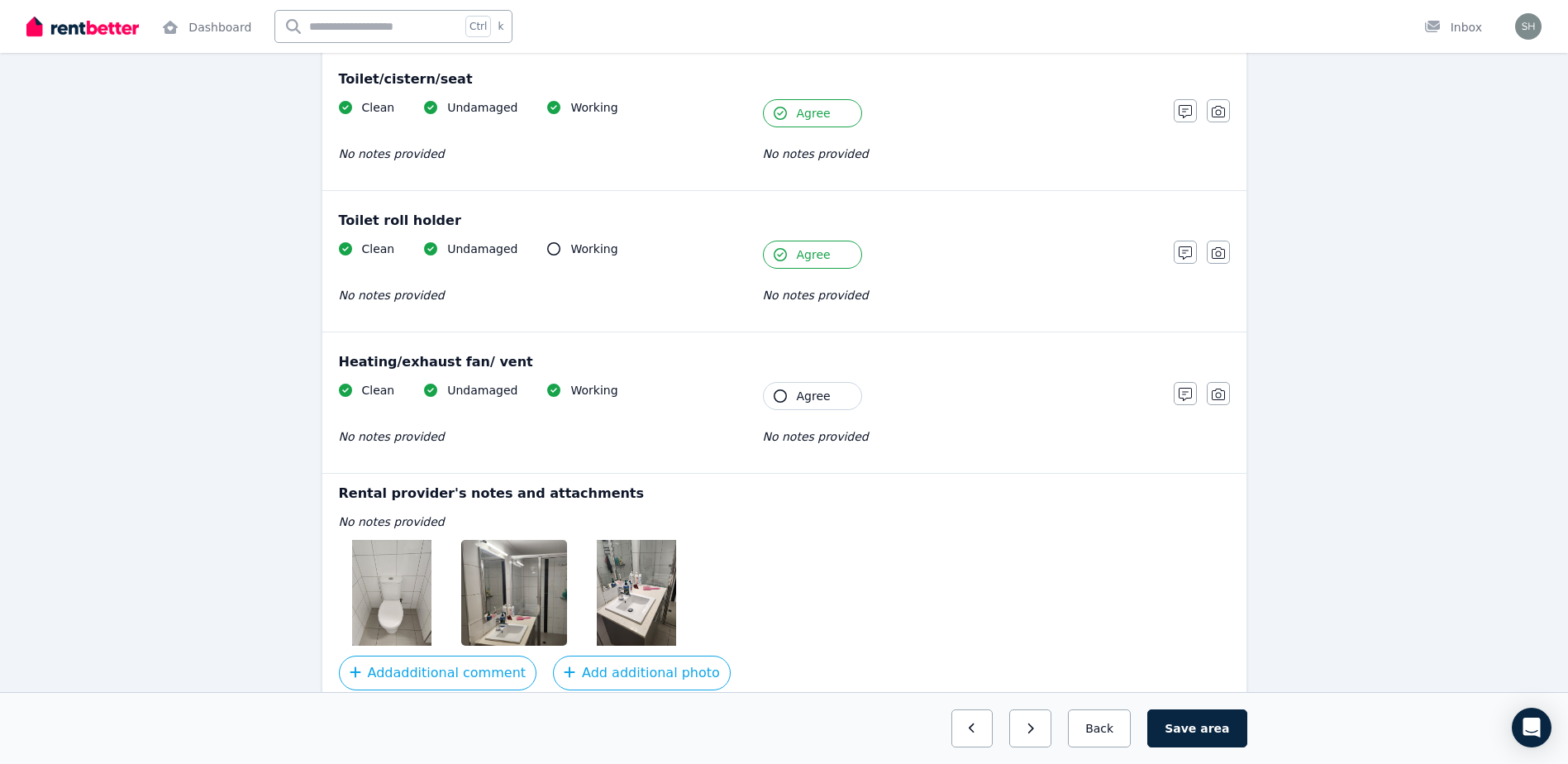
click at [779, 398] on icon "button" at bounding box center [780, 396] width 13 height 13
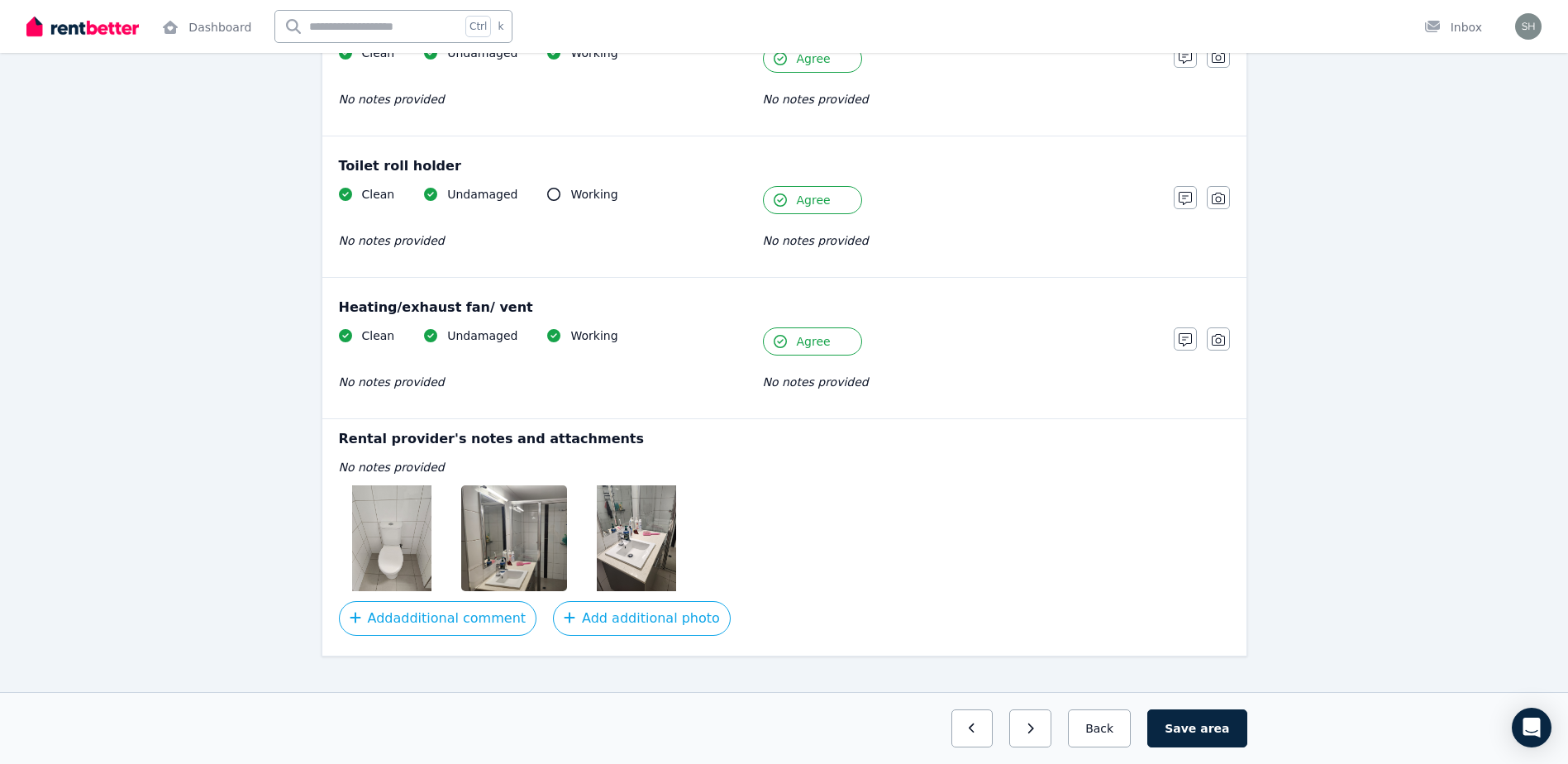
scroll to position [1981, 0]
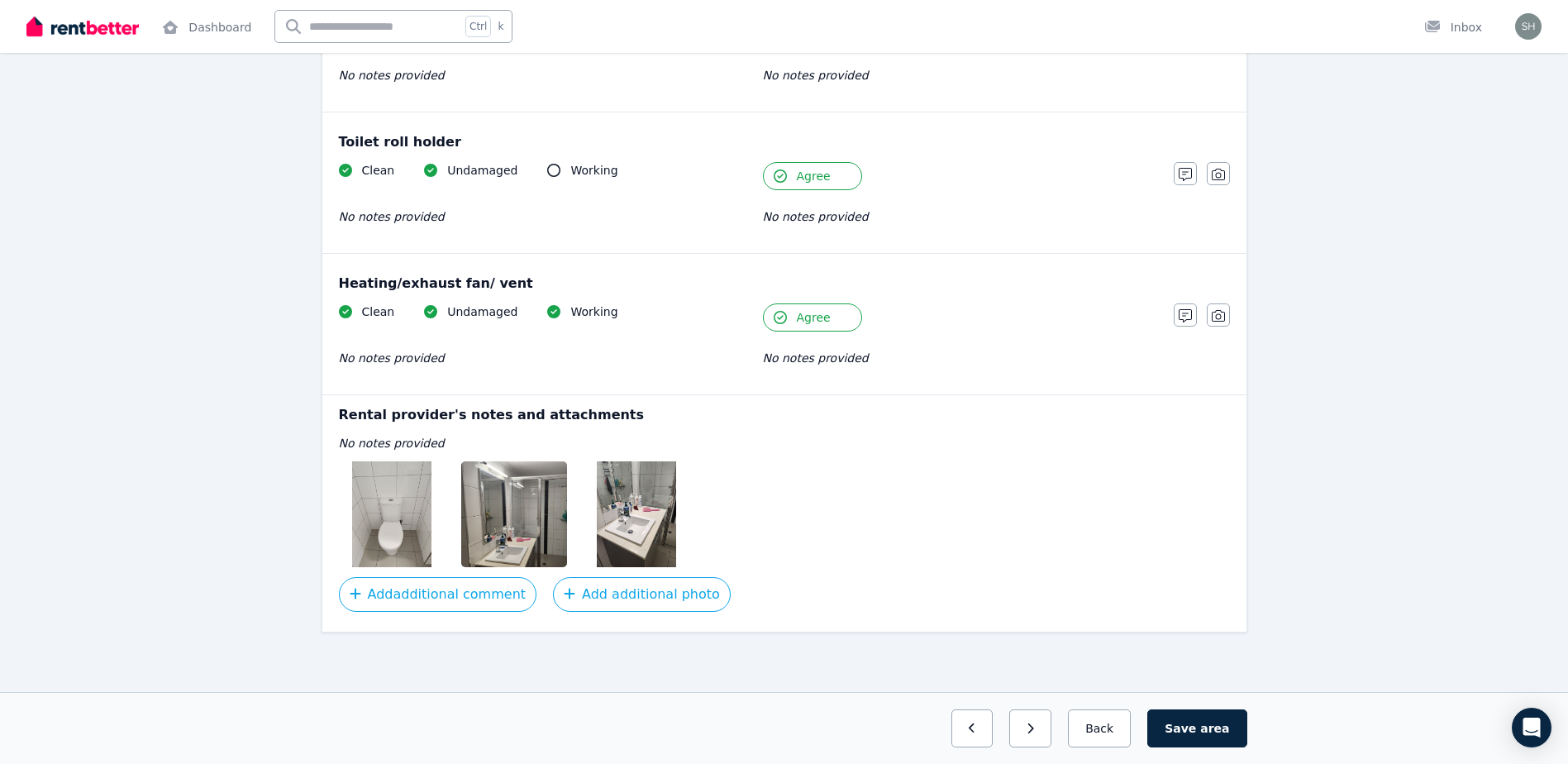
click at [383, 499] on img at bounding box center [392, 515] width 79 height 106
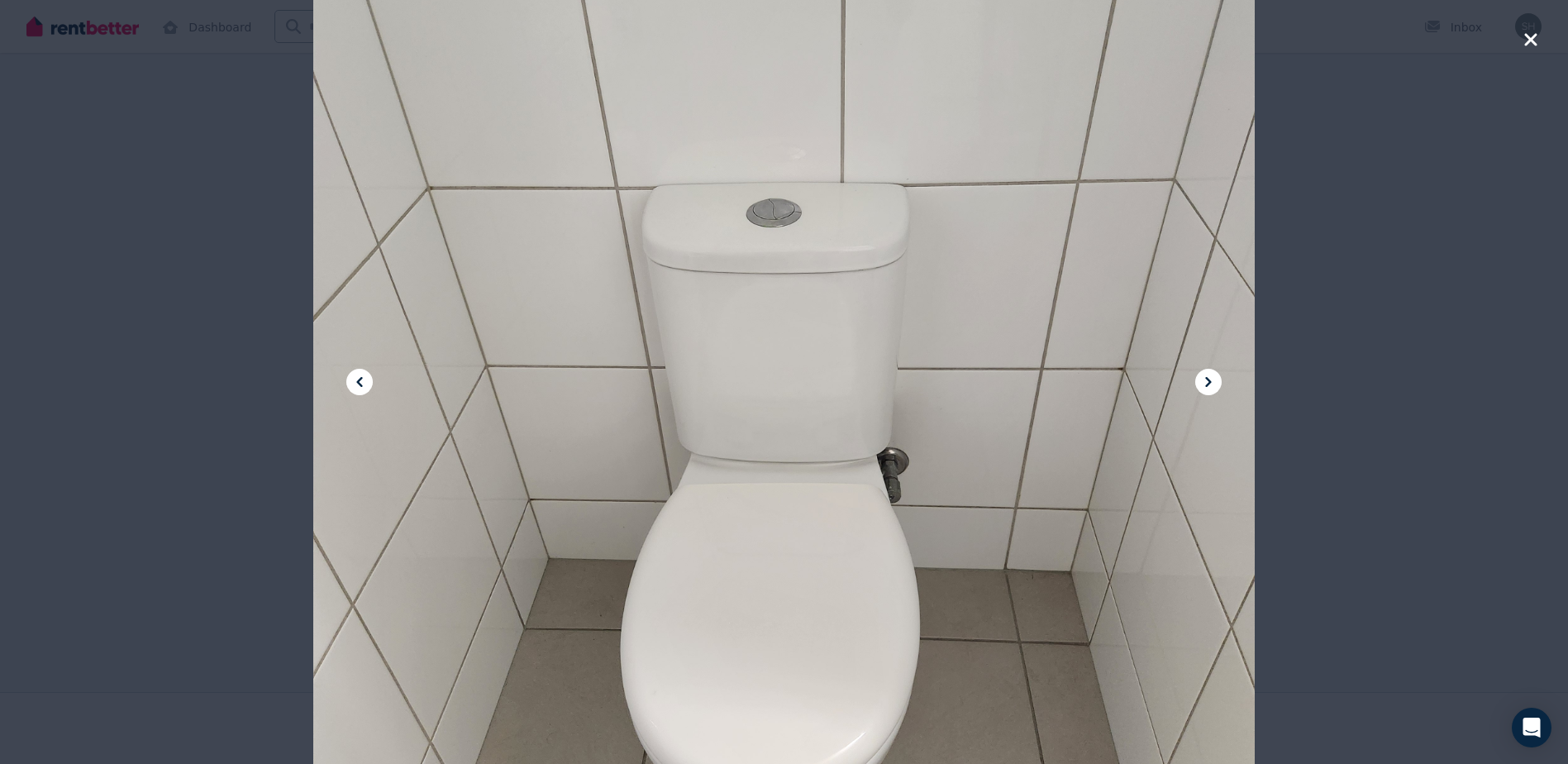
click at [1212, 385] on icon at bounding box center [1208, 382] width 19 height 19
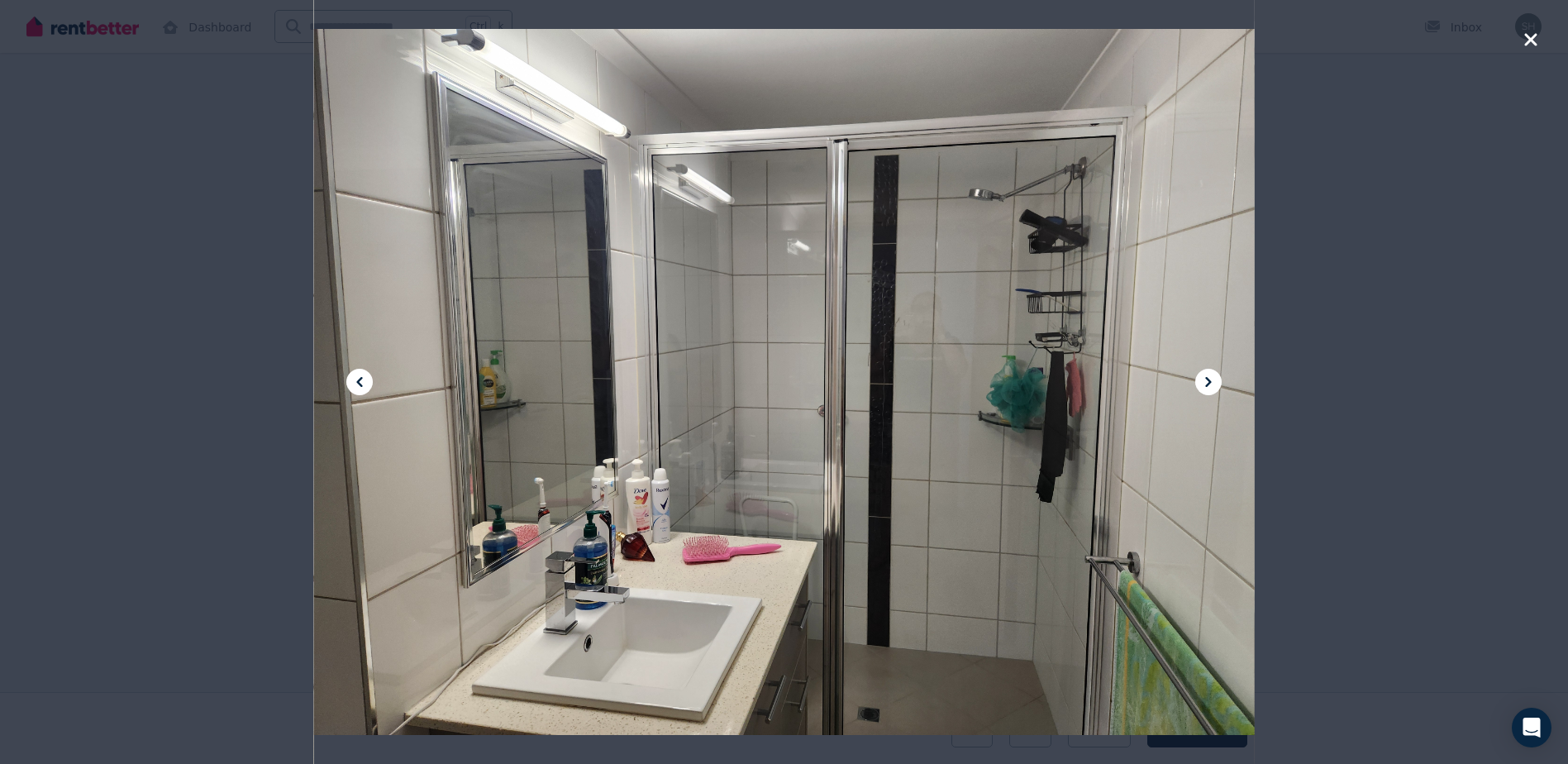
click at [1212, 385] on icon at bounding box center [1208, 382] width 19 height 19
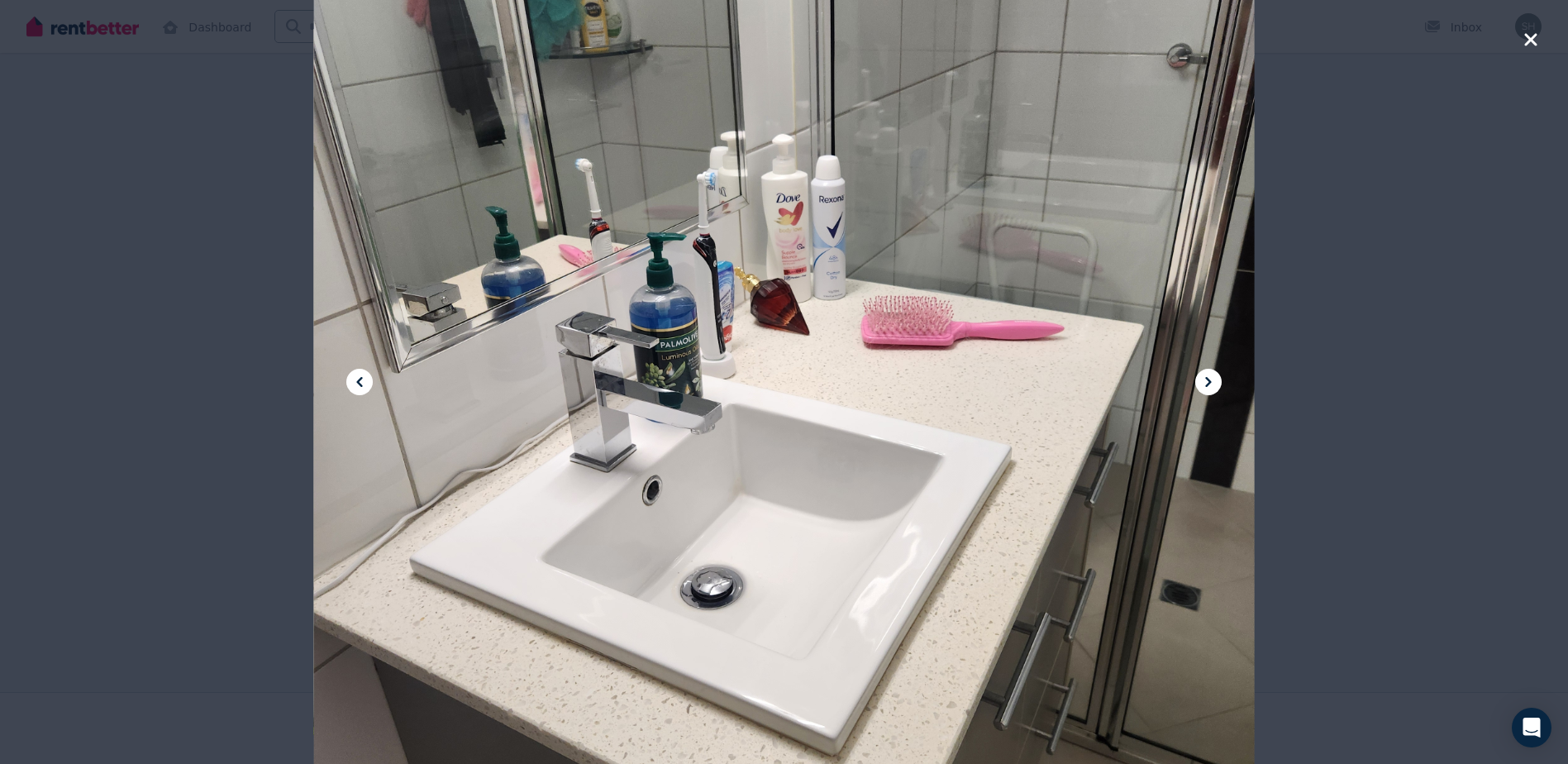
click at [1212, 385] on icon at bounding box center [1208, 382] width 19 height 19
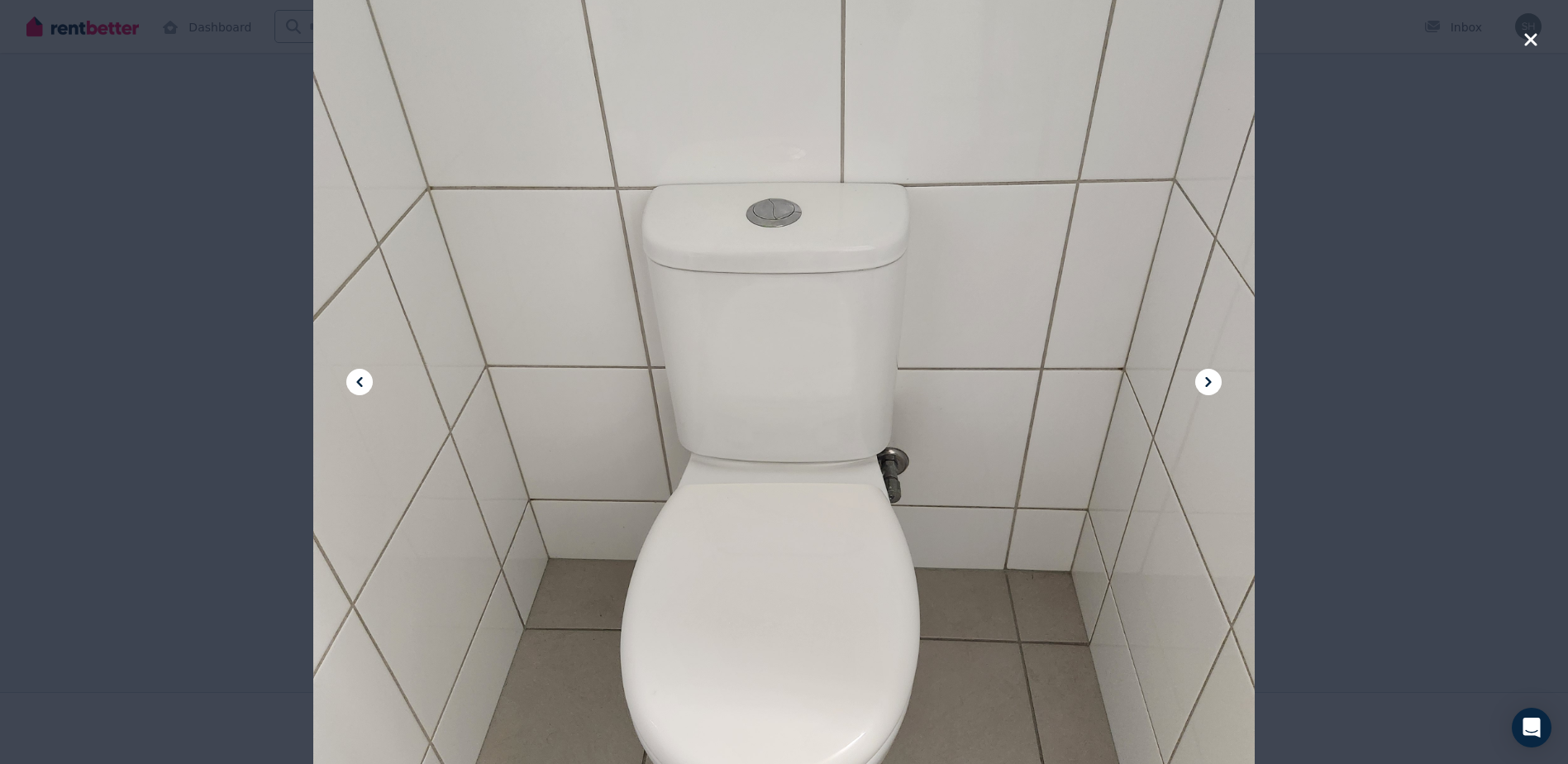
click at [1533, 42] on icon "button" at bounding box center [1530, 39] width 12 height 12
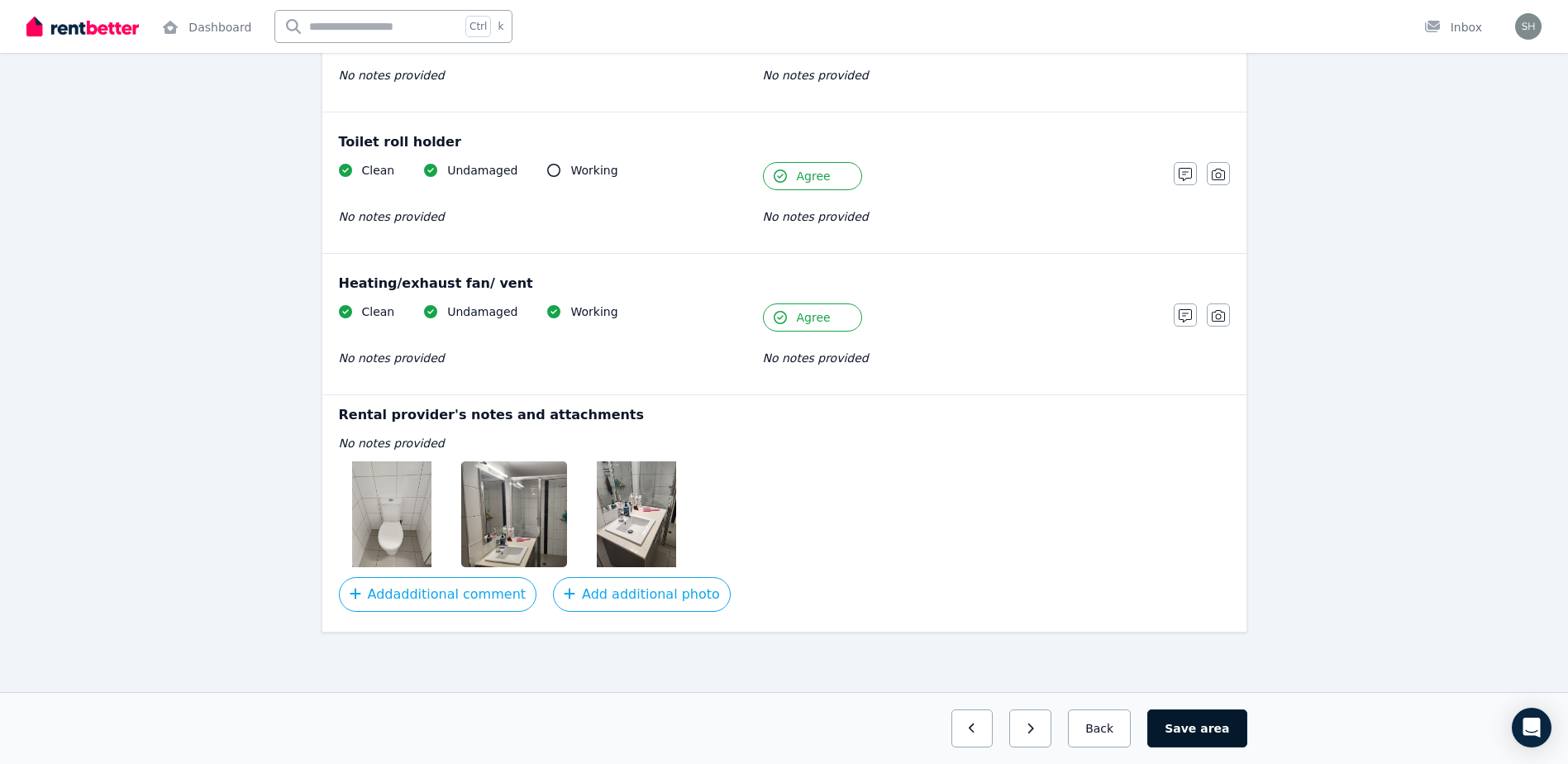
click at [1221, 730] on span "area" at bounding box center [1214, 729] width 29 height 17
click at [1086, 729] on icon "button" at bounding box center [1082, 728] width 7 height 12
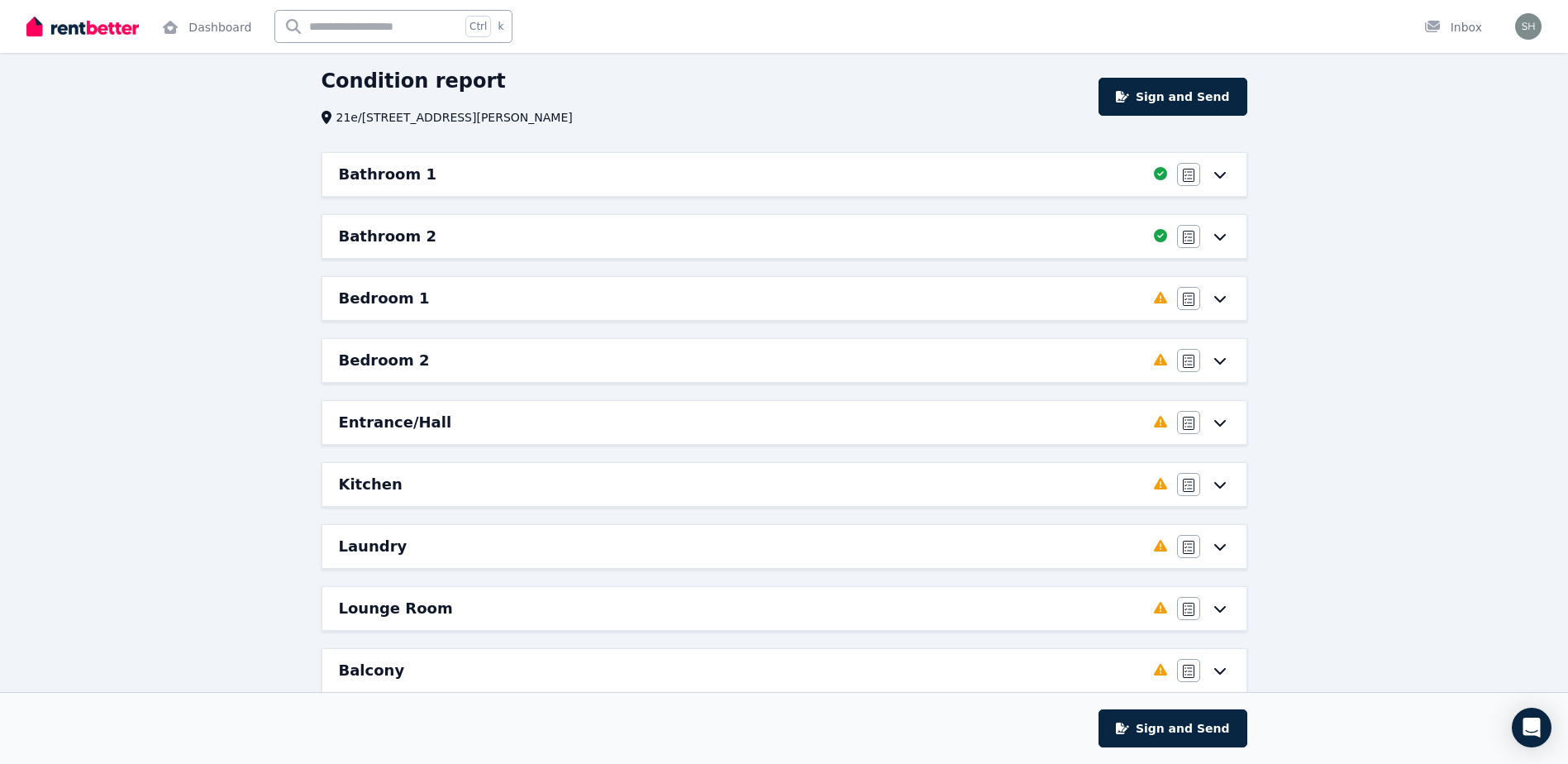
scroll to position [0, 0]
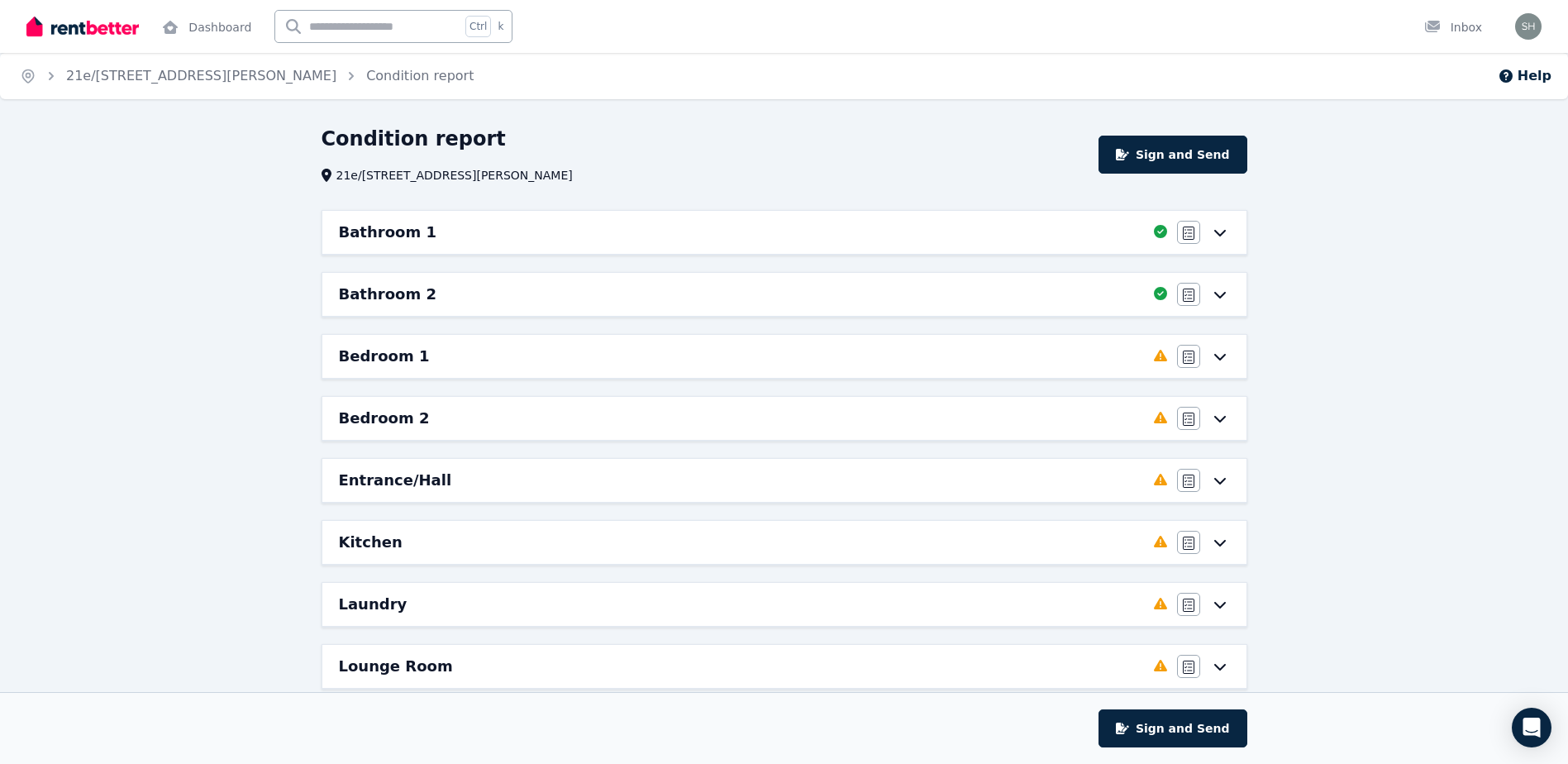
click at [1223, 359] on icon at bounding box center [1220, 357] width 19 height 13
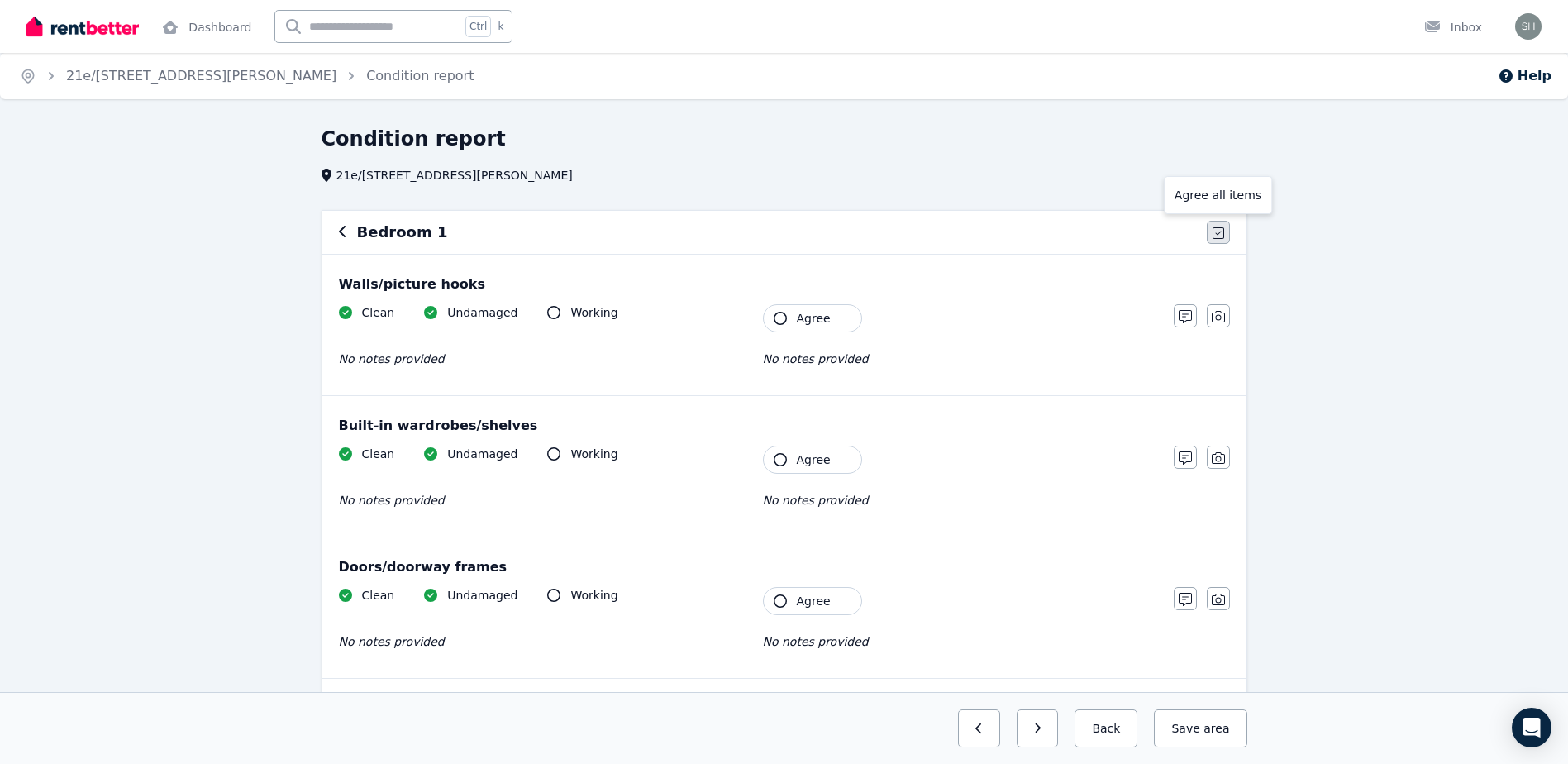
click at [1217, 233] on icon "button" at bounding box center [1218, 233] width 12 height 13
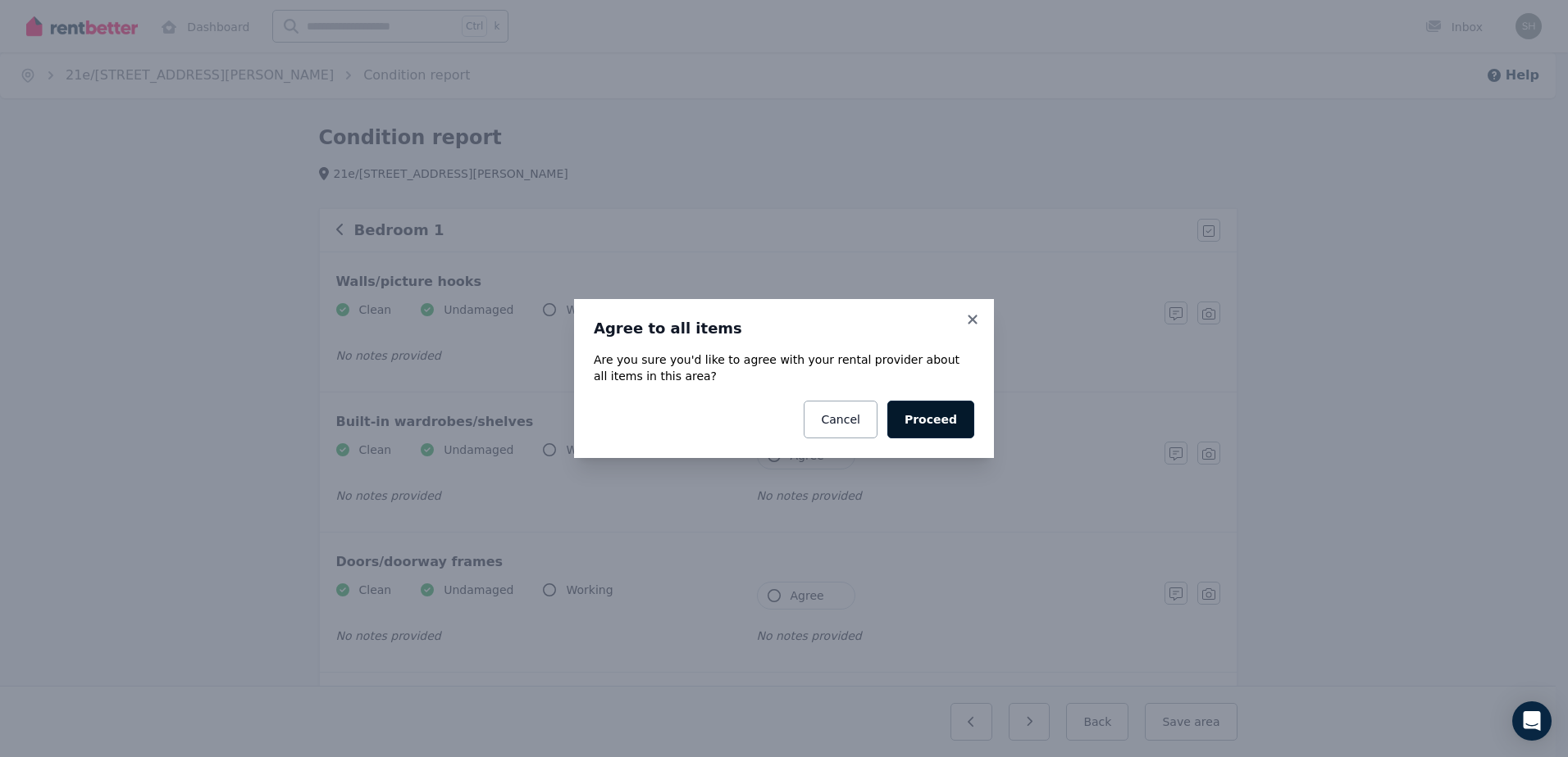
click at [925, 426] on button "Proceed" at bounding box center [931, 419] width 87 height 38
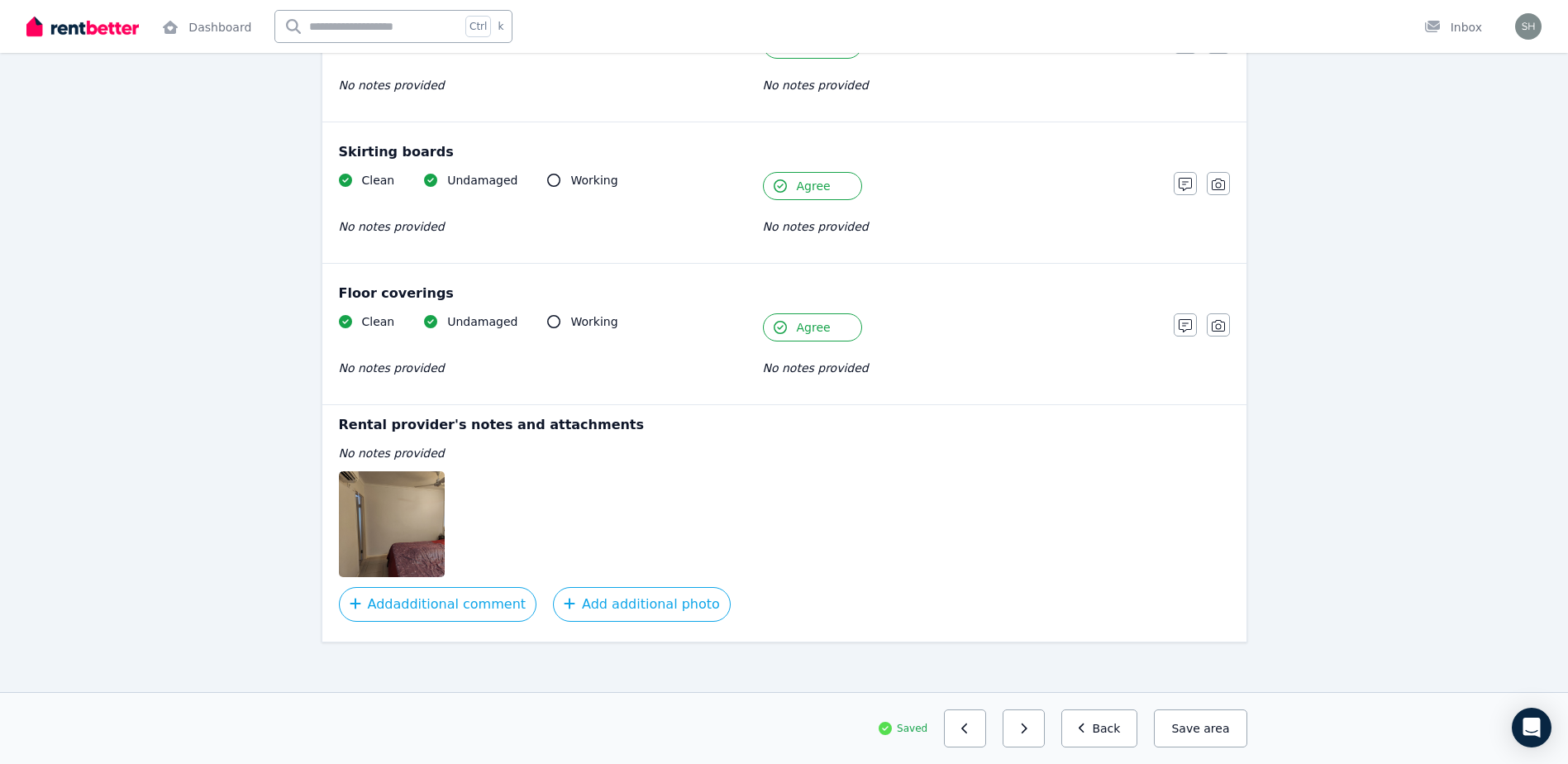
scroll to position [1133, 0]
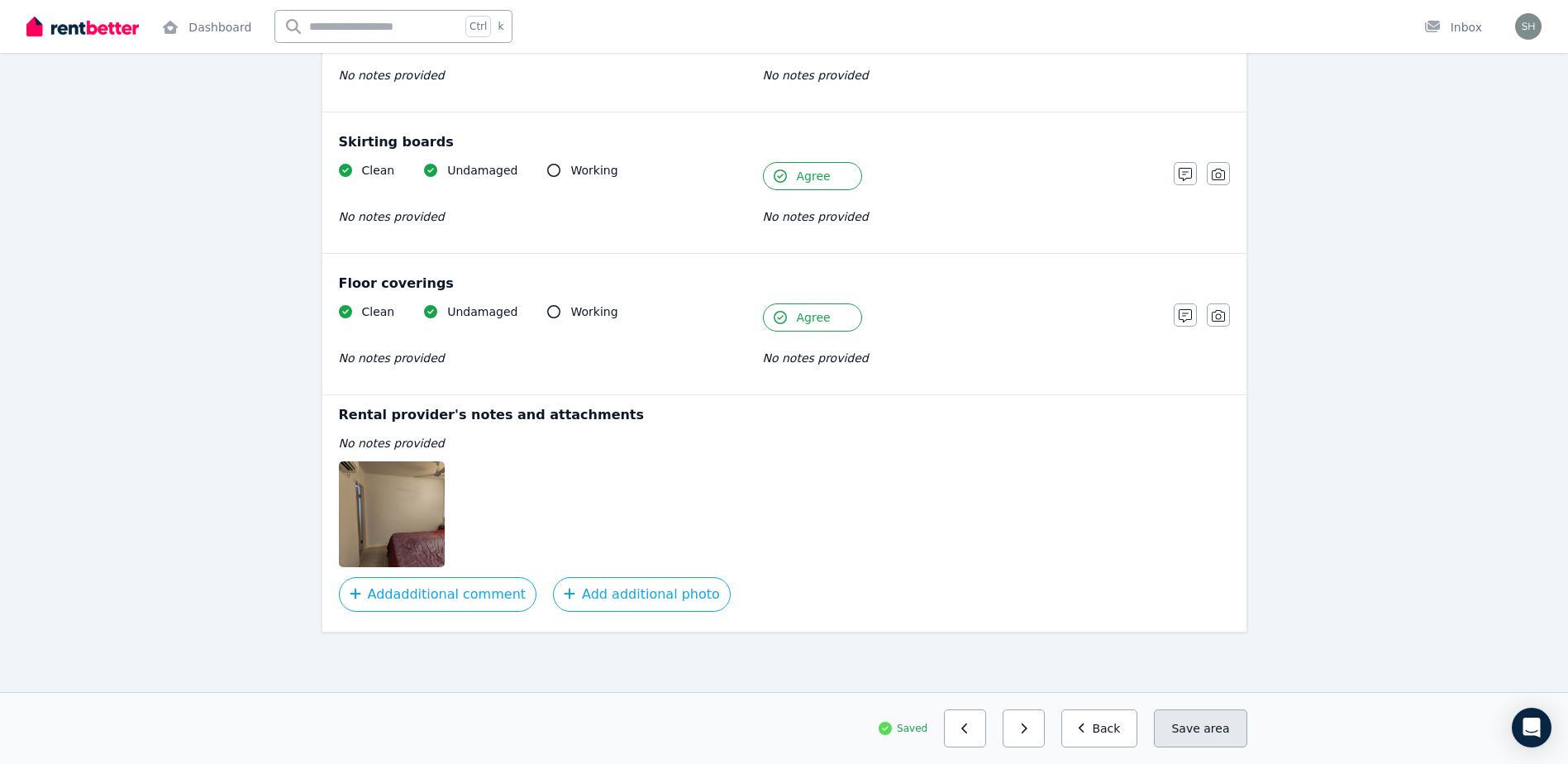
click at [1195, 730] on button "Save area" at bounding box center [1200, 728] width 92 height 38
click at [1109, 728] on button "Back" at bounding box center [1099, 728] width 77 height 38
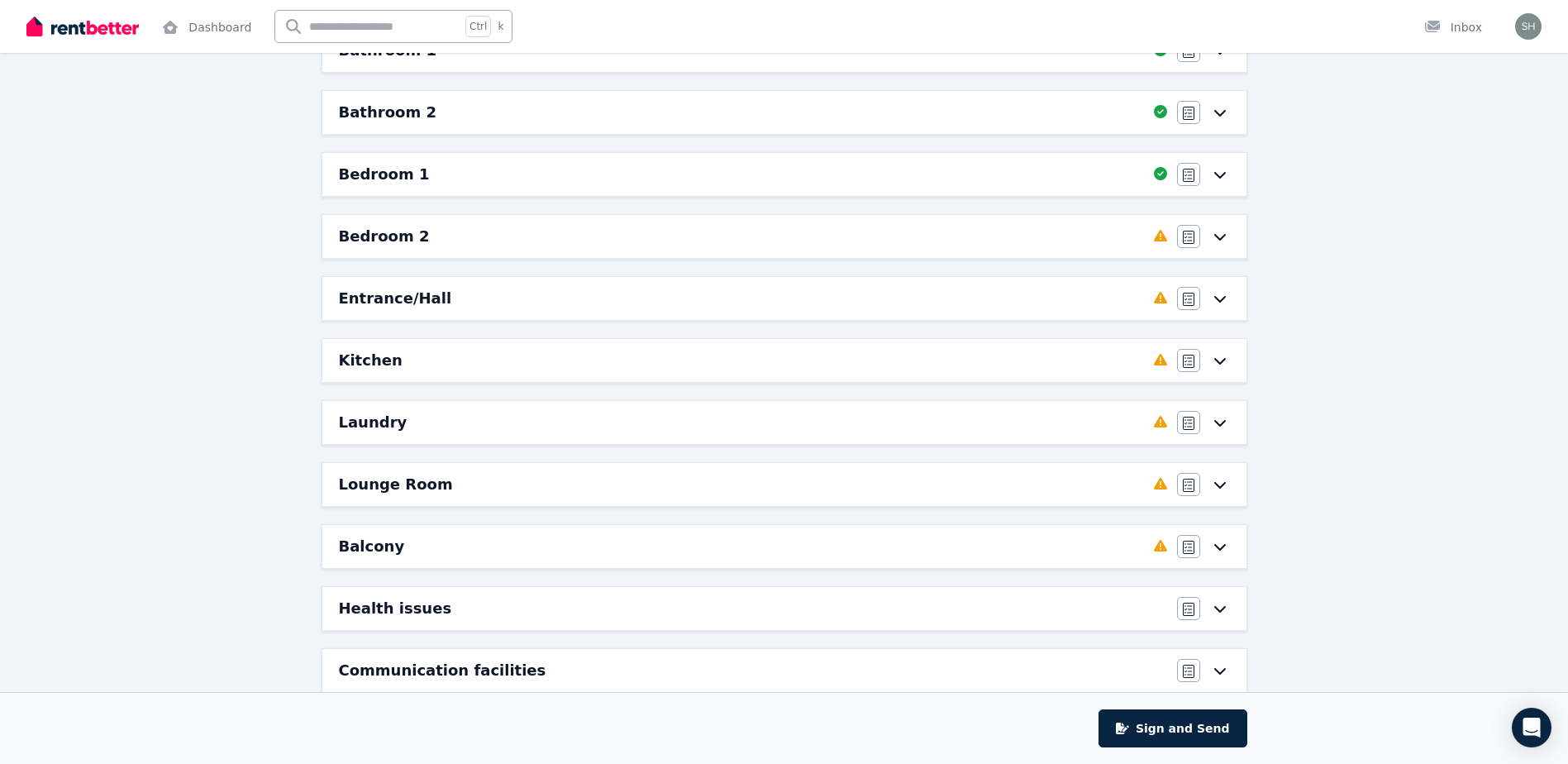
scroll to position [172, 0]
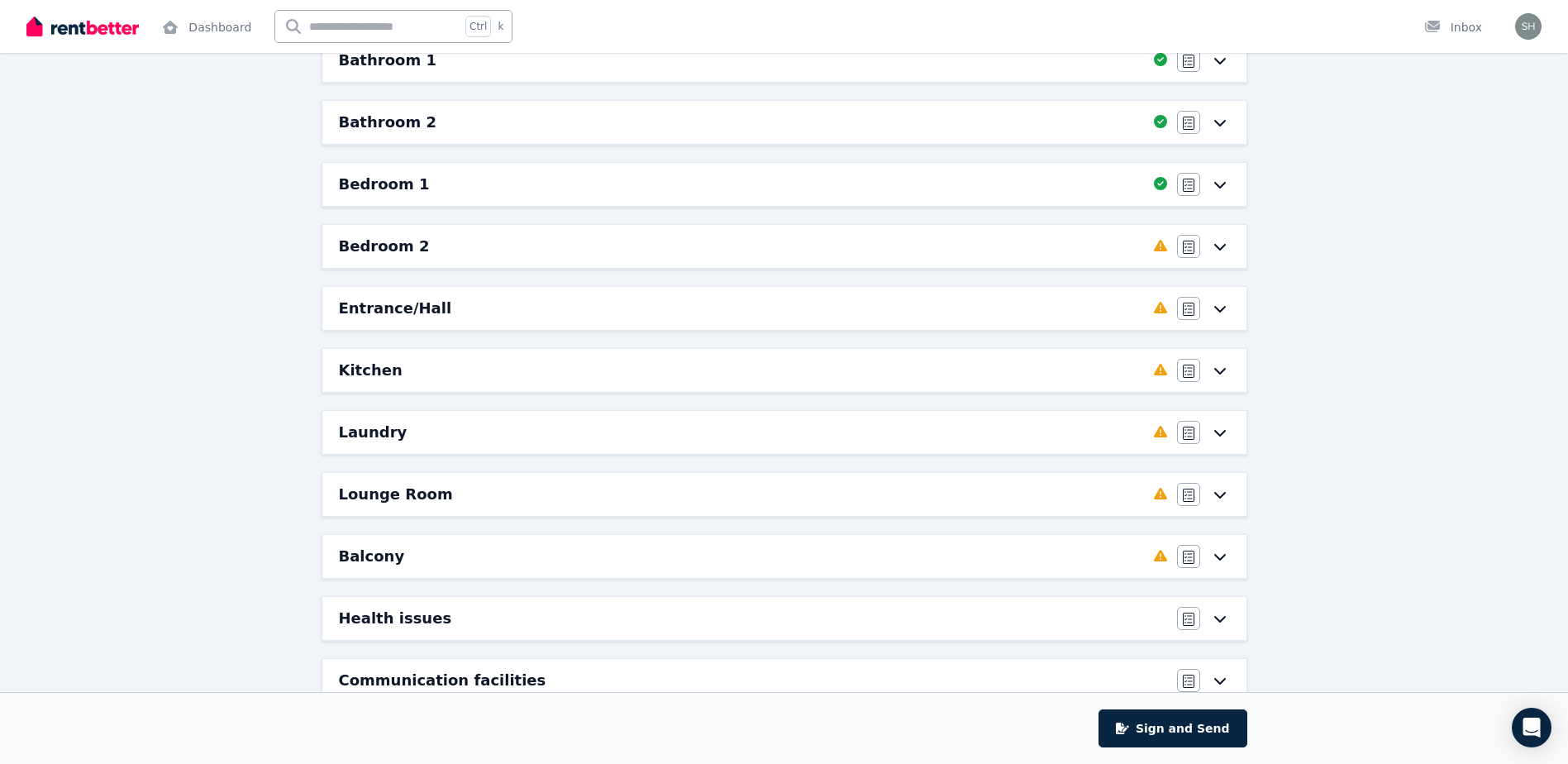
click at [1222, 248] on icon at bounding box center [1219, 247] width 12 height 6
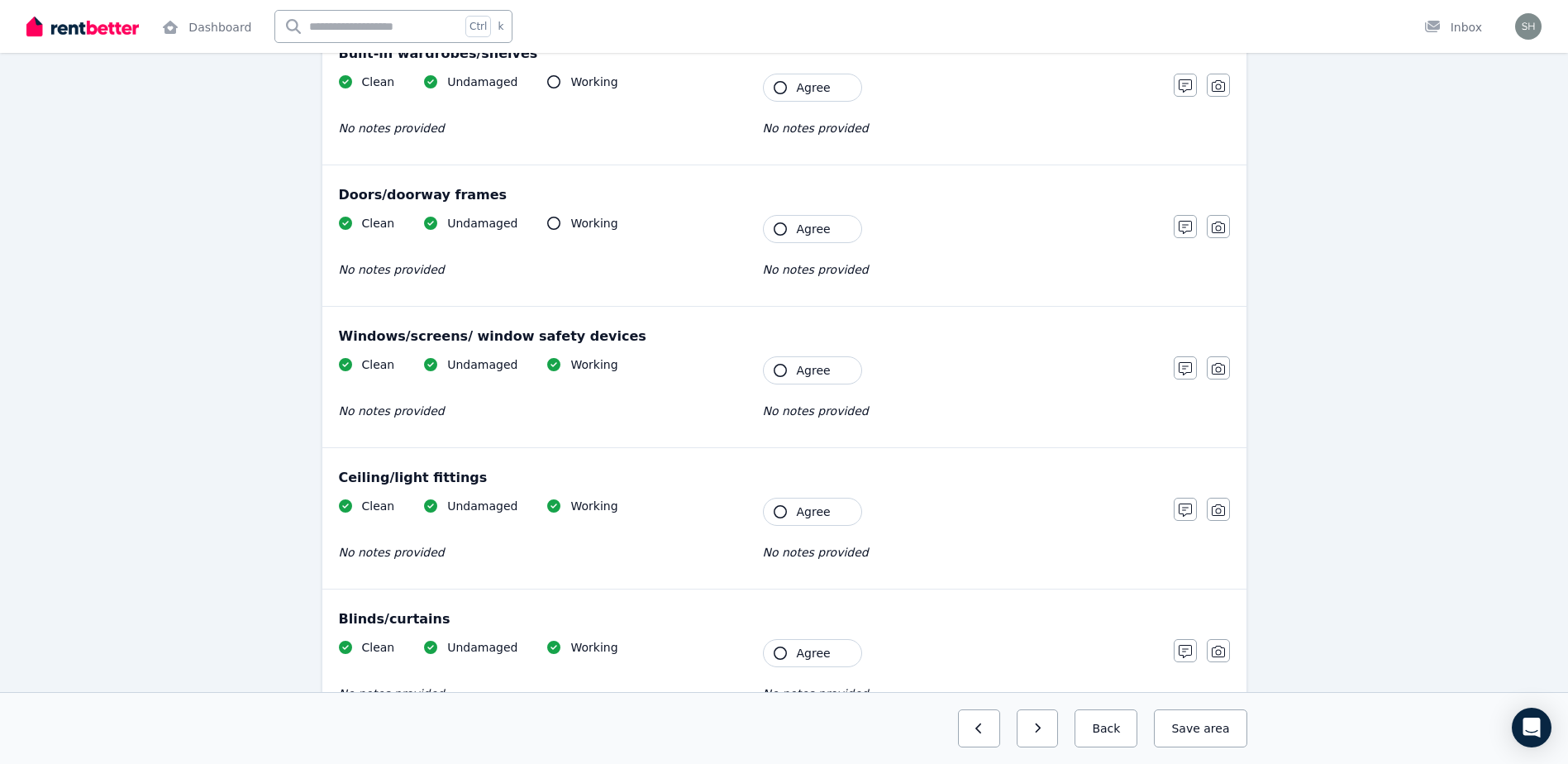
scroll to position [0, 0]
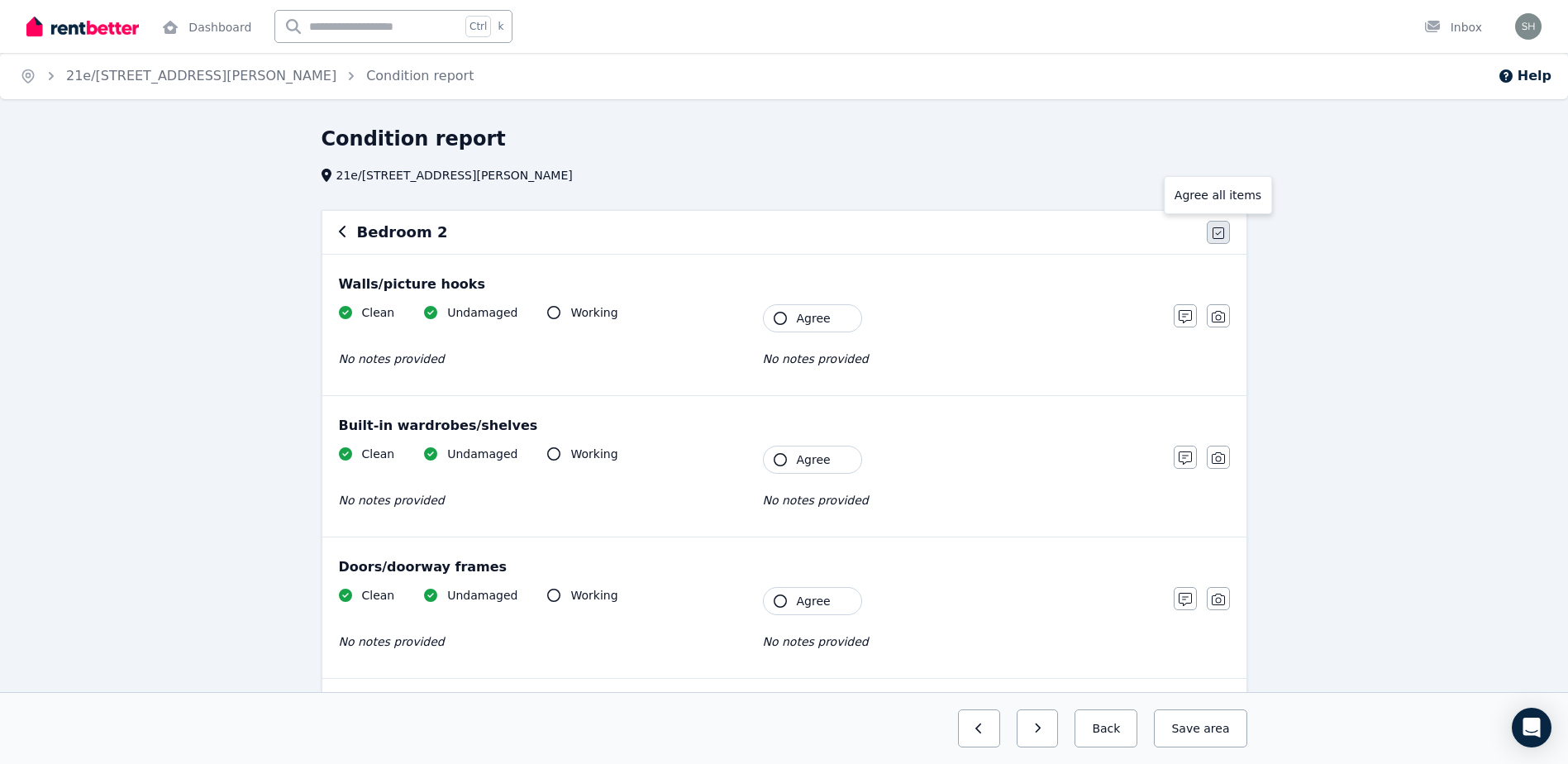
click at [1219, 232] on icon "button" at bounding box center [1218, 233] width 12 height 13
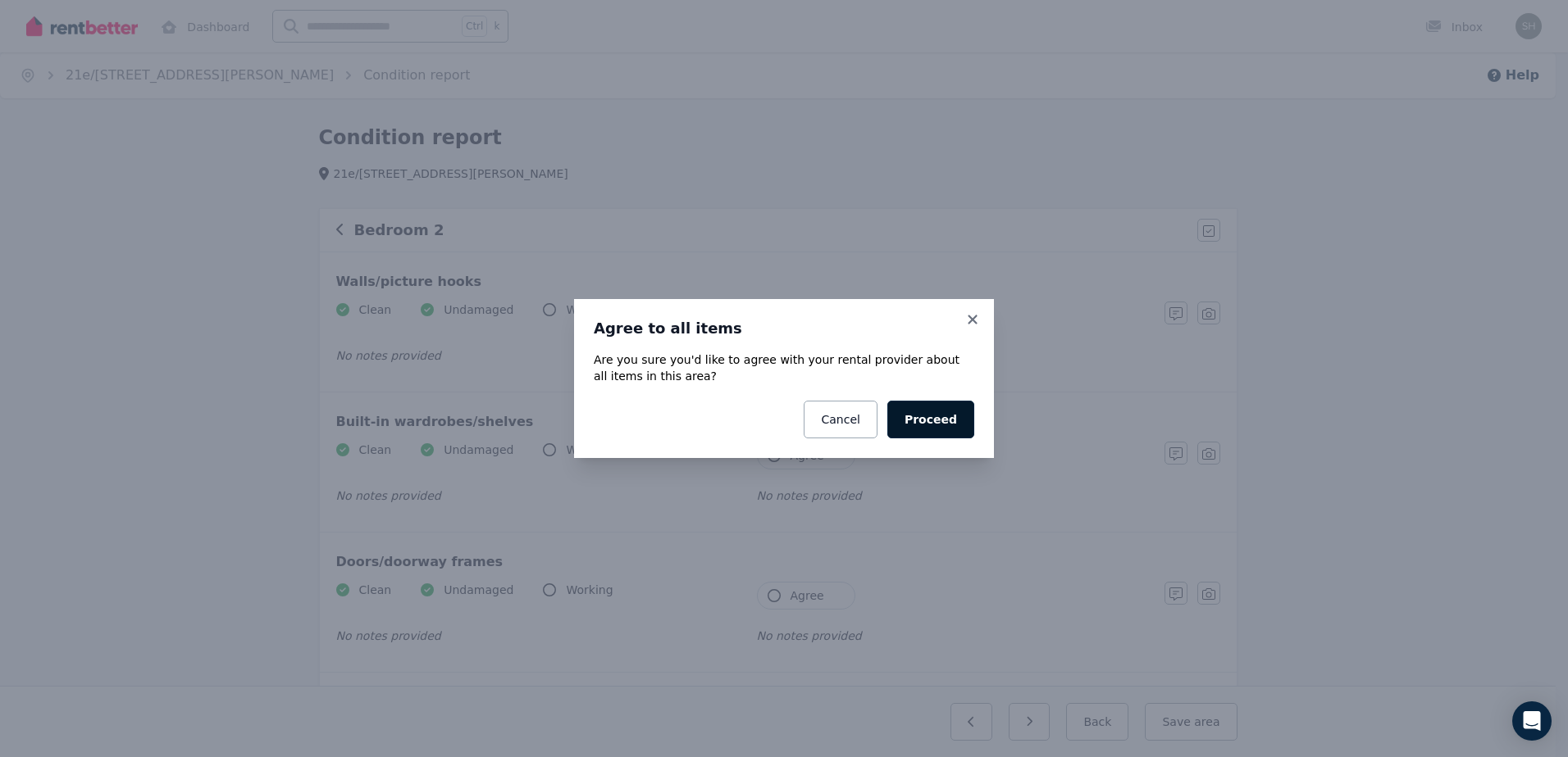
click at [919, 416] on button "Proceed" at bounding box center [931, 419] width 87 height 38
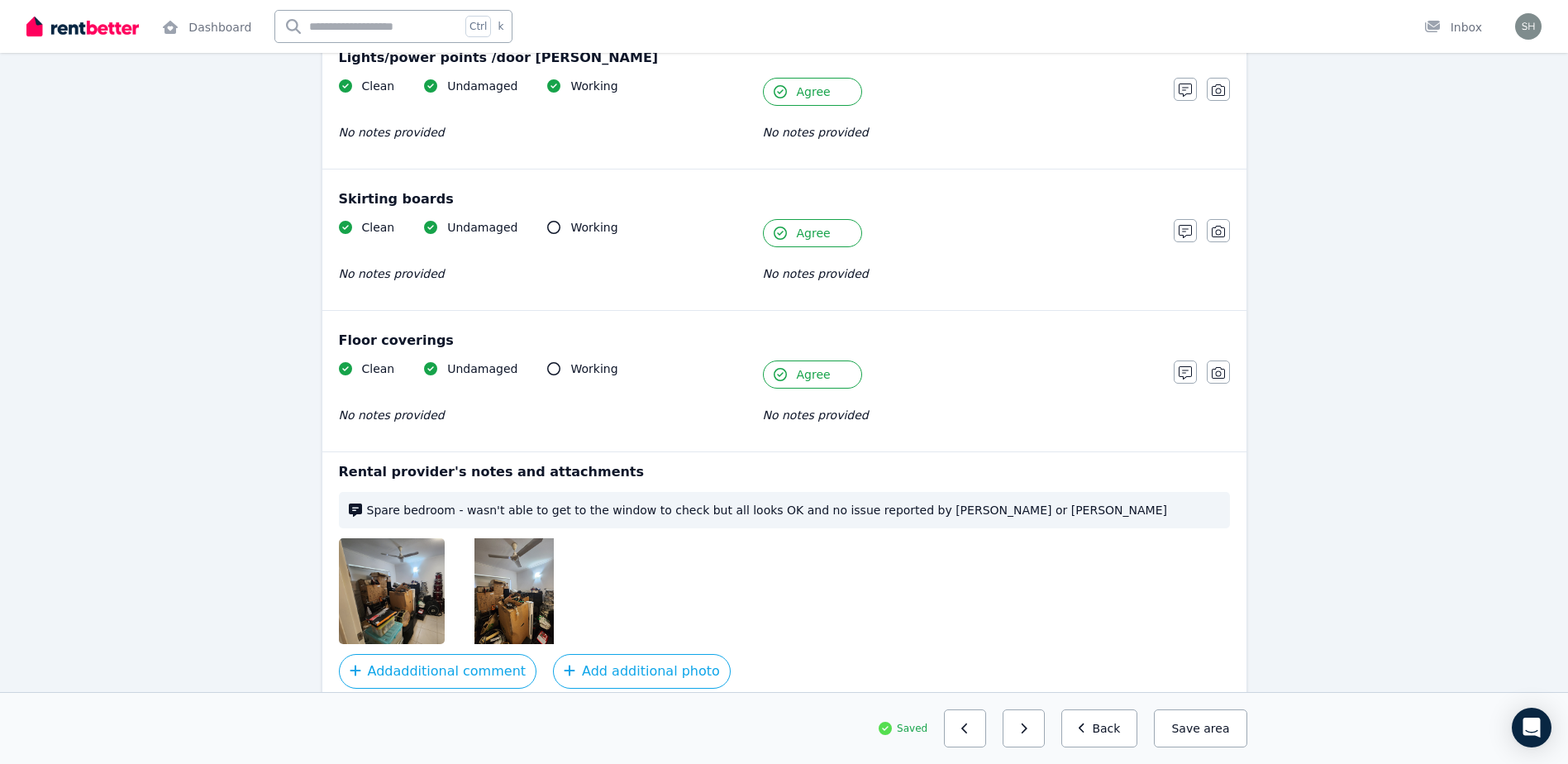
scroll to position [1152, 0]
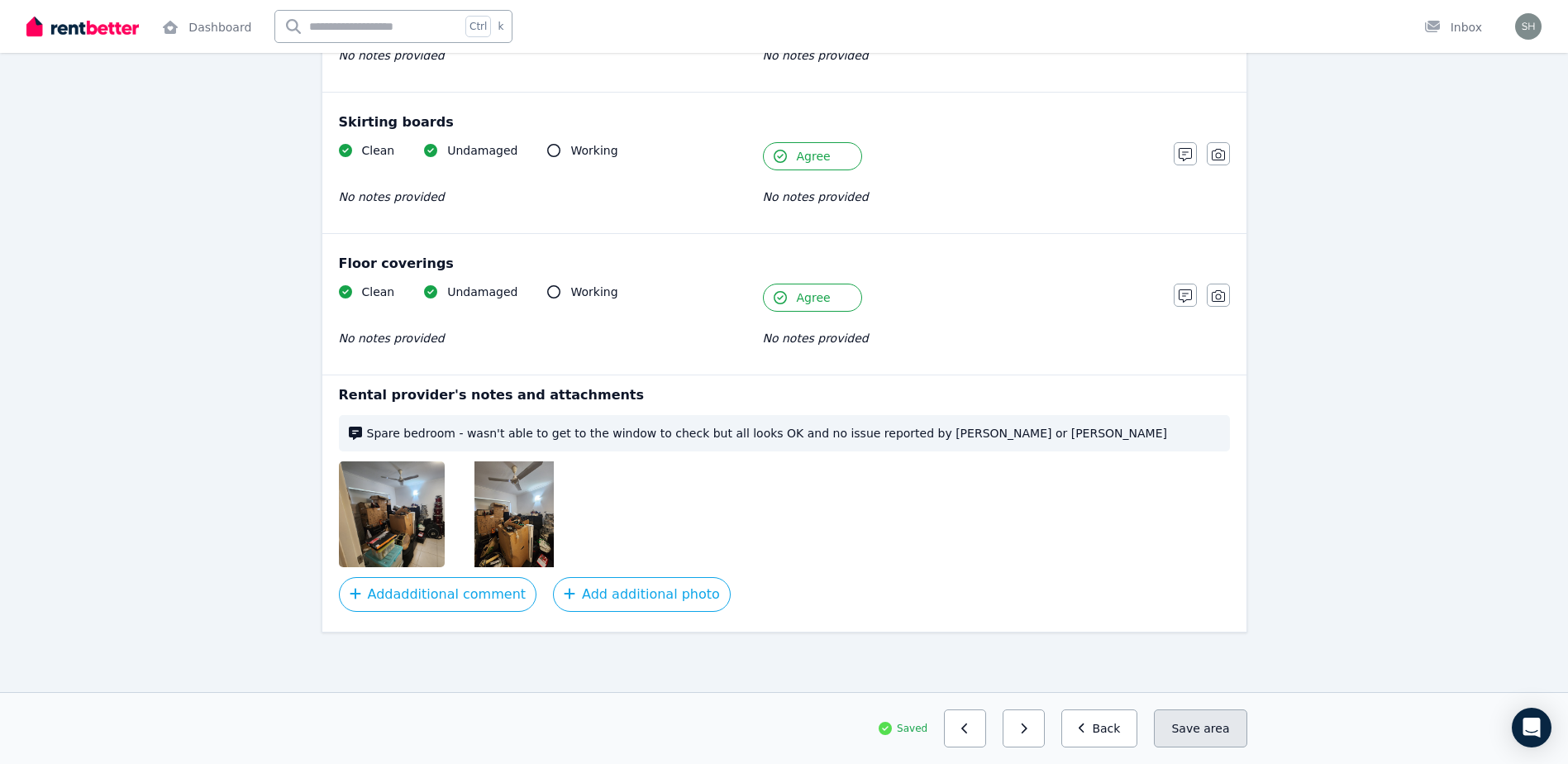
click at [1200, 730] on button "Save area" at bounding box center [1200, 728] width 92 height 38
click at [1135, 730] on button "Back" at bounding box center [1099, 728] width 77 height 38
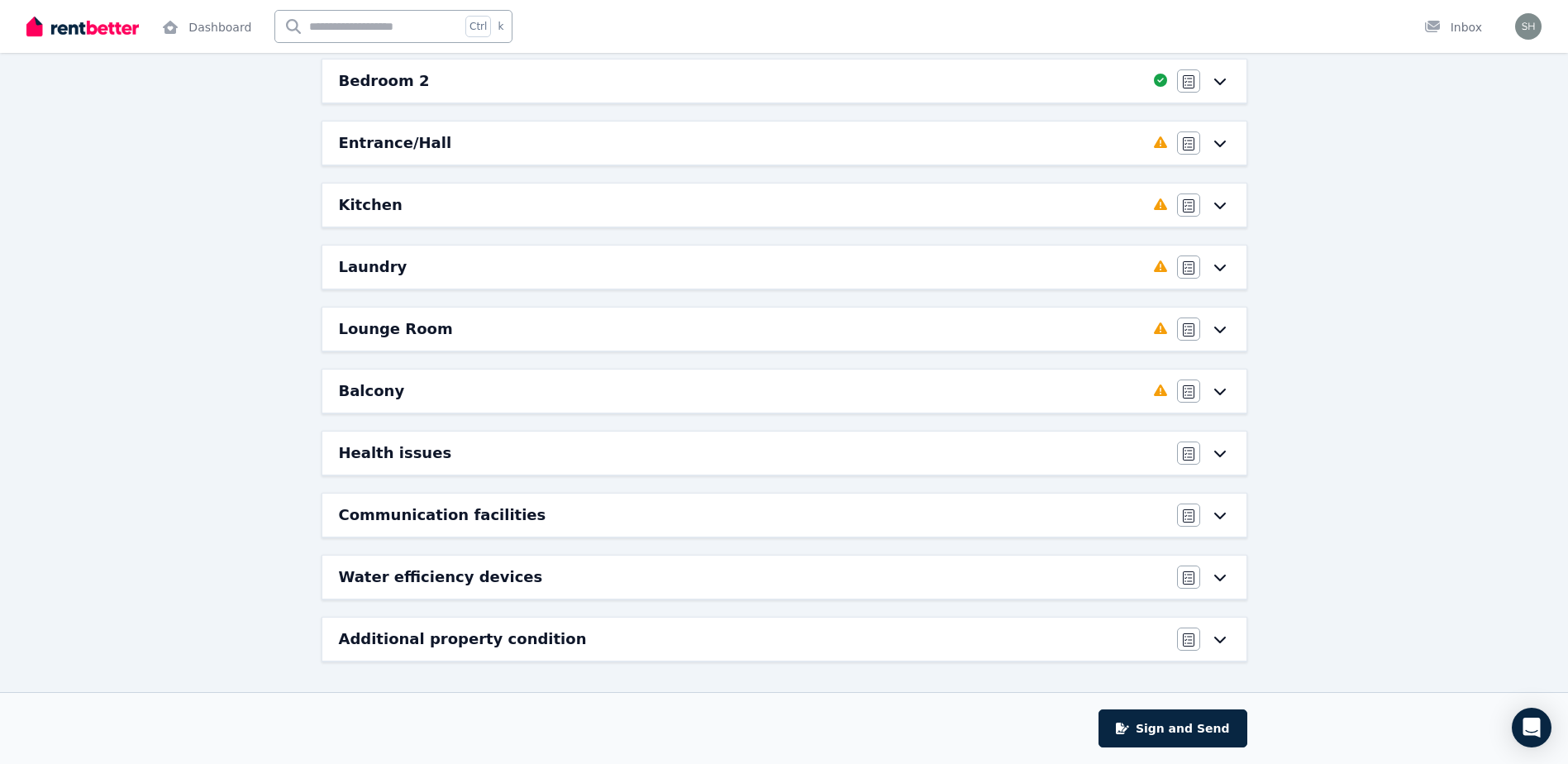
click at [1222, 145] on icon at bounding box center [1219, 143] width 12 height 6
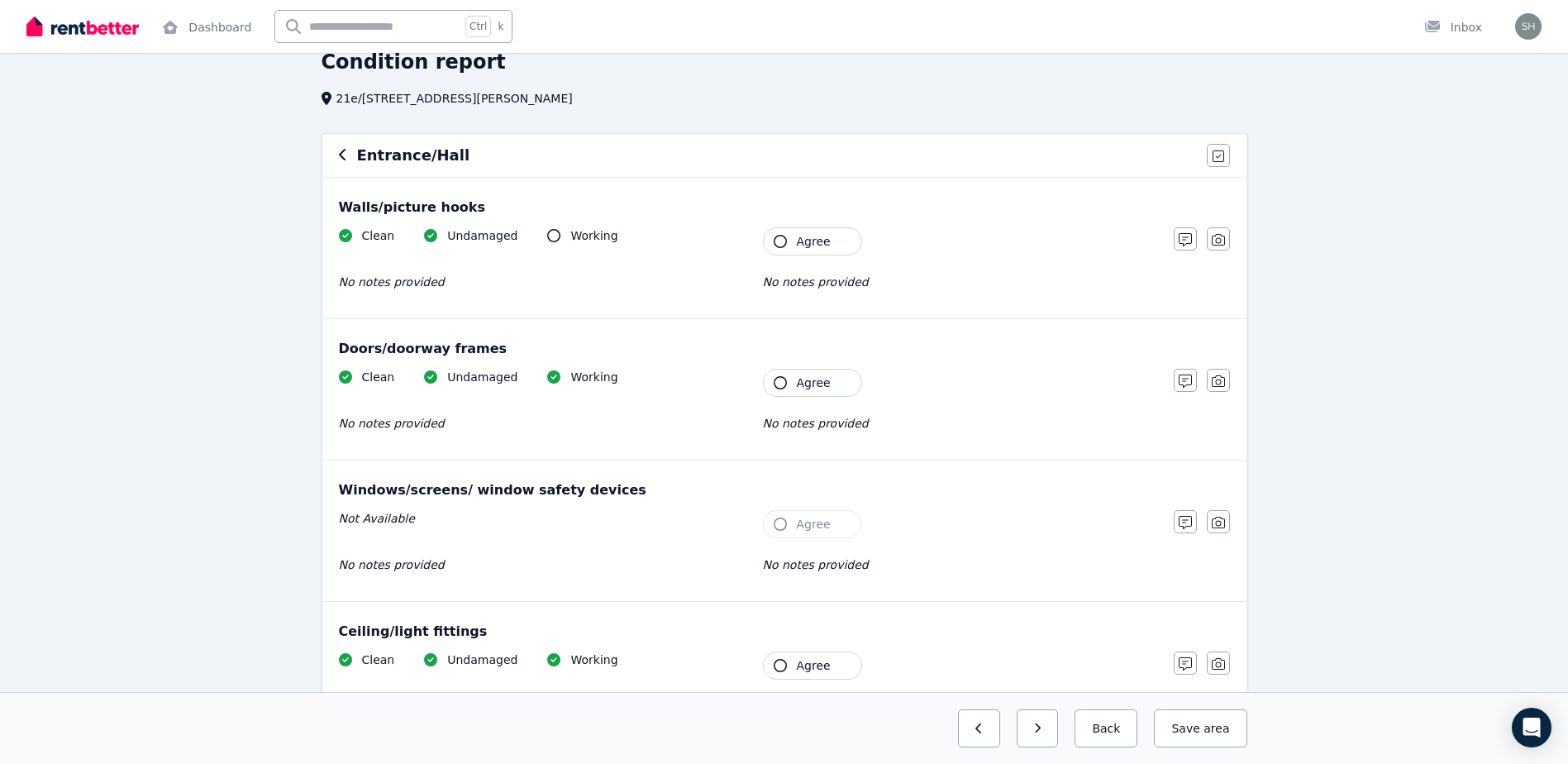
scroll to position [0, 0]
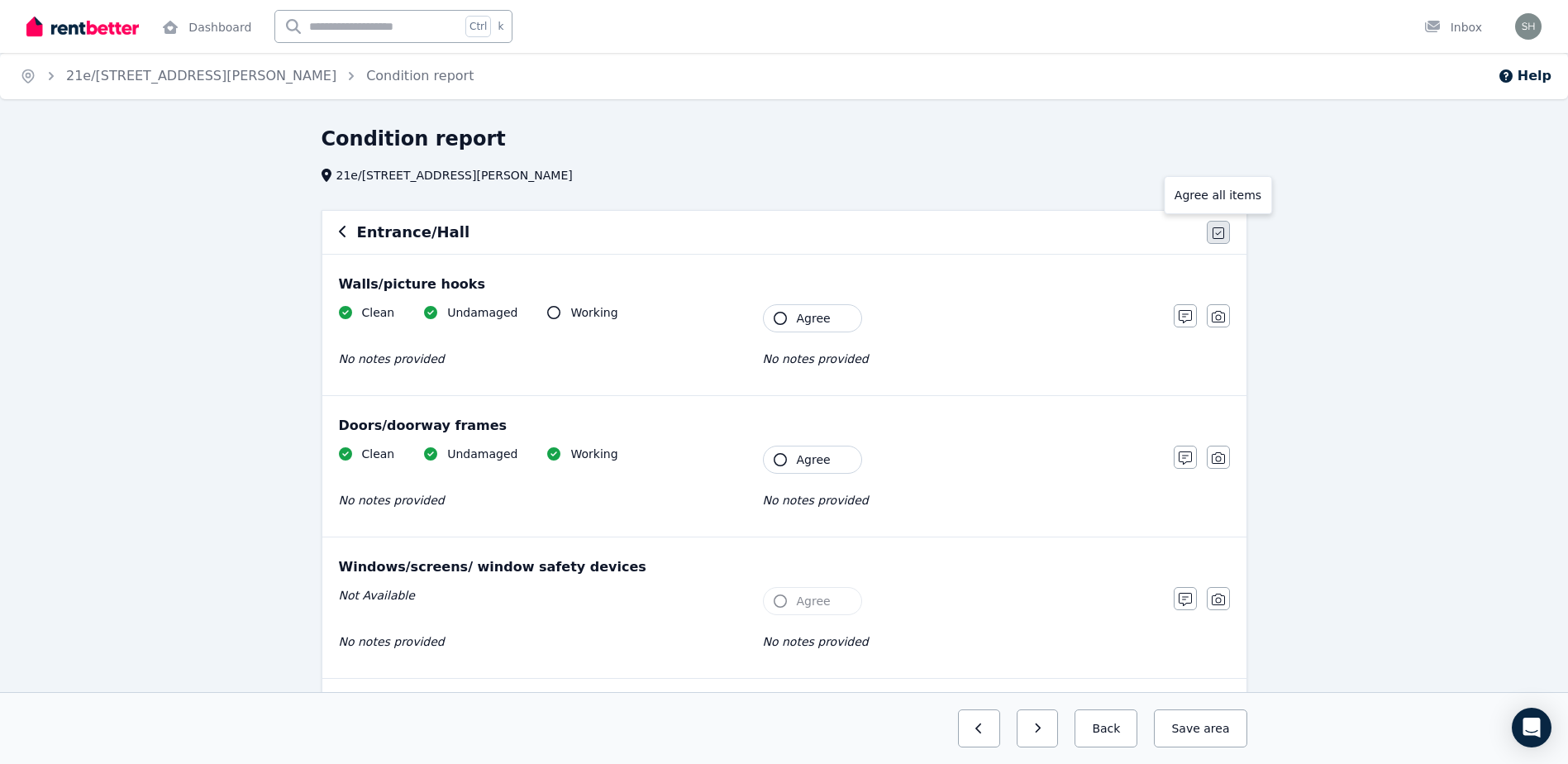
click at [1224, 235] on icon "button" at bounding box center [1218, 233] width 12 height 12
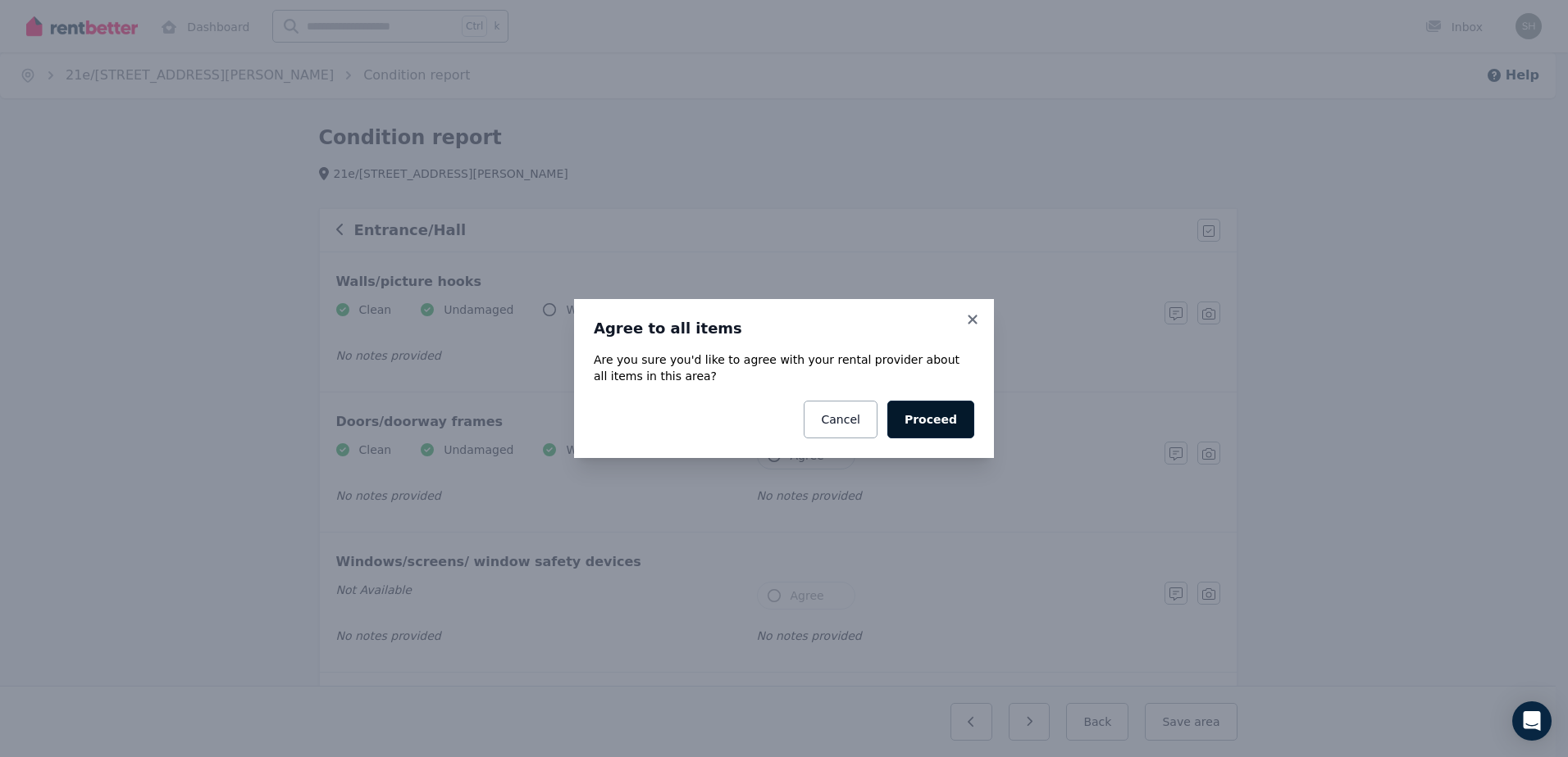
click at [964, 418] on button "Proceed" at bounding box center [931, 419] width 87 height 38
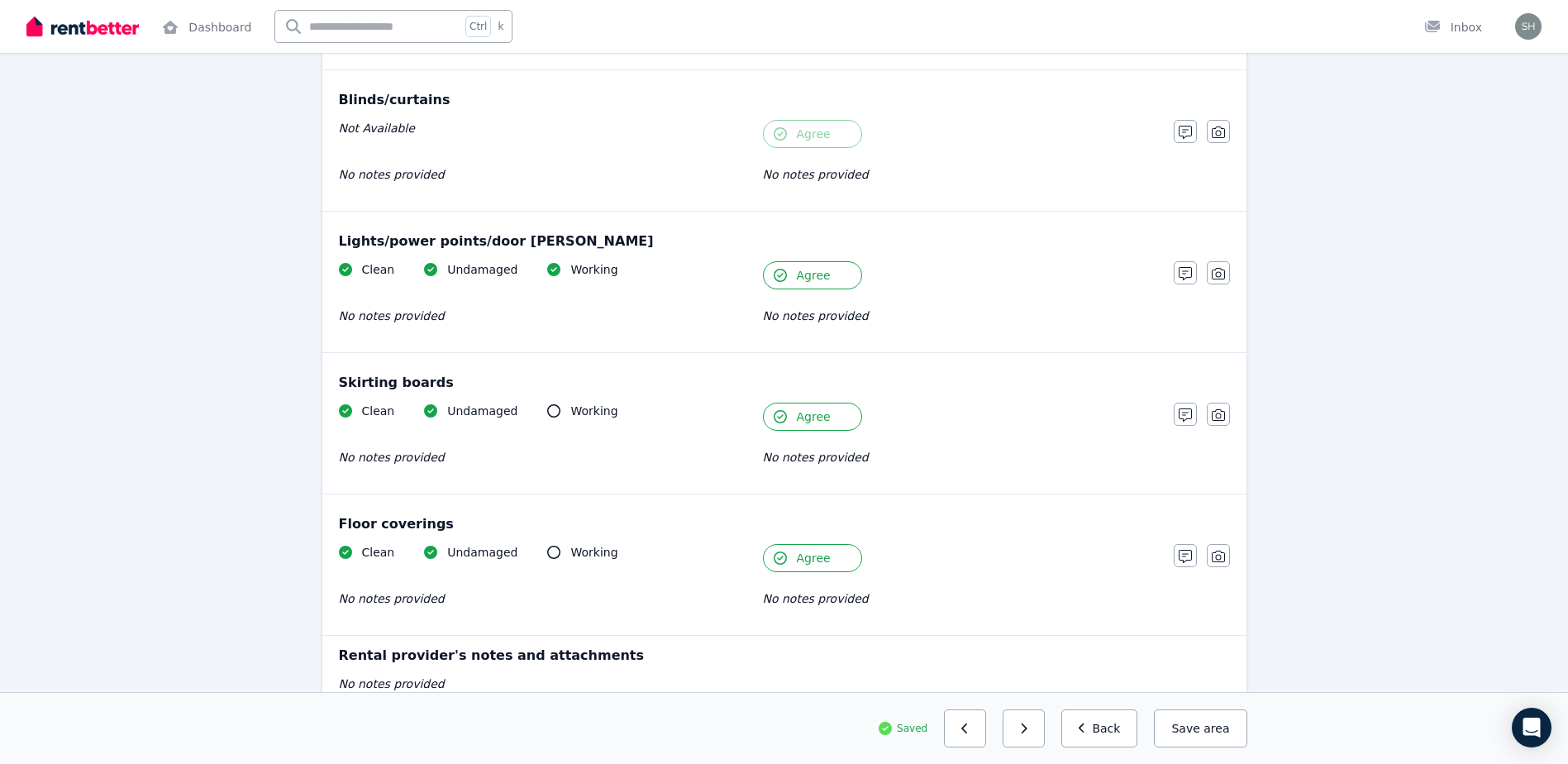
scroll to position [990, 0]
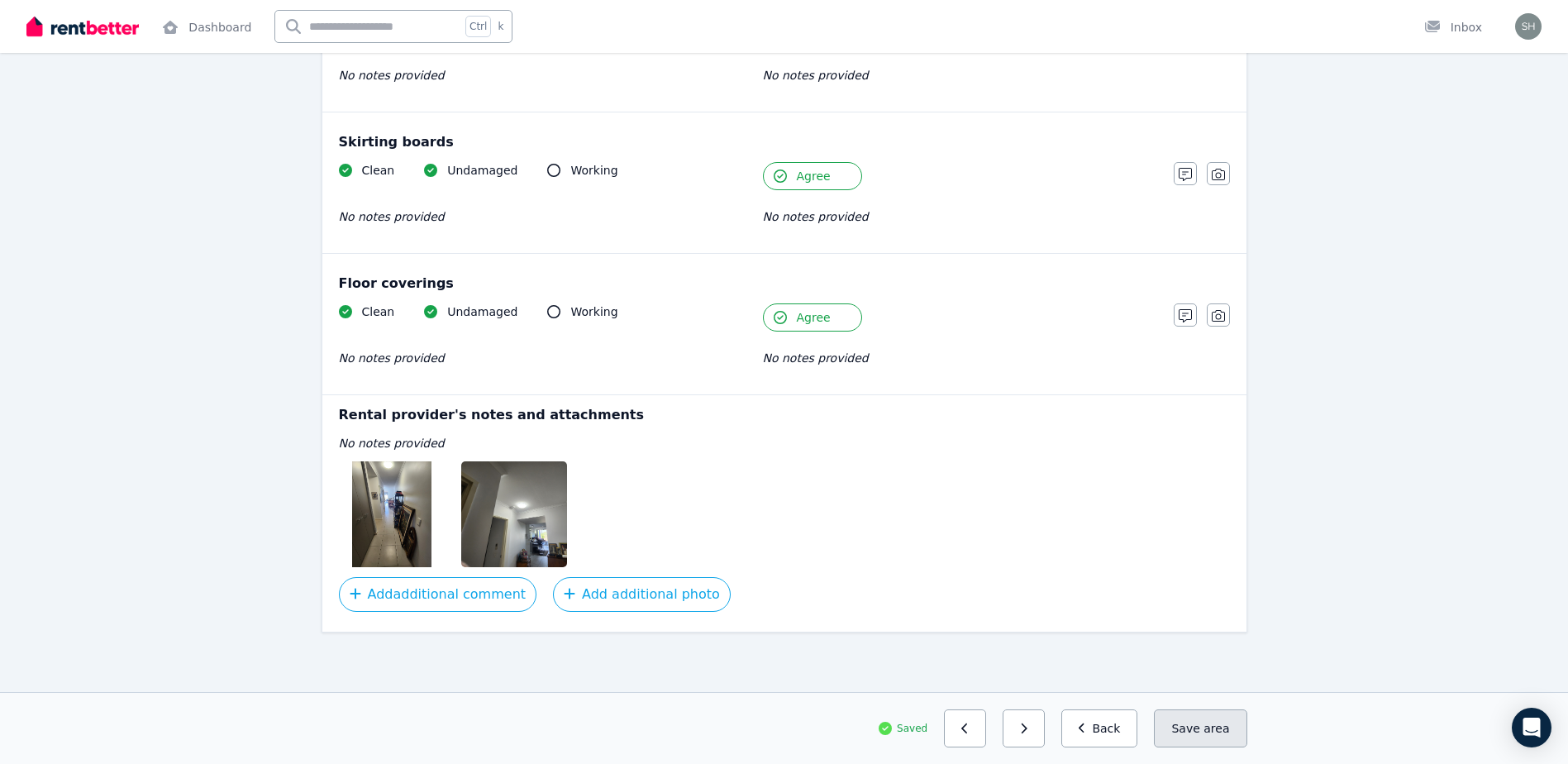
click at [1195, 736] on button "Save area" at bounding box center [1200, 728] width 92 height 38
click at [1116, 731] on button "Back" at bounding box center [1099, 728] width 77 height 38
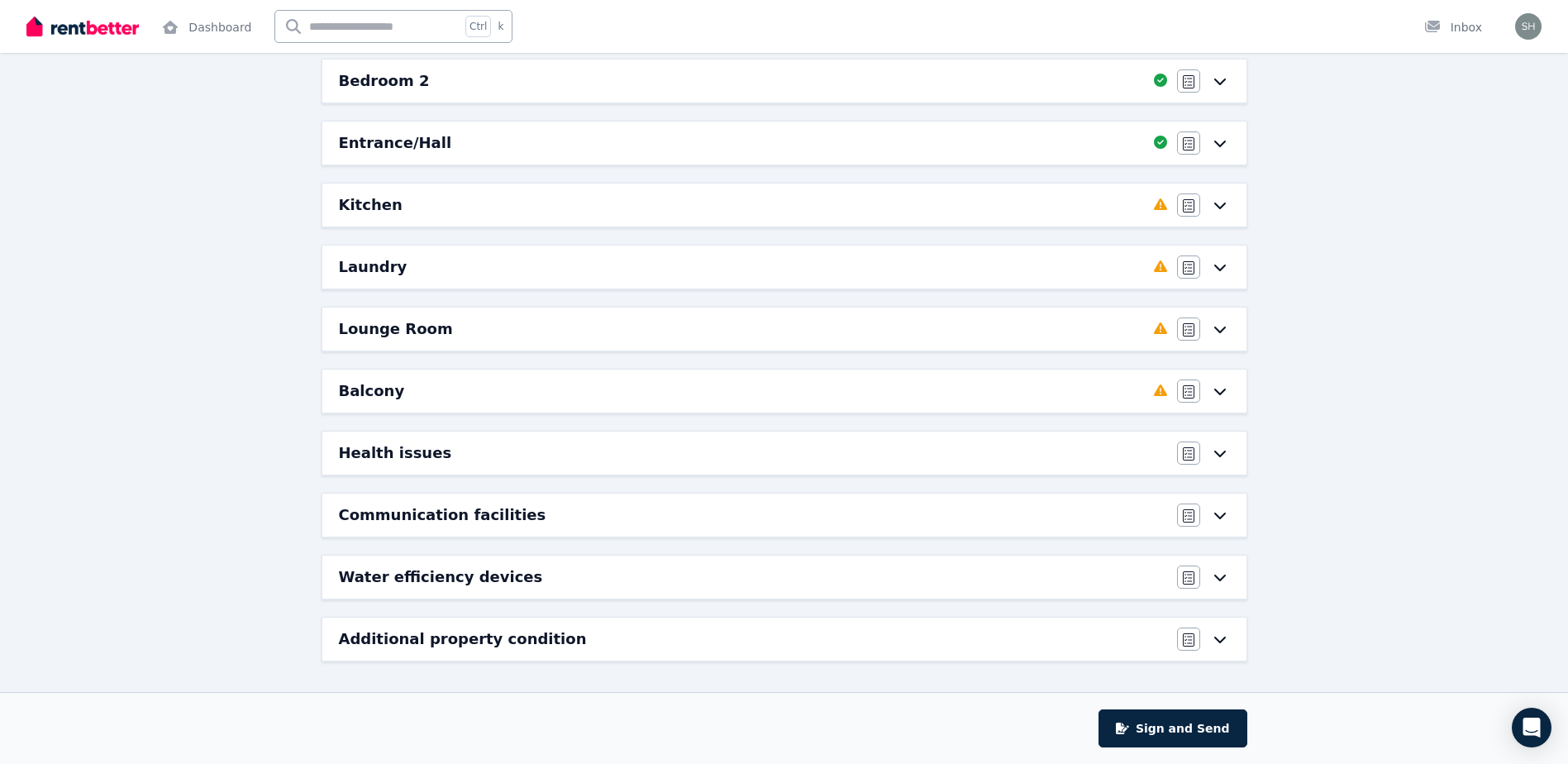
click at [1021, 209] on div "Kitchen" at bounding box center [742, 204] width 805 height 23
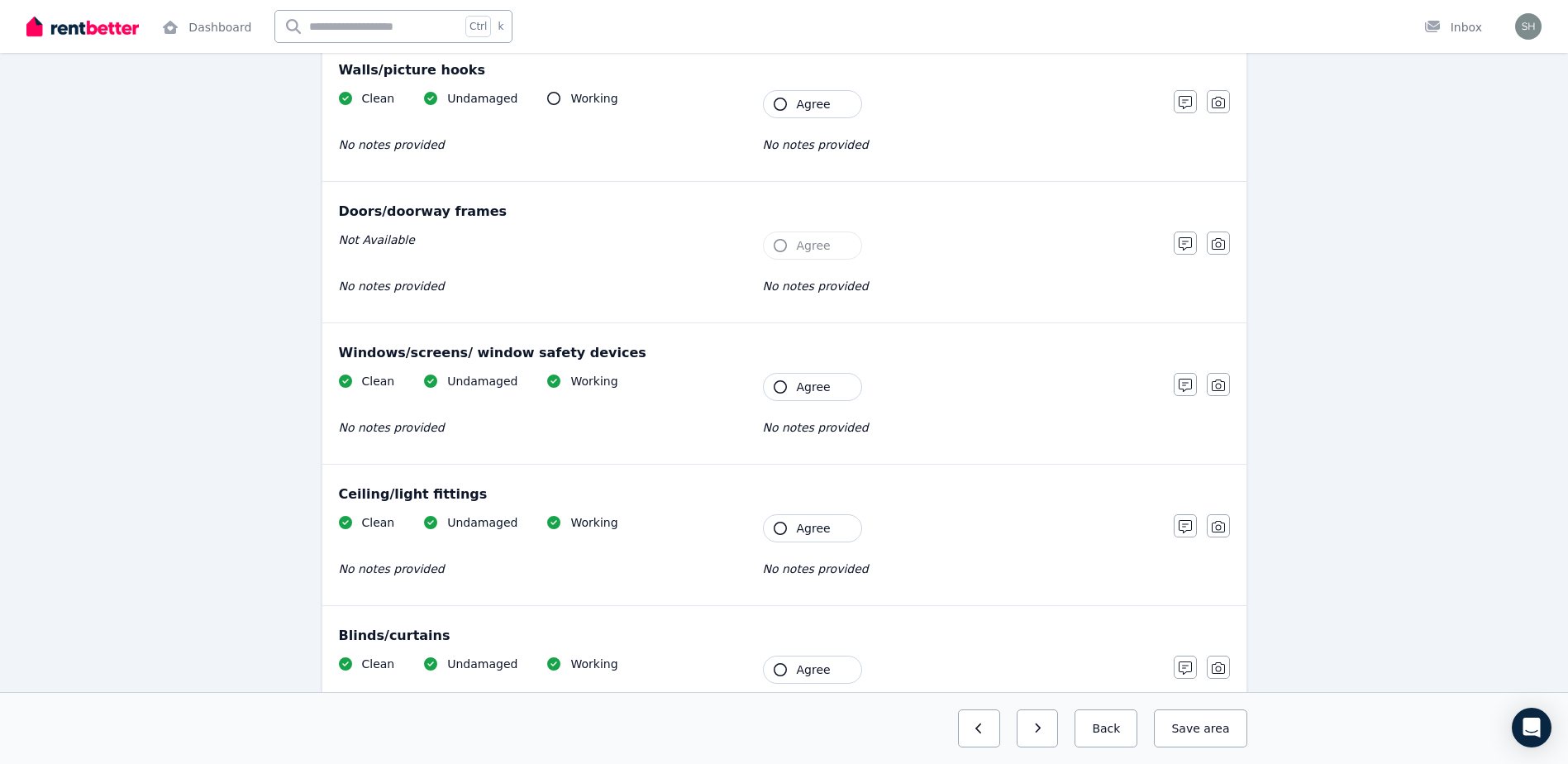
scroll to position [0, 0]
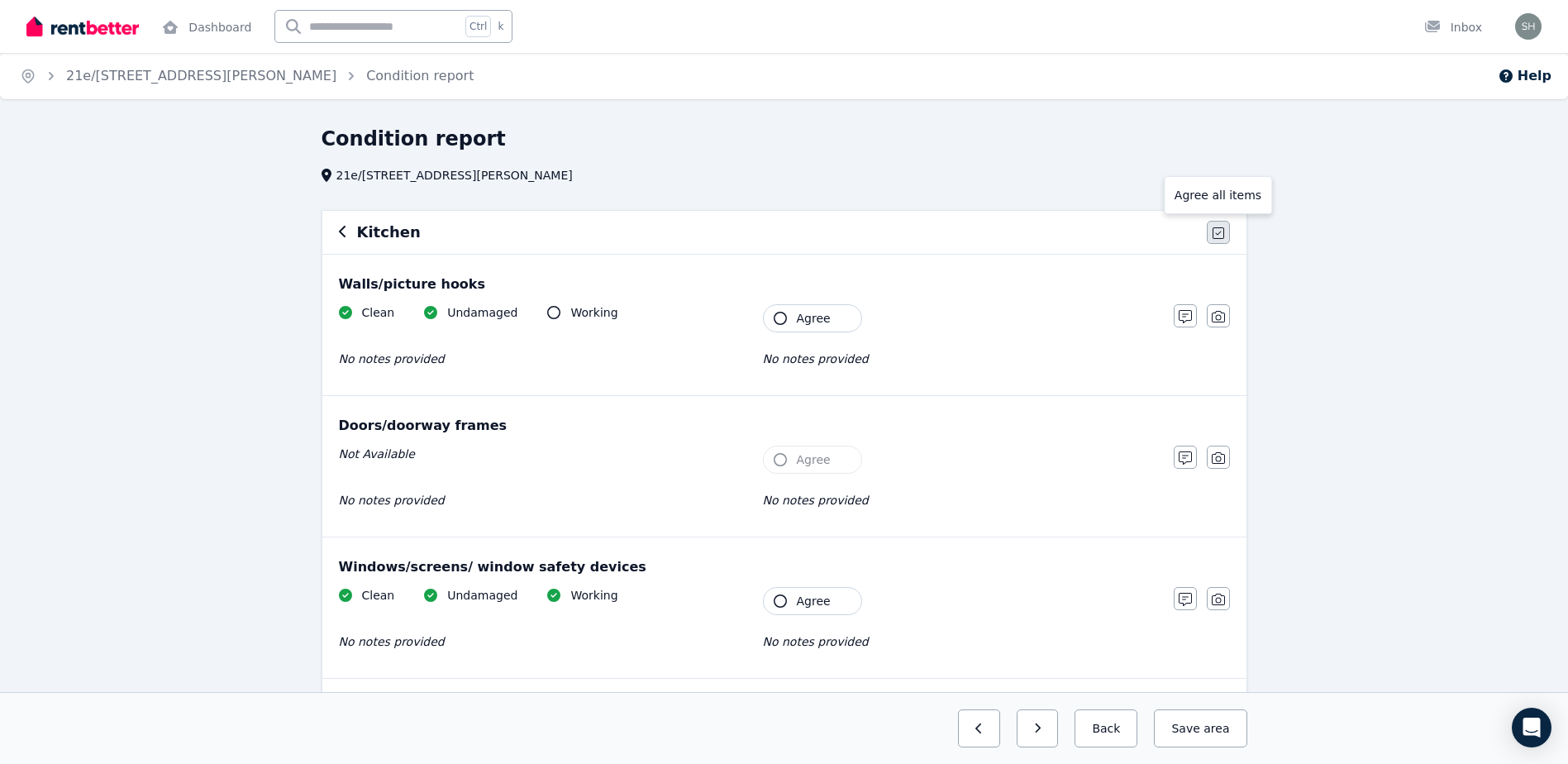
click at [1218, 236] on icon "button" at bounding box center [1218, 233] width 12 height 12
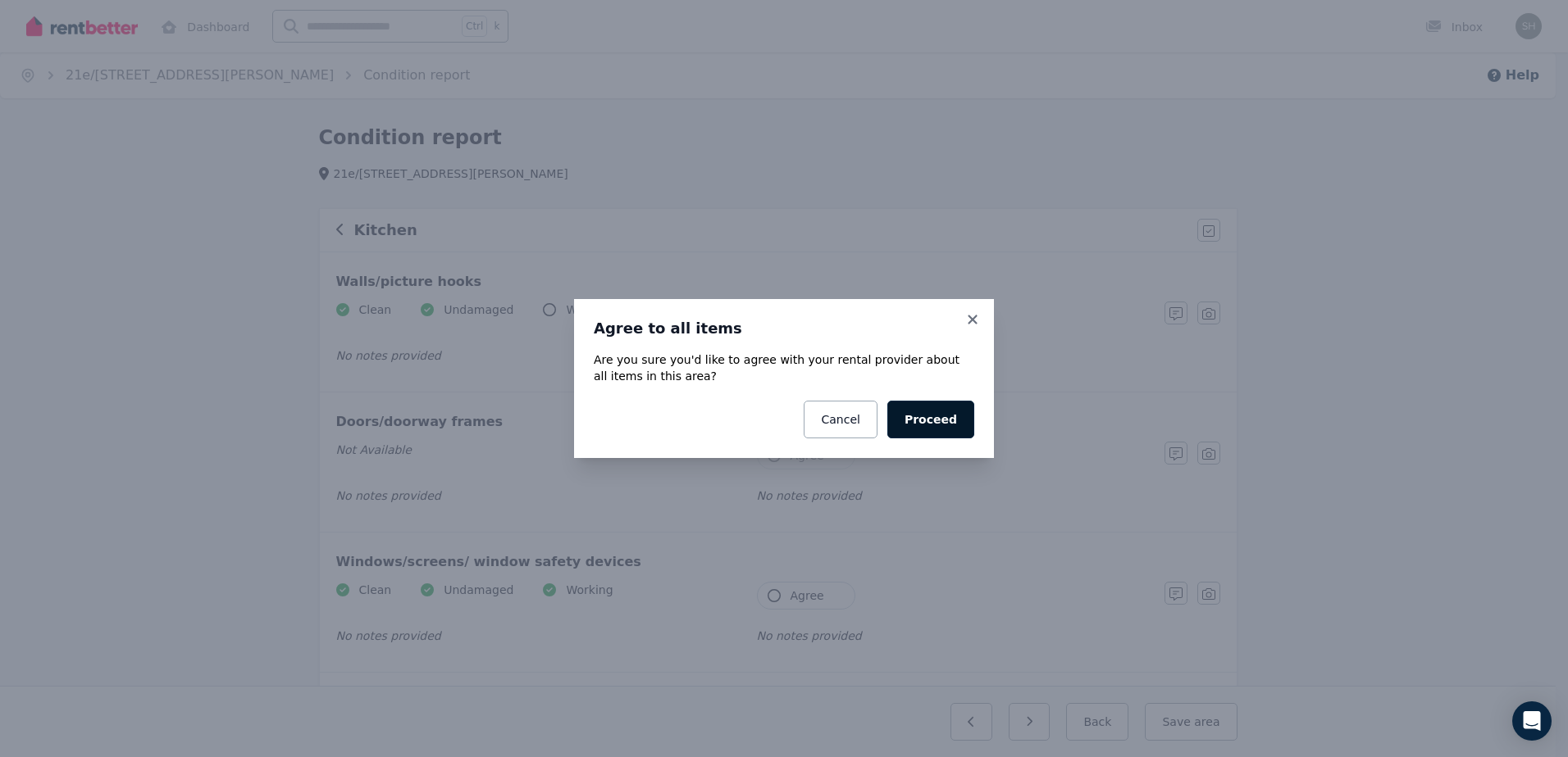
click at [931, 415] on button "Proceed" at bounding box center [931, 419] width 87 height 38
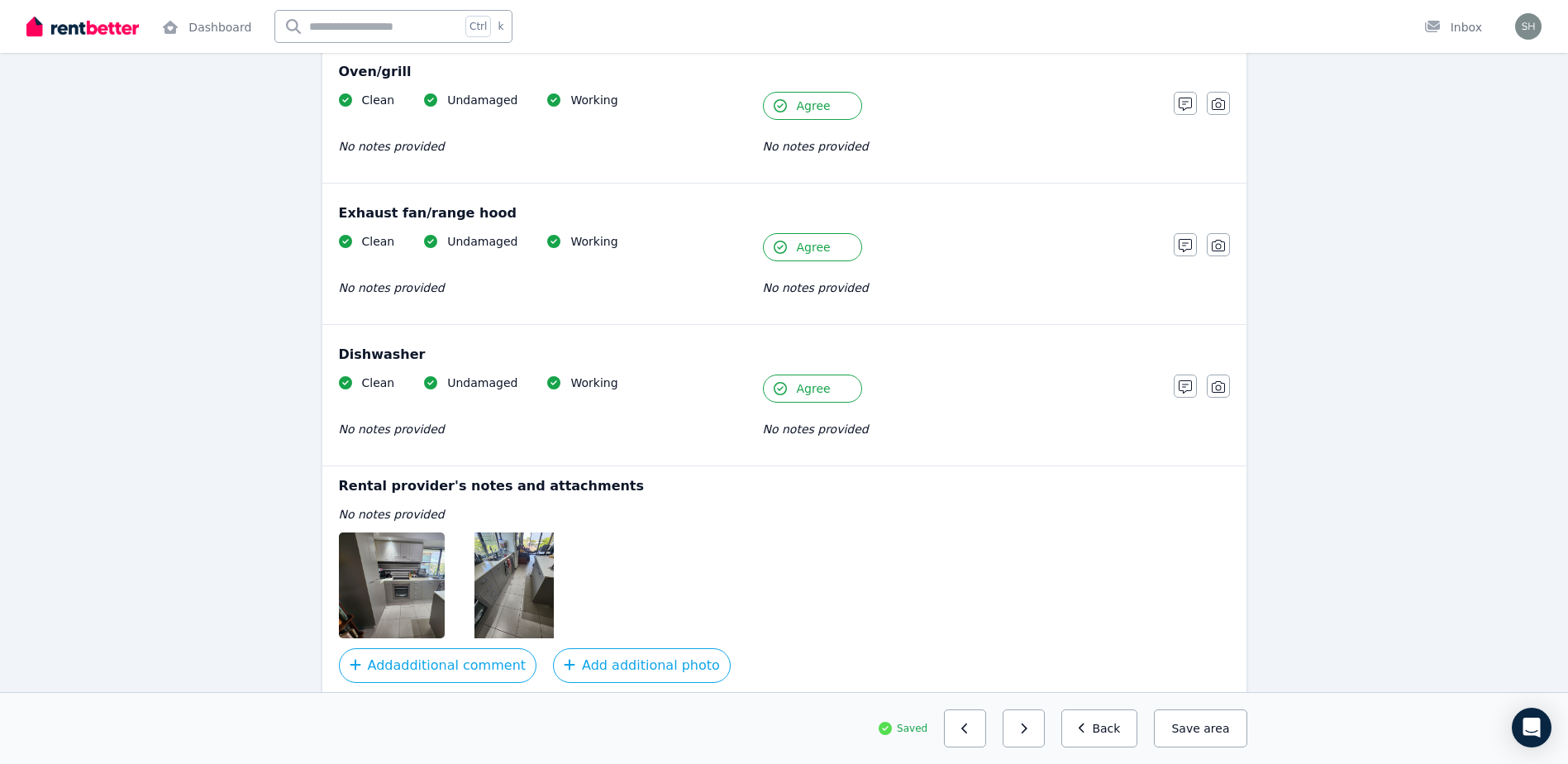
scroll to position [1981, 0]
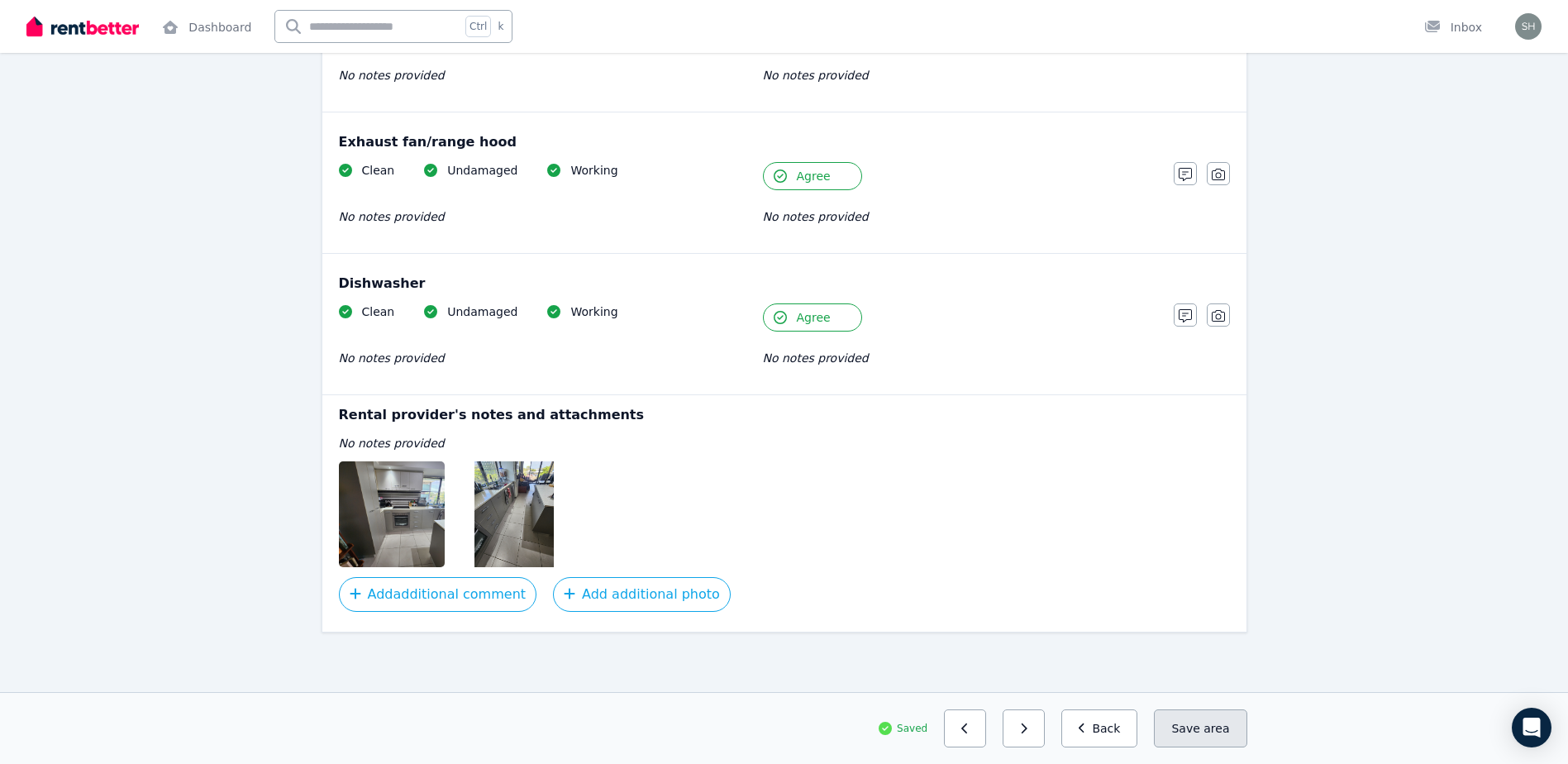
click at [1211, 732] on span "area" at bounding box center [1216, 729] width 26 height 17
click at [1117, 738] on button "Back" at bounding box center [1099, 728] width 77 height 38
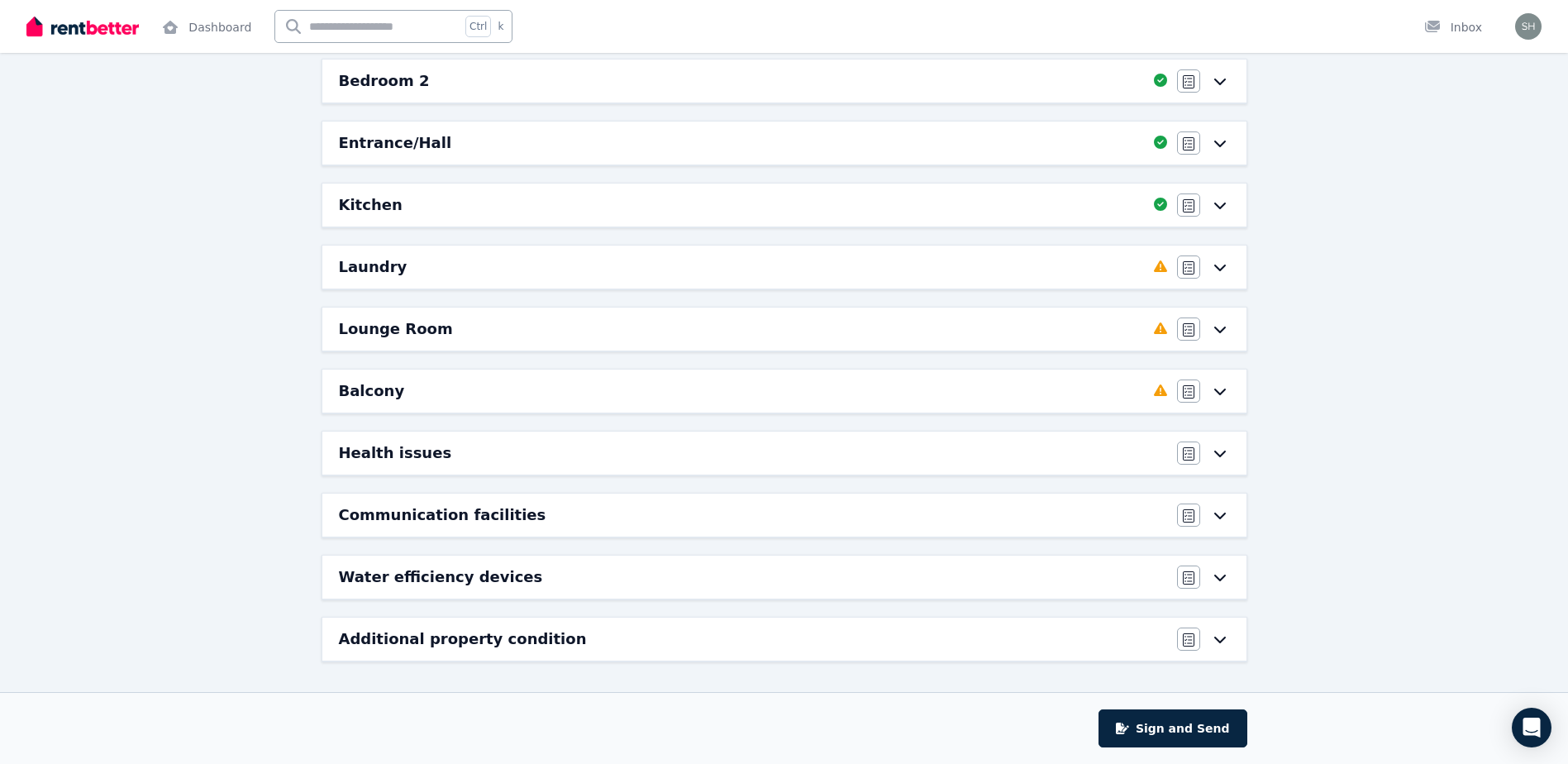
click at [1089, 275] on div "Laundry" at bounding box center [742, 267] width 805 height 23
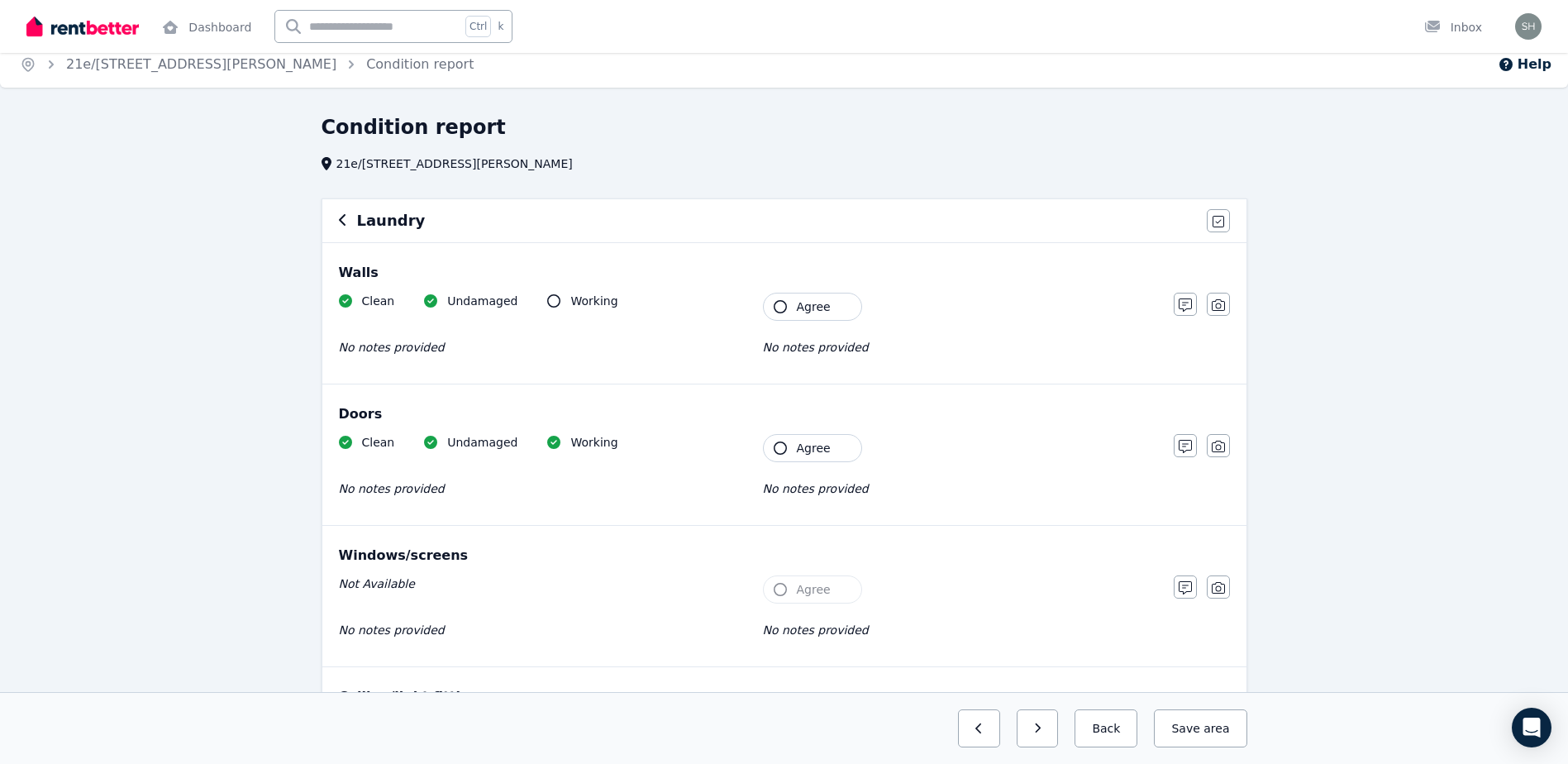
scroll to position [0, 0]
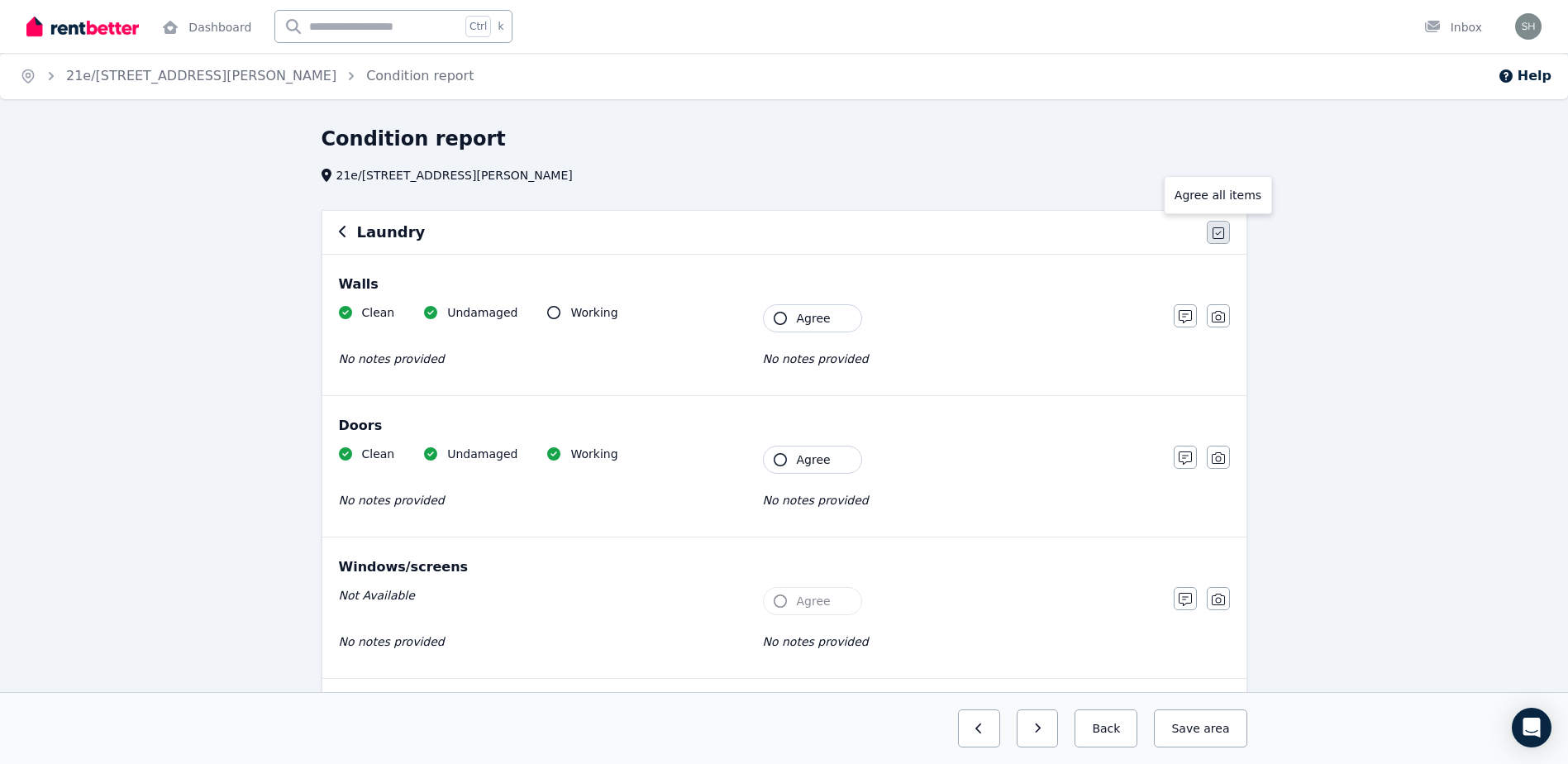
click at [1224, 234] on icon "button" at bounding box center [1218, 233] width 12 height 12
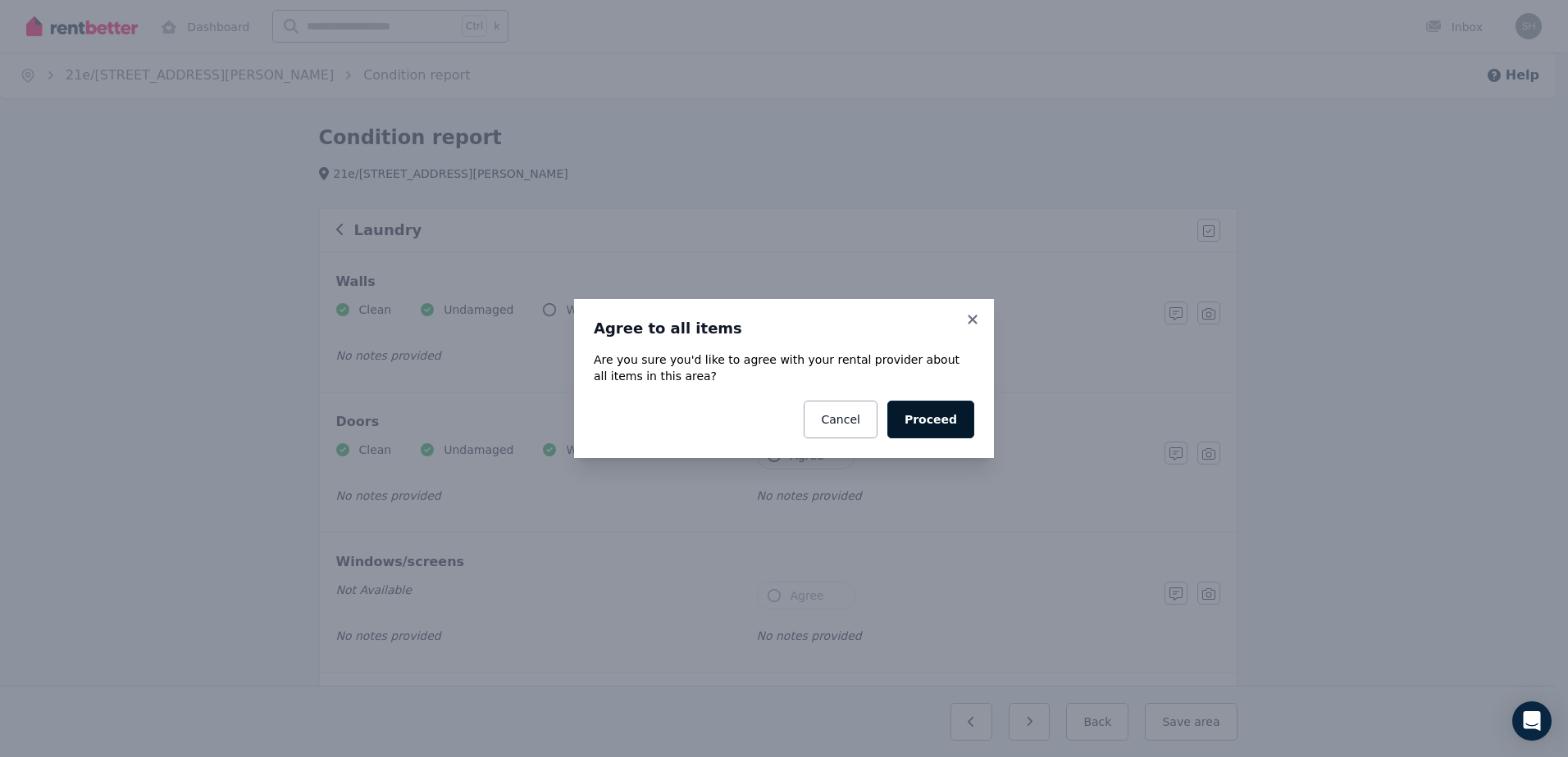
click at [926, 418] on button "Proceed" at bounding box center [931, 419] width 87 height 38
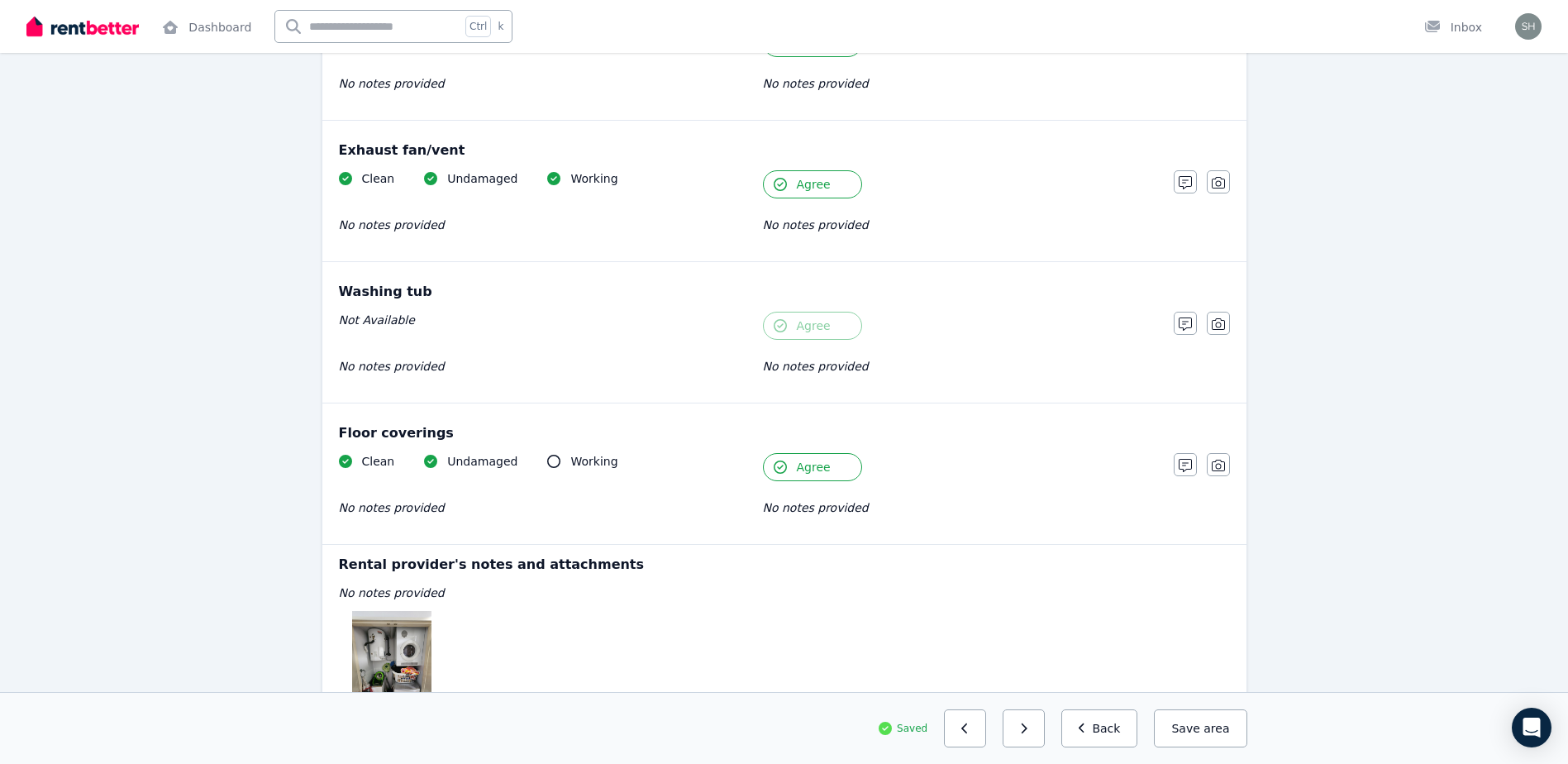
scroll to position [1274, 0]
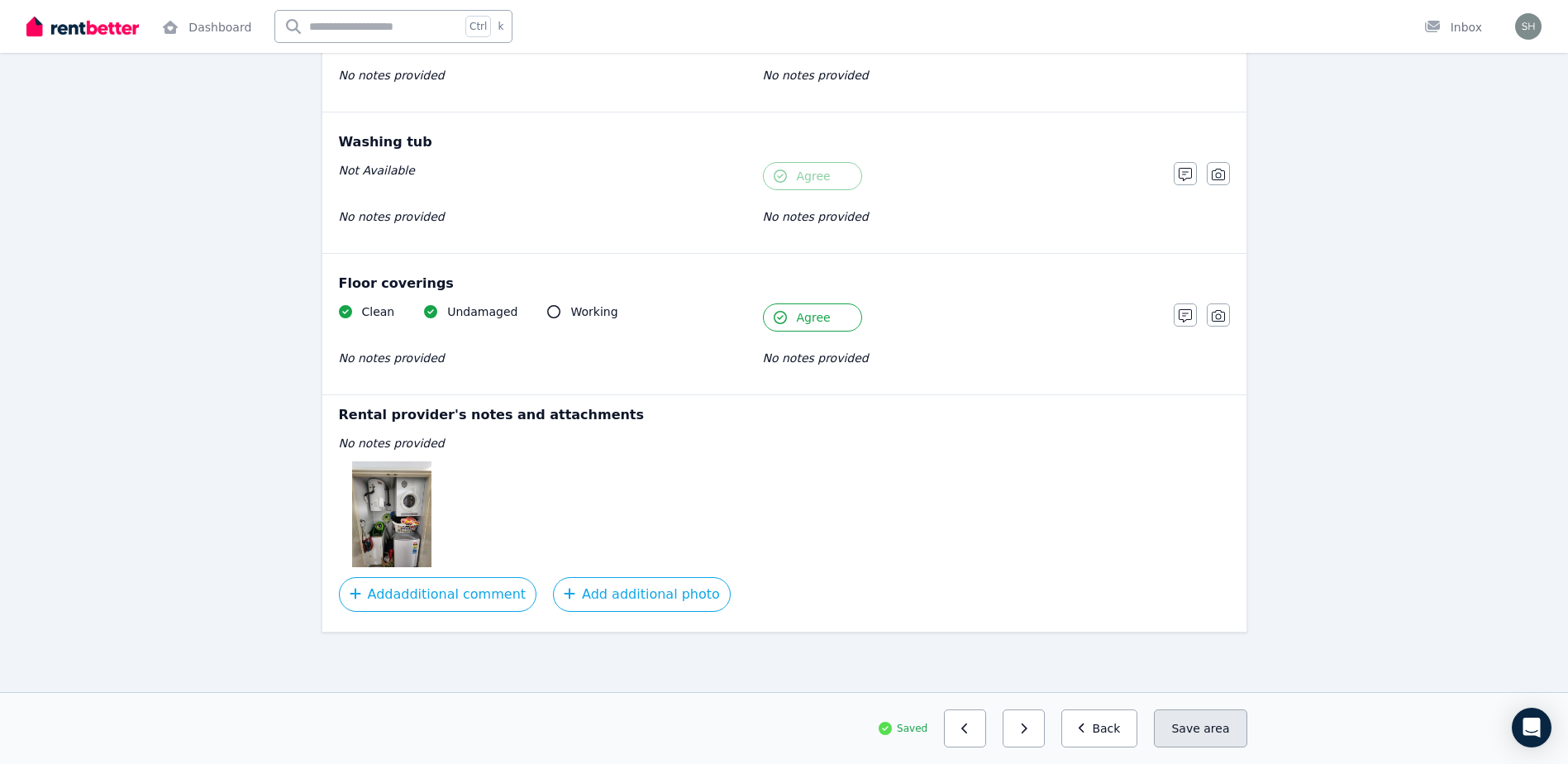
click at [1203, 727] on button "Save area" at bounding box center [1200, 728] width 92 height 38
click at [1083, 735] on button "Back" at bounding box center [1099, 728] width 77 height 38
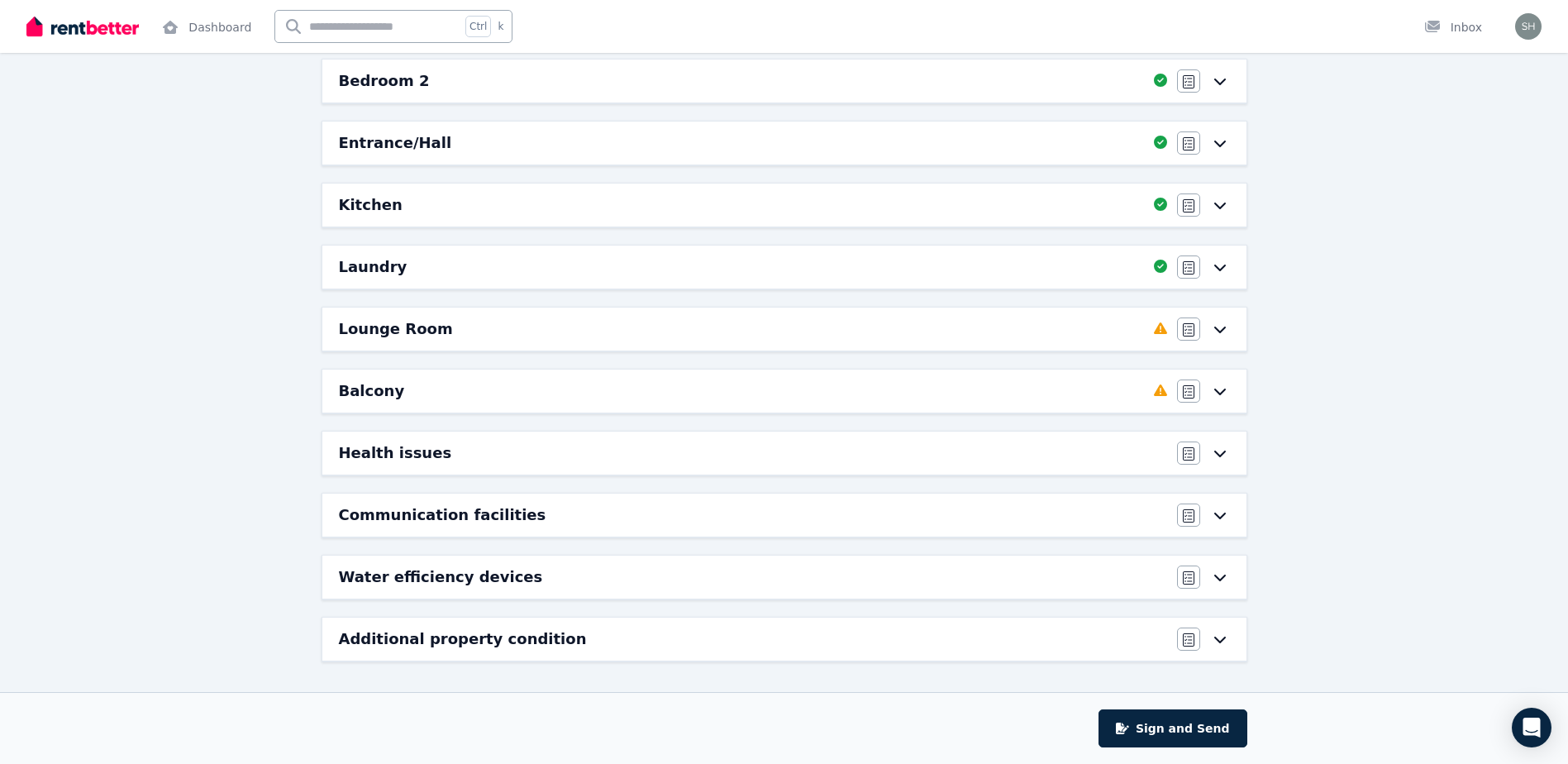
click at [1233, 336] on div "Lounge Room Completed 0%, 8 left Agree/Disagree" at bounding box center [784, 329] width 924 height 43
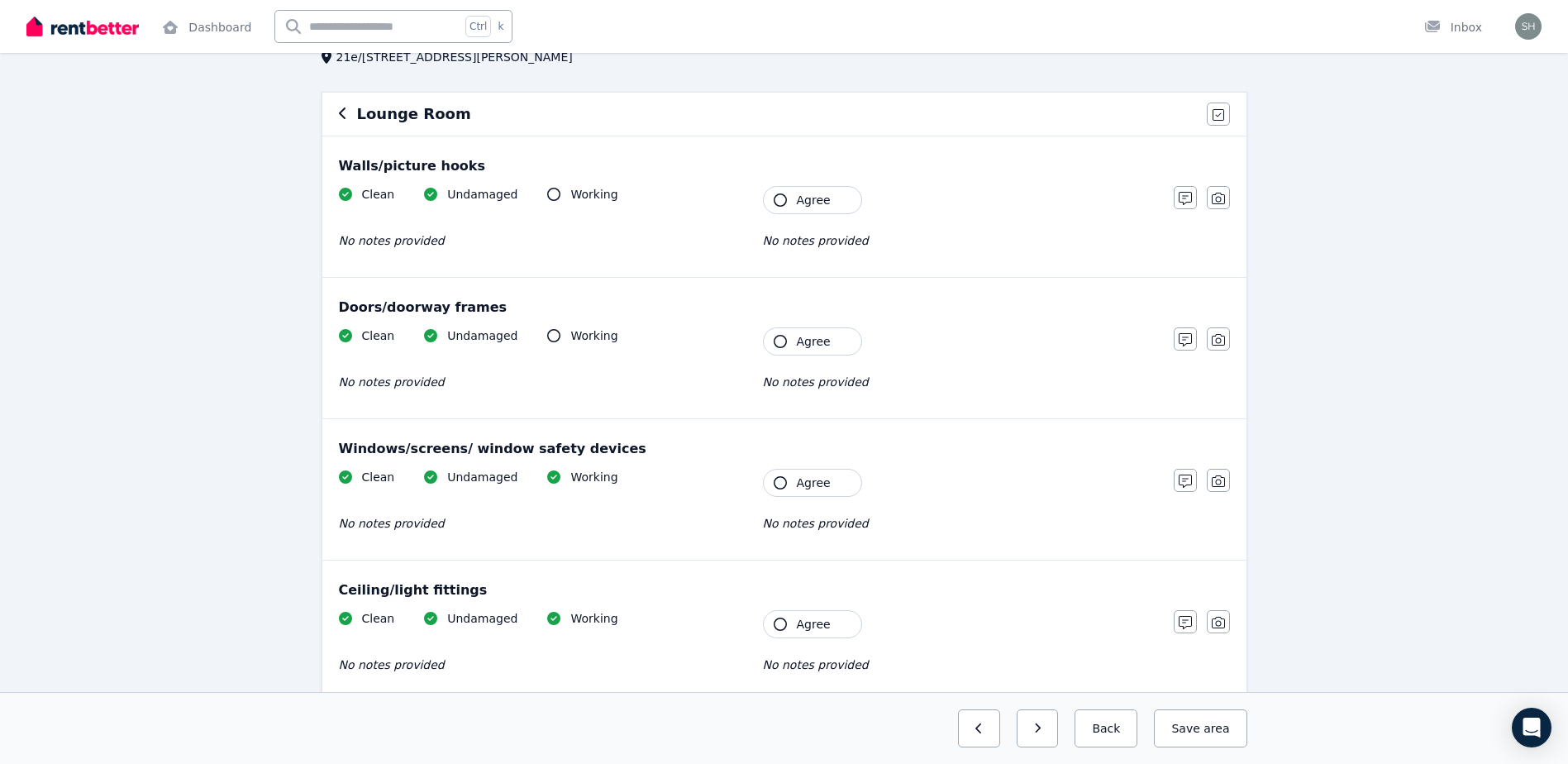
scroll to position [0, 0]
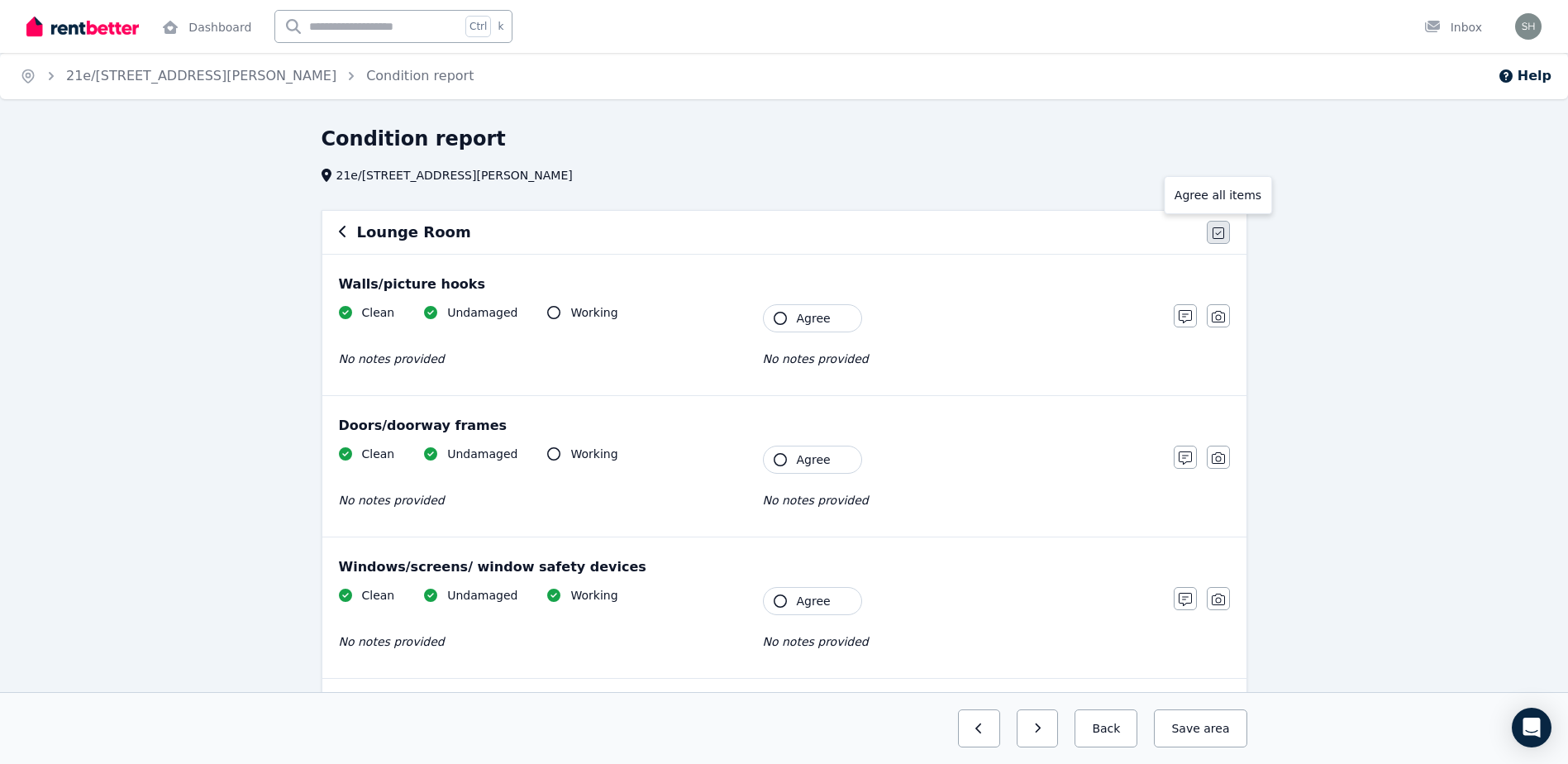
click at [1220, 236] on icon "button" at bounding box center [1218, 233] width 12 height 13
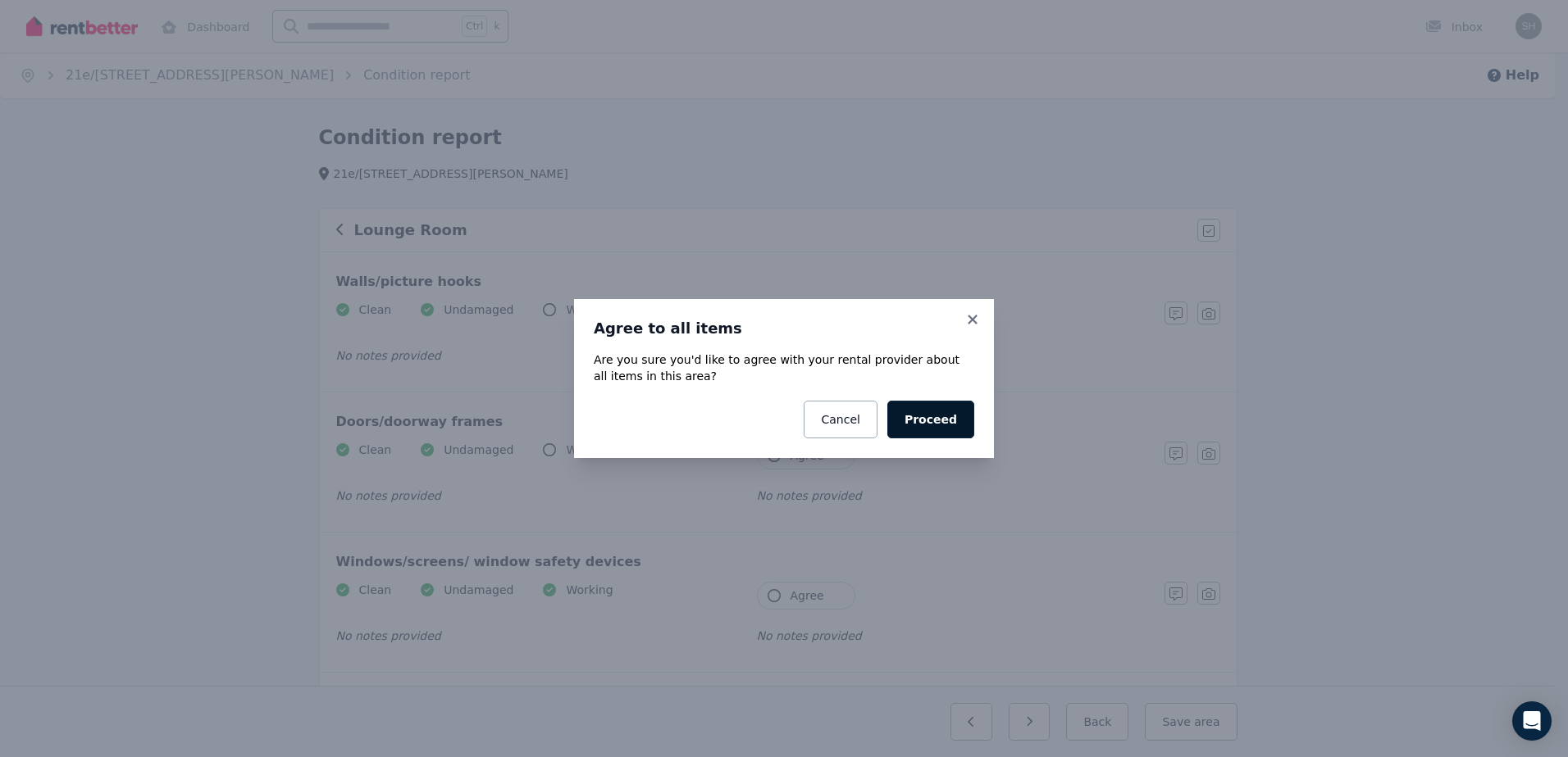
click at [953, 427] on button "Proceed" at bounding box center [931, 419] width 87 height 38
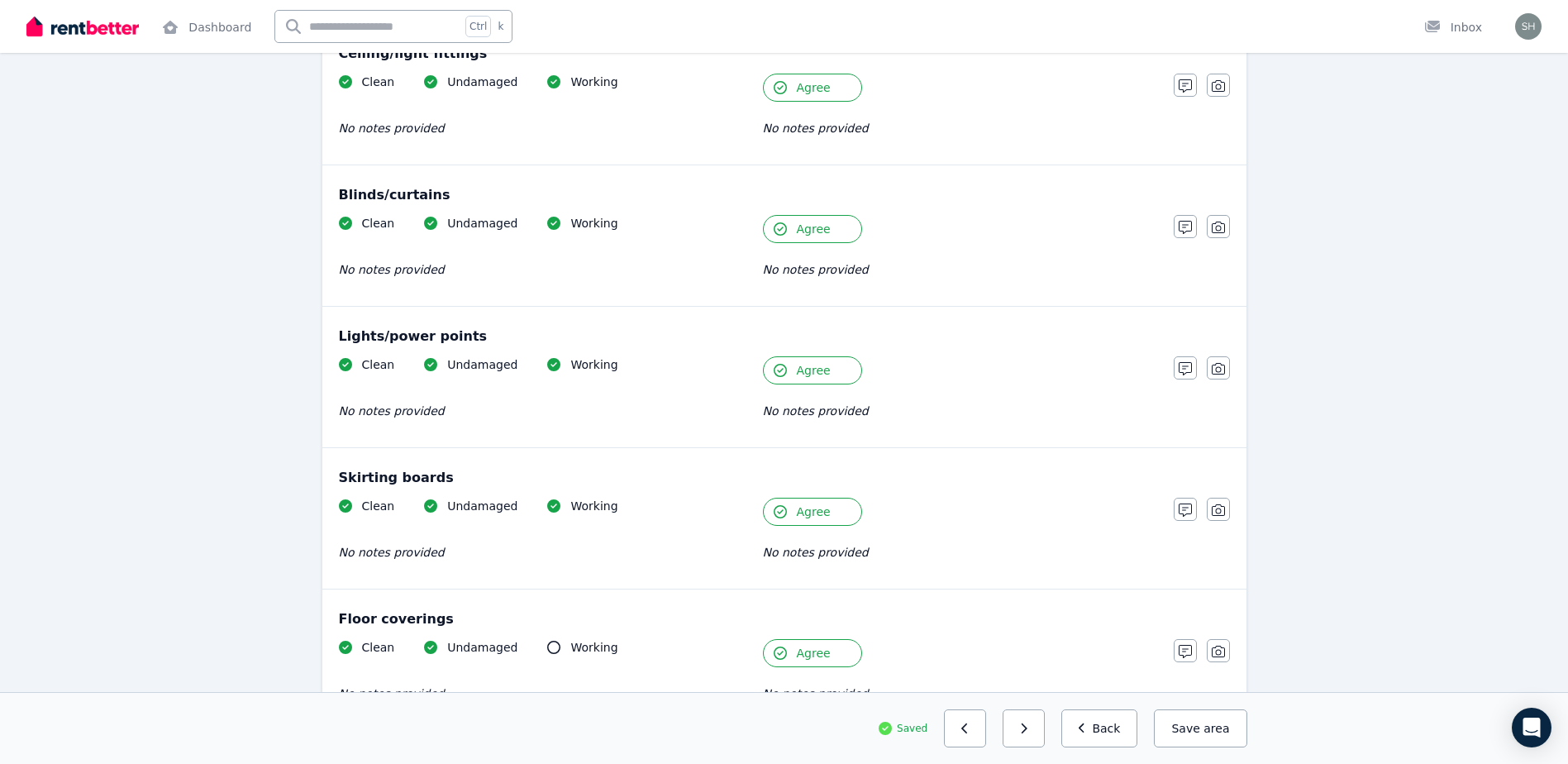
scroll to position [829, 0]
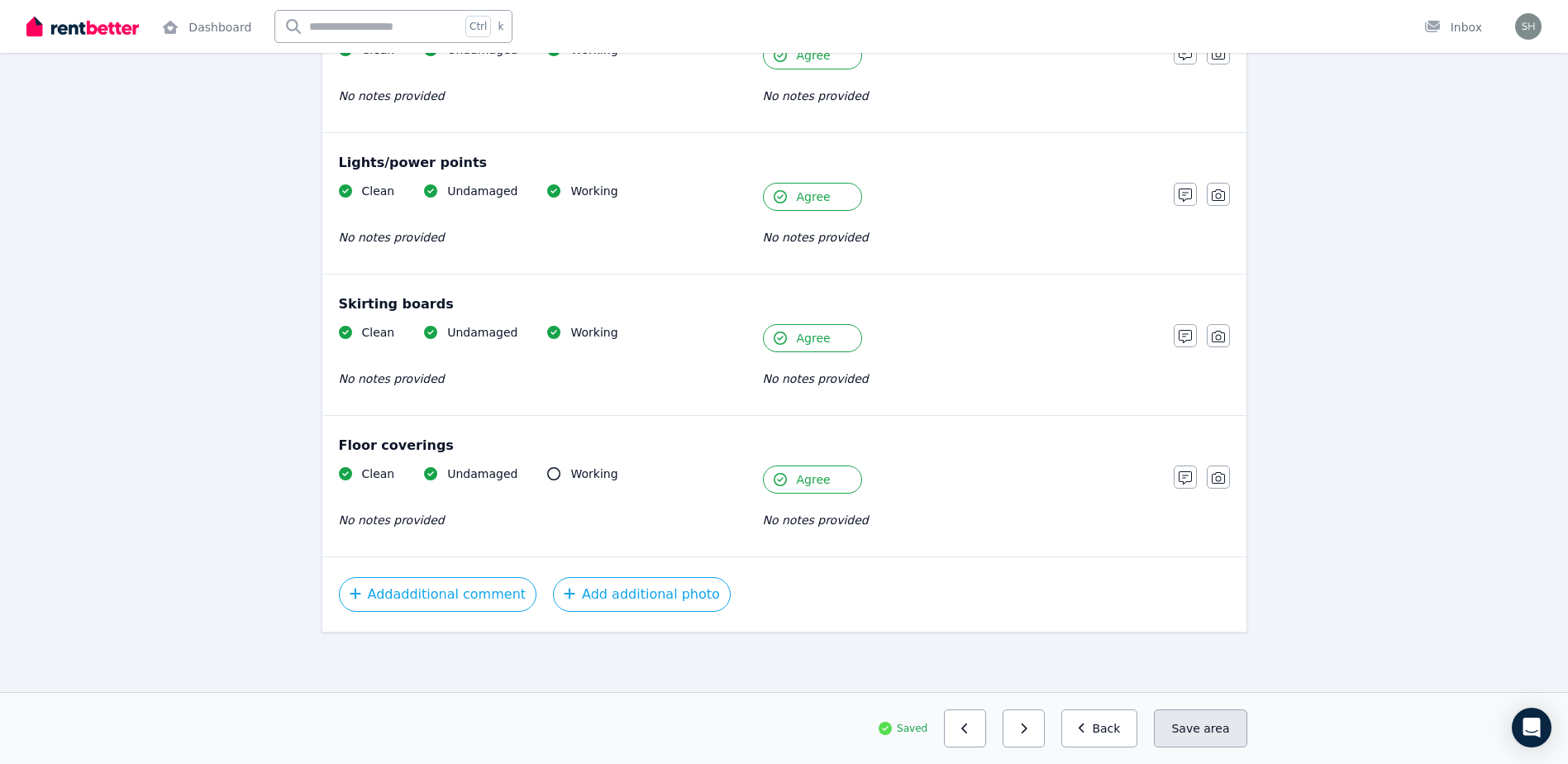
click at [1196, 734] on button "Save area" at bounding box center [1200, 728] width 92 height 38
click at [1132, 738] on button "Back" at bounding box center [1099, 728] width 77 height 38
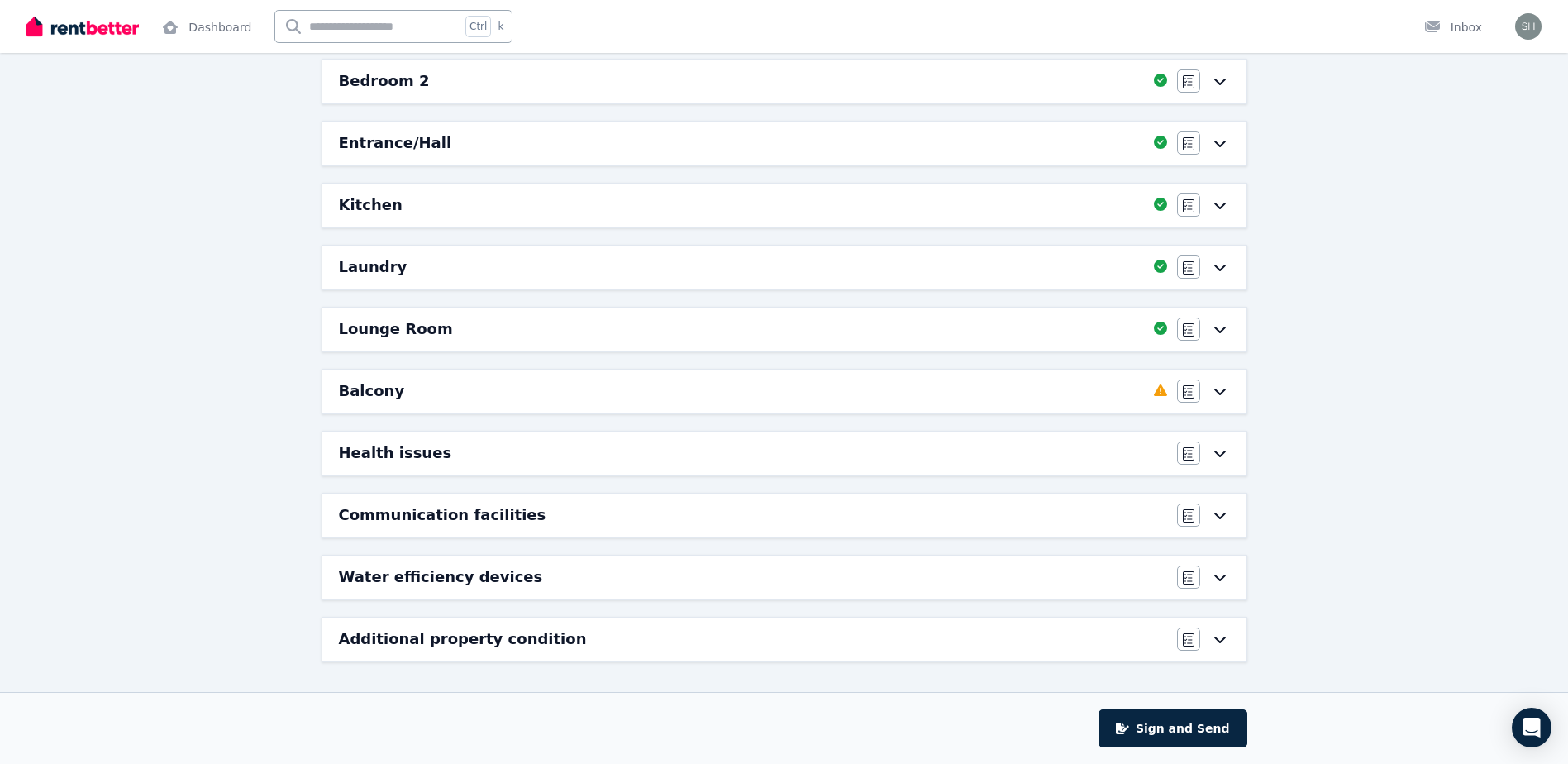
scroll to position [337, 0]
click at [845, 391] on div "Balcony" at bounding box center [742, 391] width 805 height 23
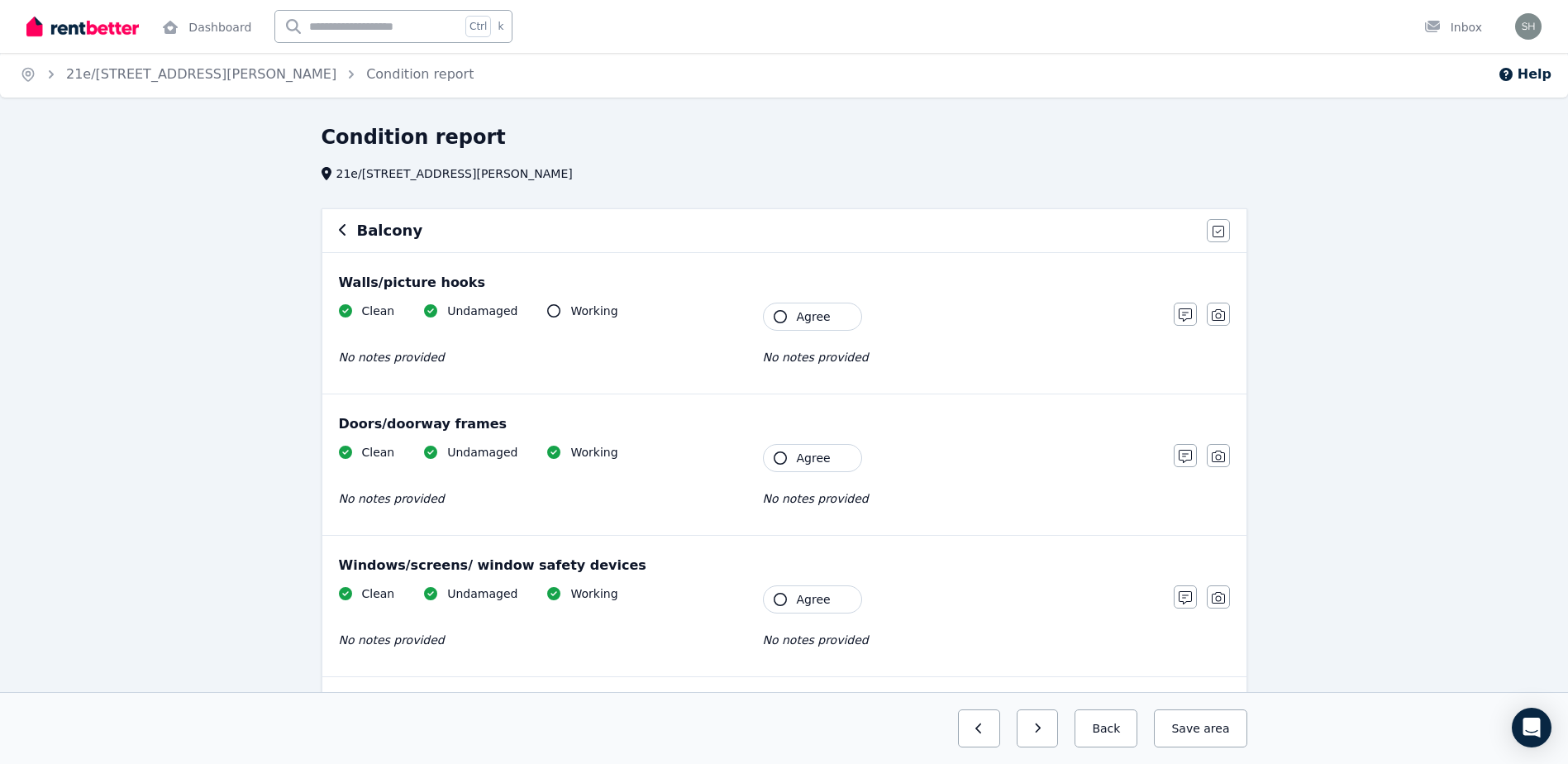
scroll to position [0, 0]
click at [1217, 233] on icon "button" at bounding box center [1218, 233] width 12 height 13
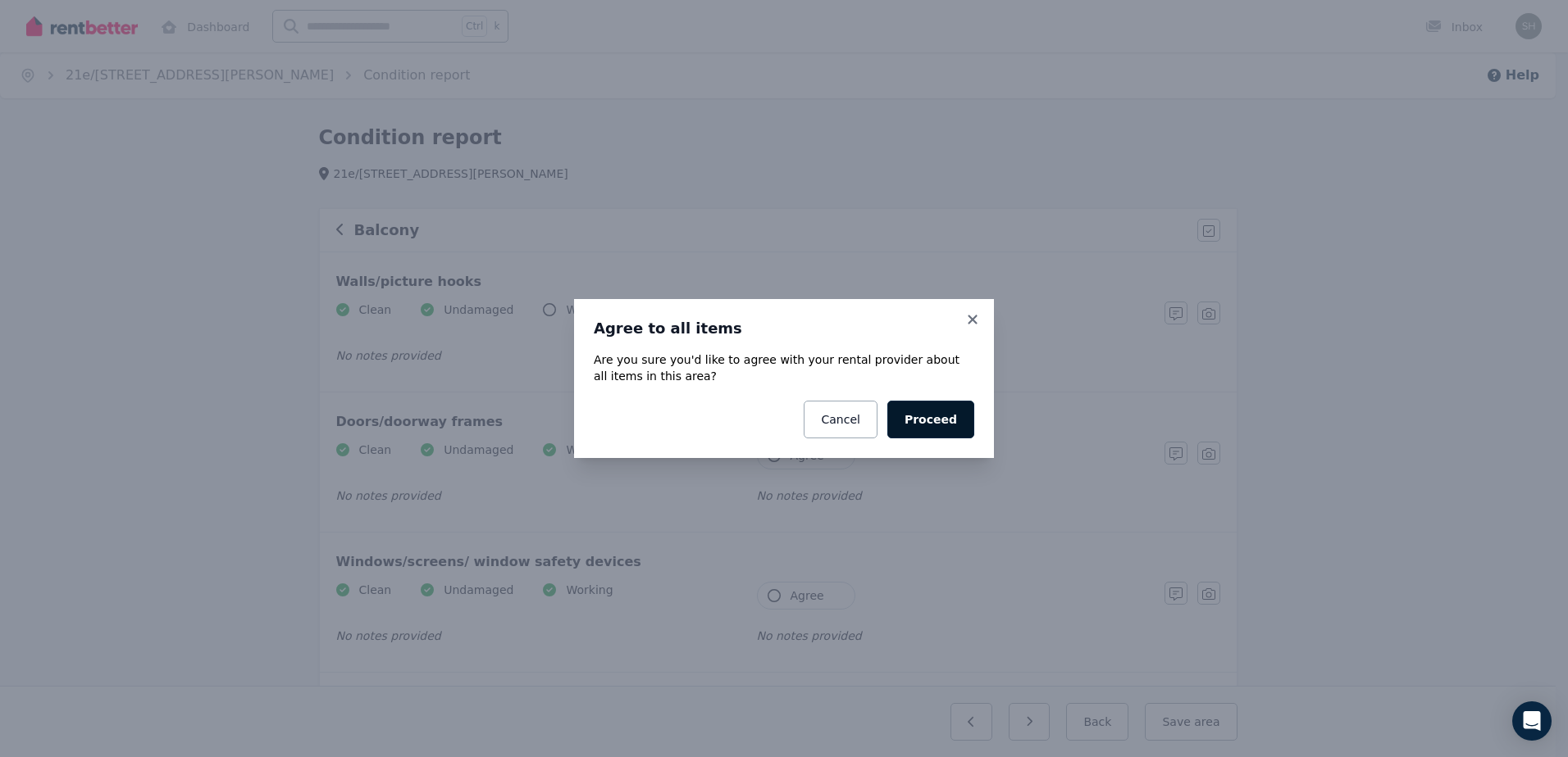
click at [931, 426] on button "Proceed" at bounding box center [931, 419] width 87 height 38
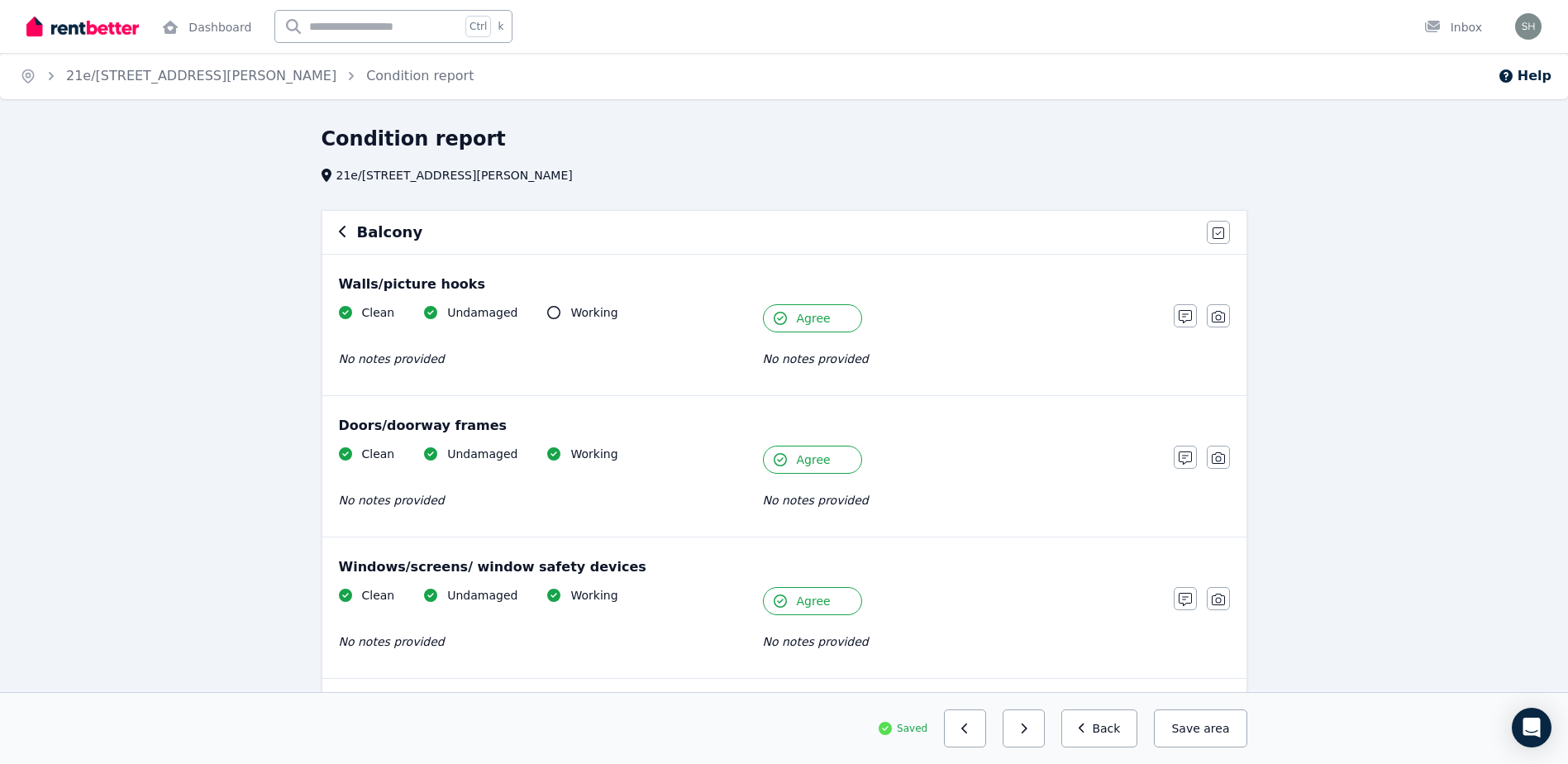
scroll to position [496, 0]
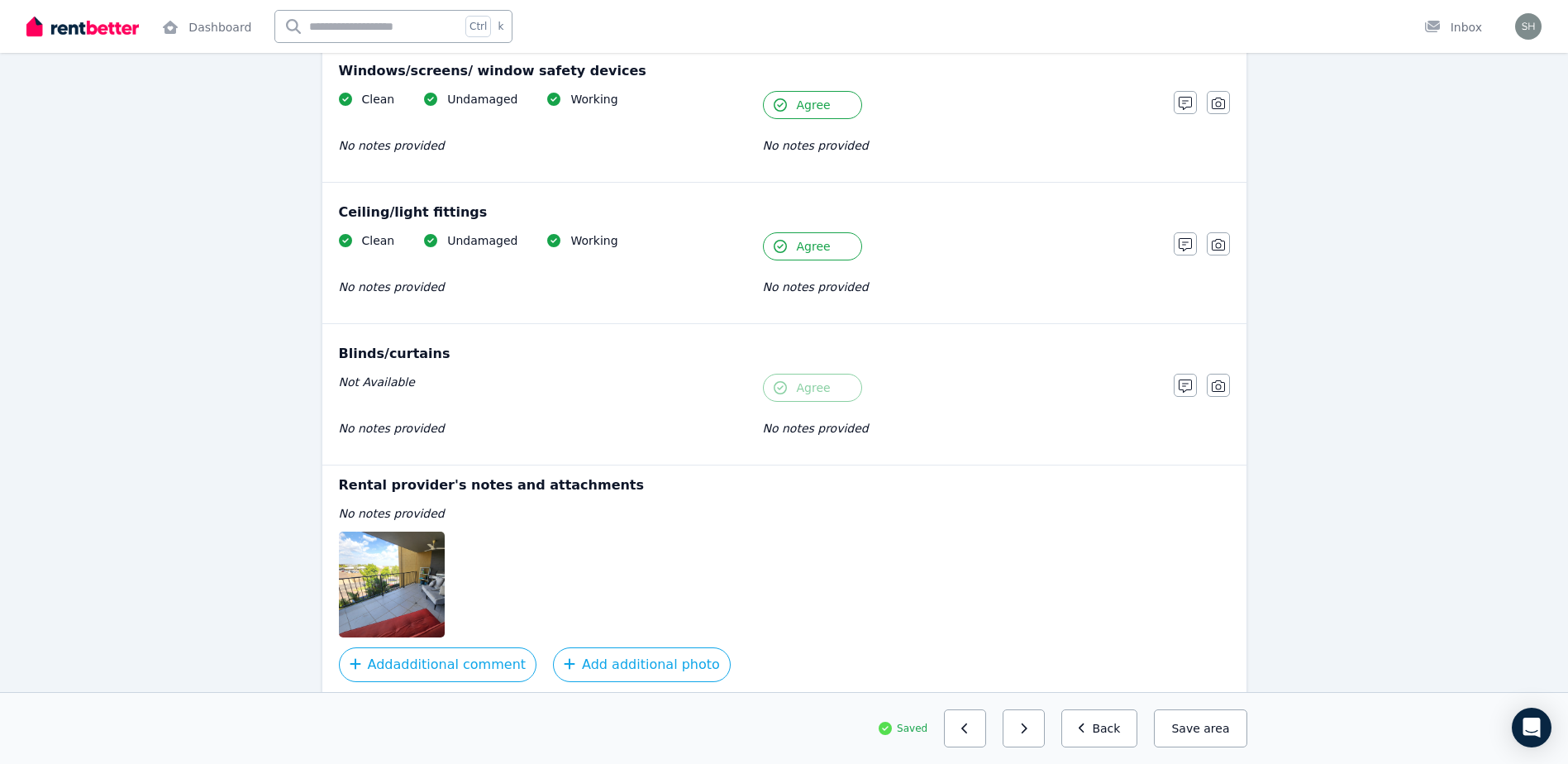
click at [1202, 735] on button "Save area" at bounding box center [1200, 728] width 92 height 38
click at [1115, 734] on button "Back" at bounding box center [1099, 728] width 77 height 38
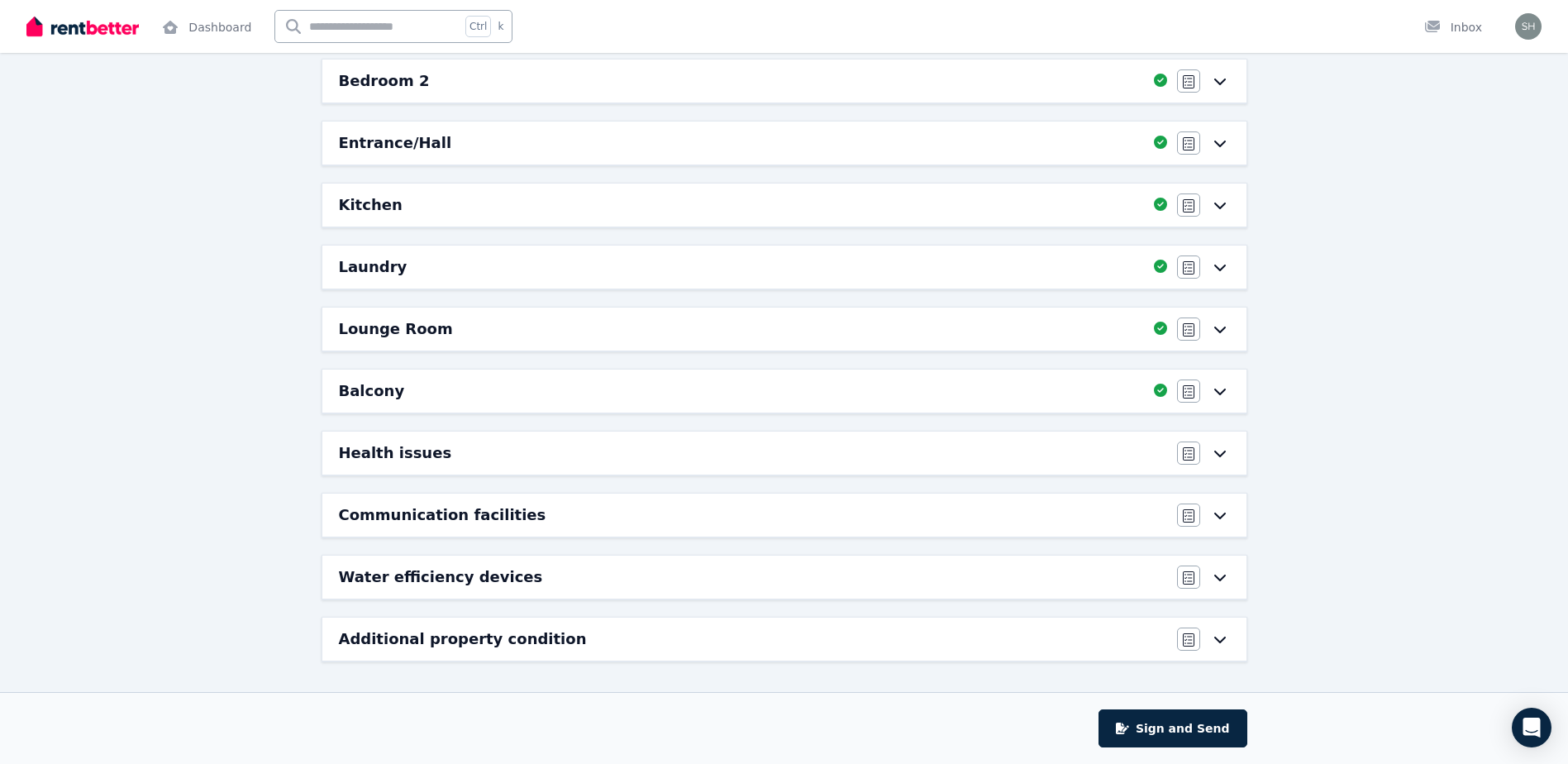
scroll to position [337, 0]
click at [1223, 453] on icon at bounding box center [1220, 453] width 19 height 13
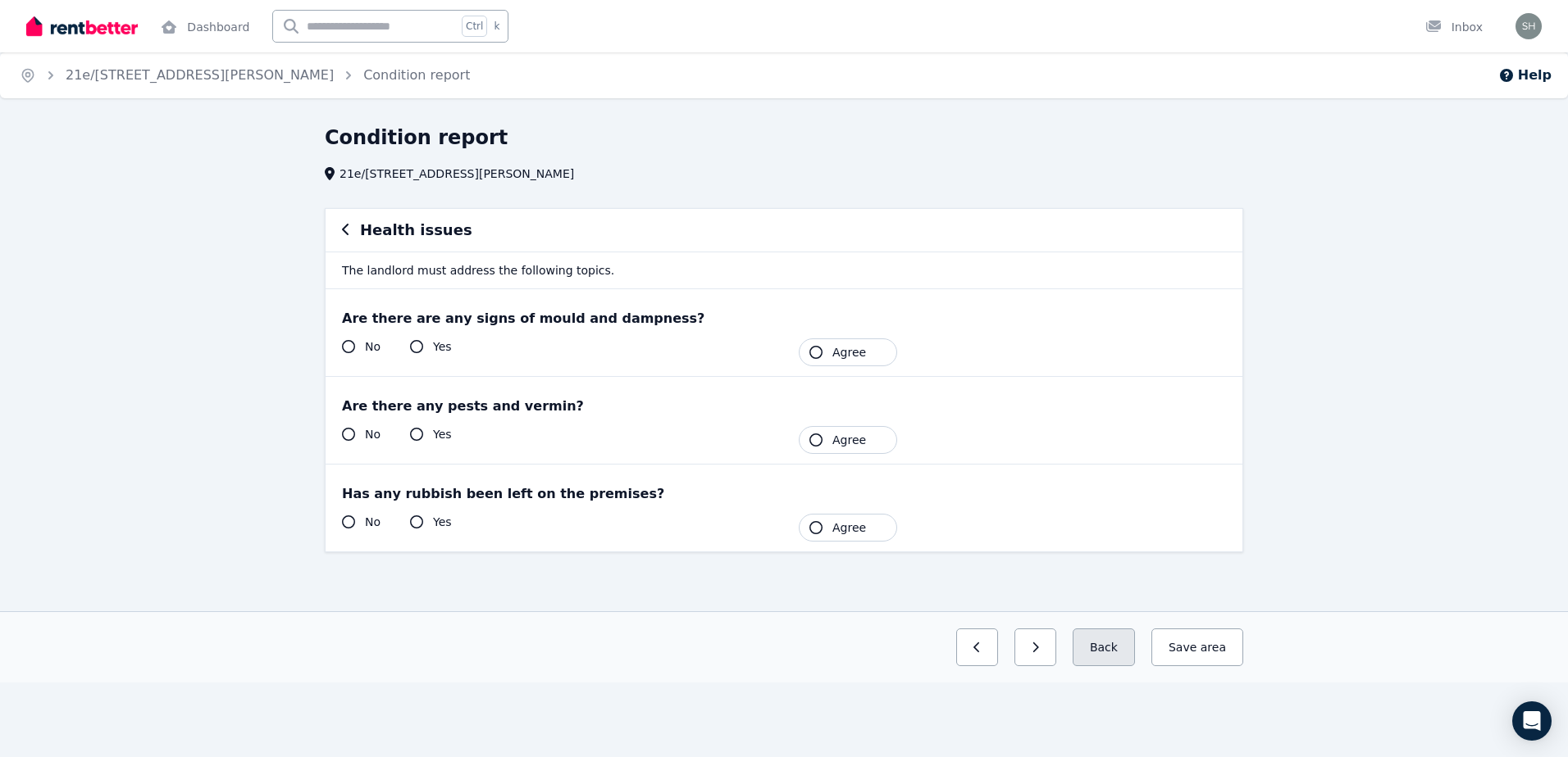
click at [1116, 654] on button "Back" at bounding box center [1104, 647] width 62 height 38
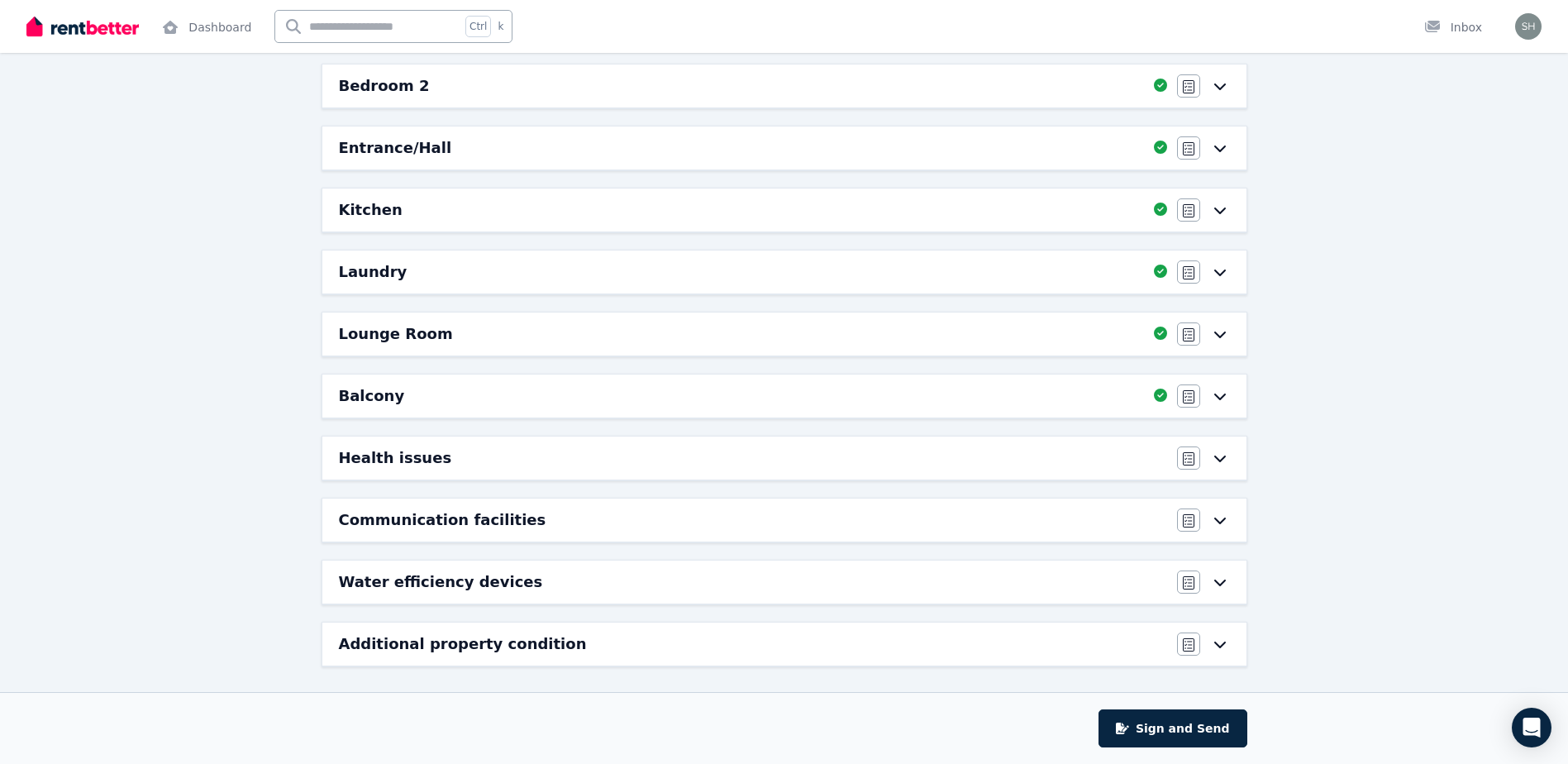
scroll to position [337, 0]
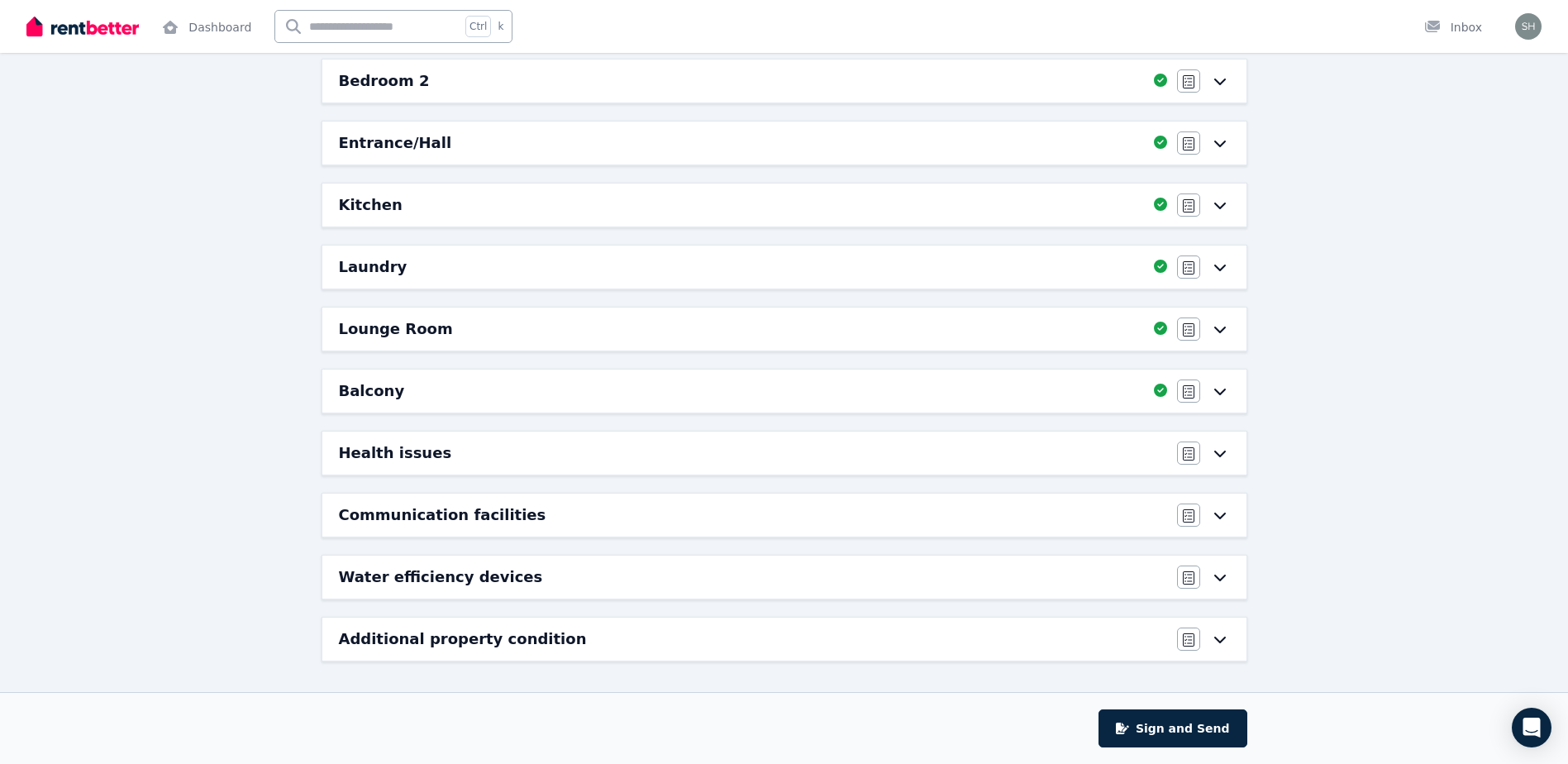
click at [1221, 641] on icon at bounding box center [1219, 639] width 12 height 6
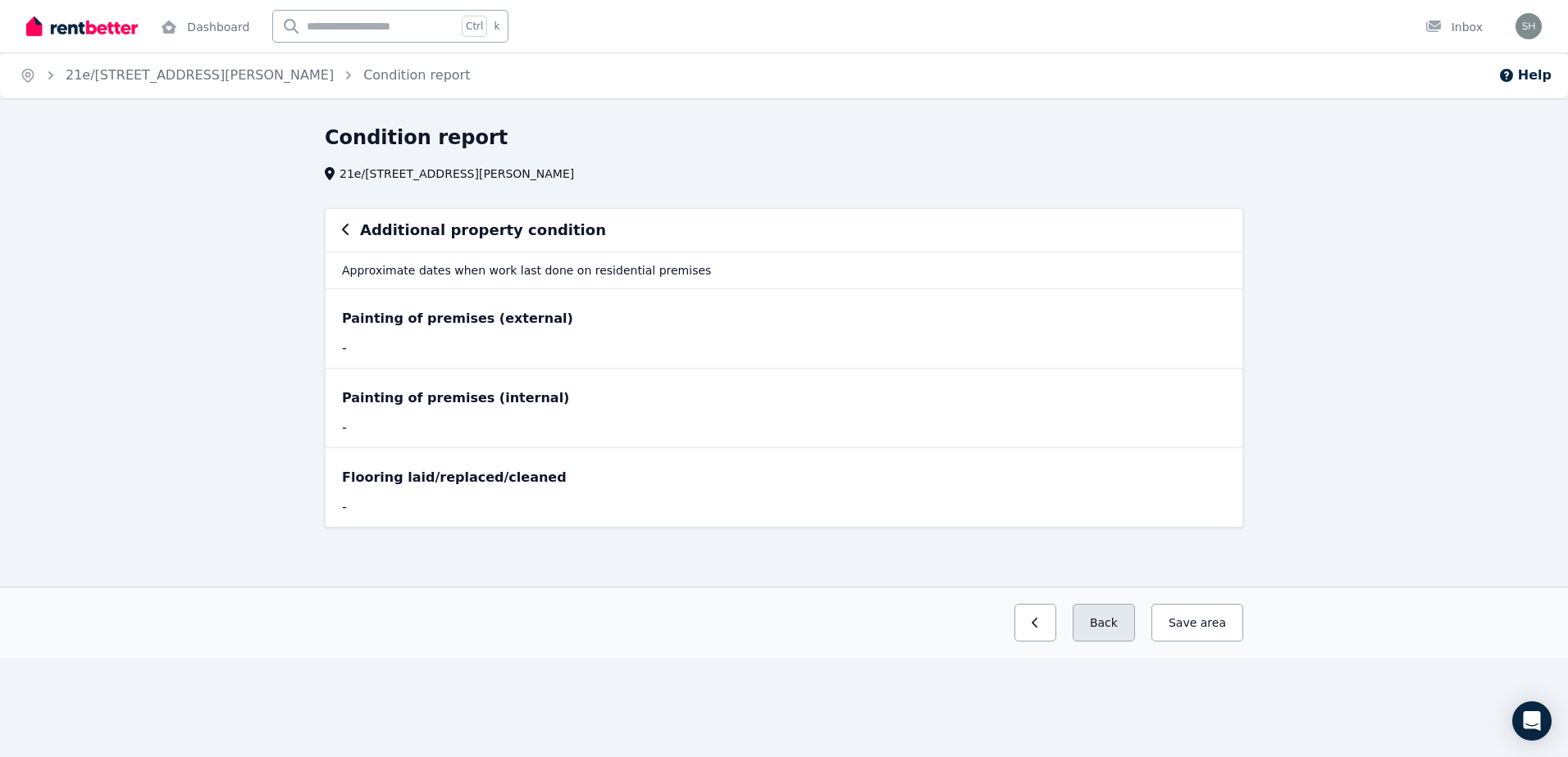
click at [1115, 630] on button "Back" at bounding box center [1104, 622] width 62 height 38
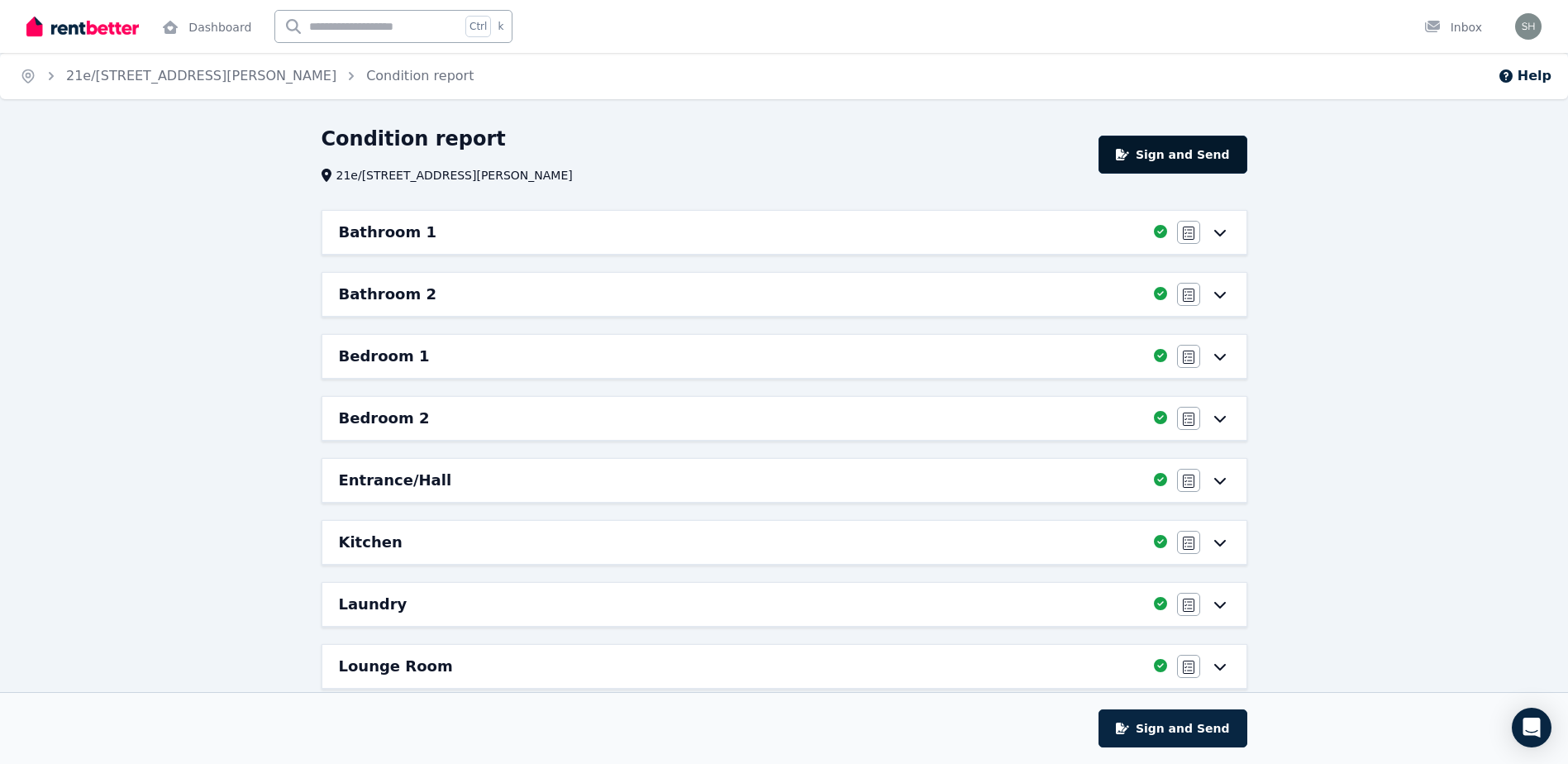
click at [1206, 156] on button "Sign and Send" at bounding box center [1173, 154] width 148 height 38
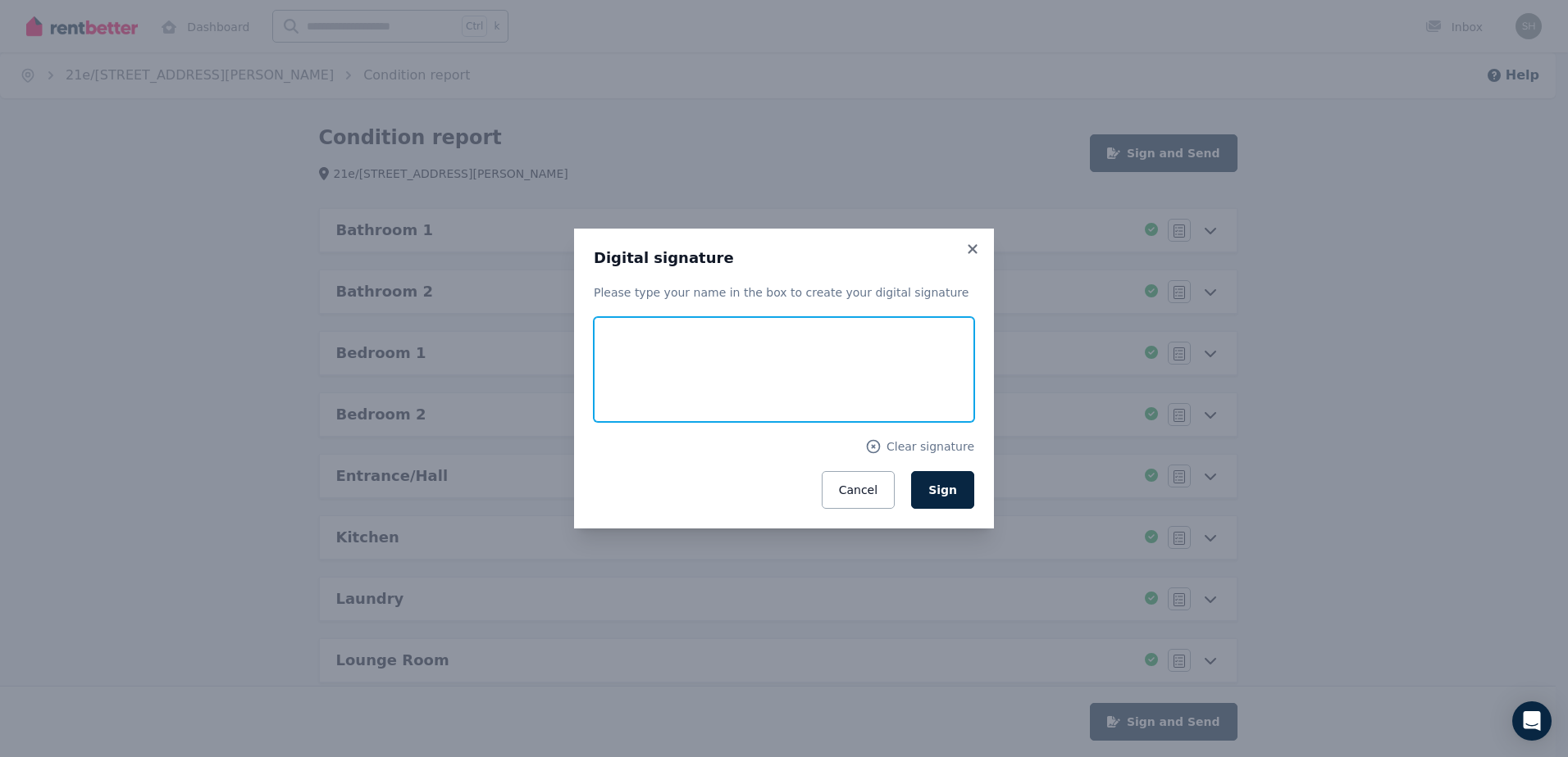
click at [682, 356] on input "text" at bounding box center [783, 369] width 380 height 105
type input "**********"
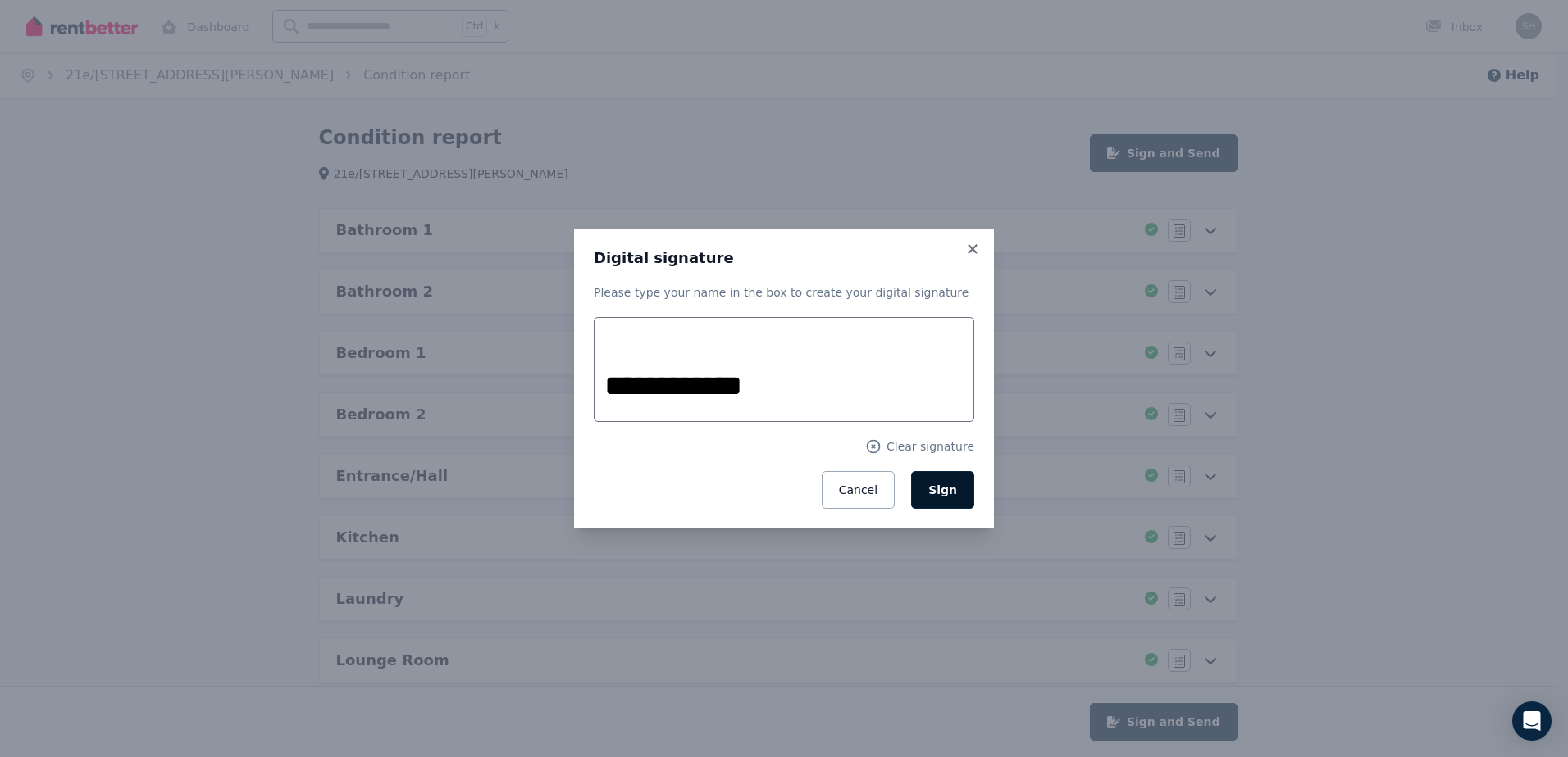
click at [957, 493] on button "Sign" at bounding box center [942, 490] width 63 height 38
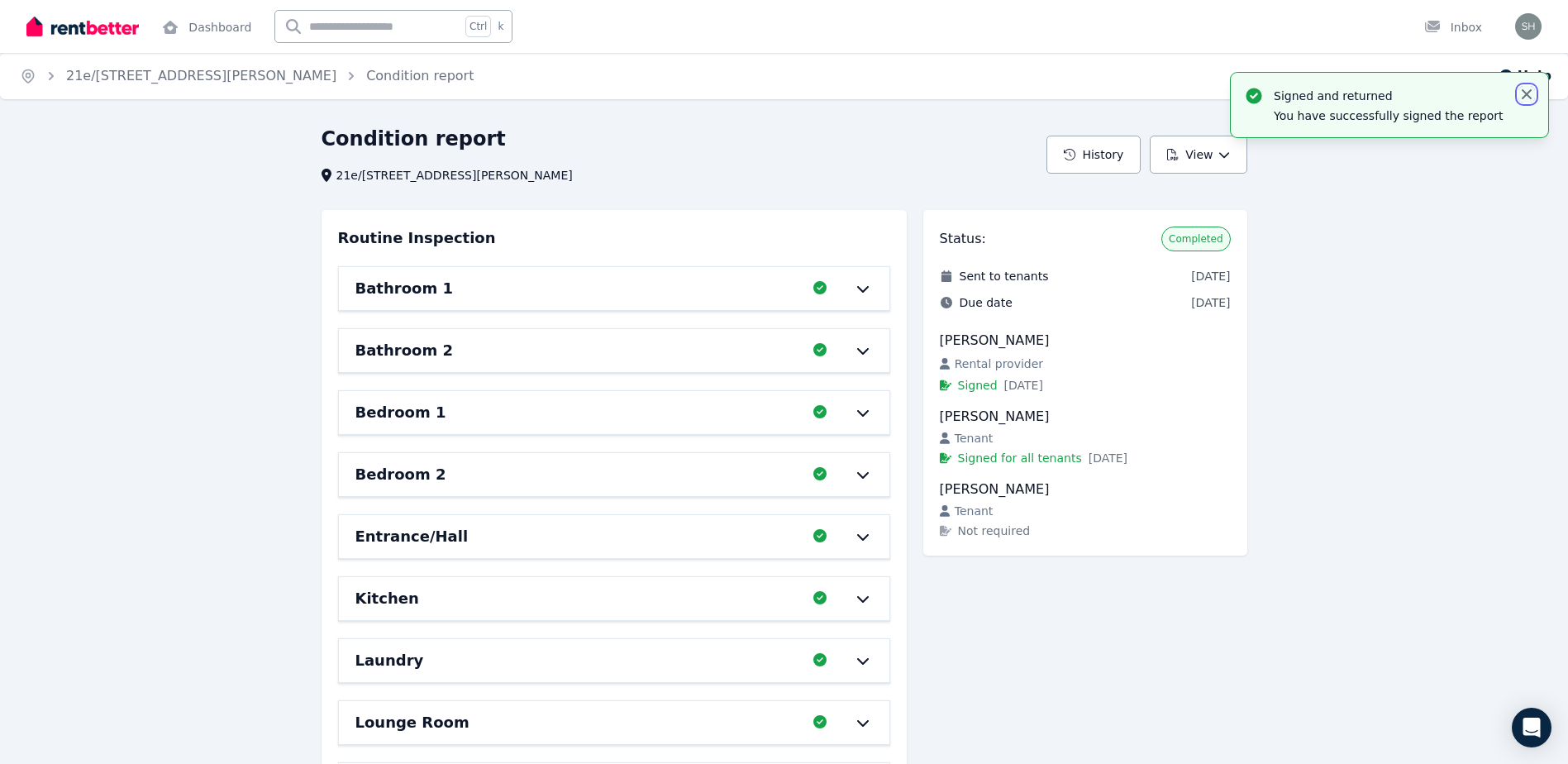
click at [1526, 91] on icon "button" at bounding box center [1526, 94] width 17 height 17
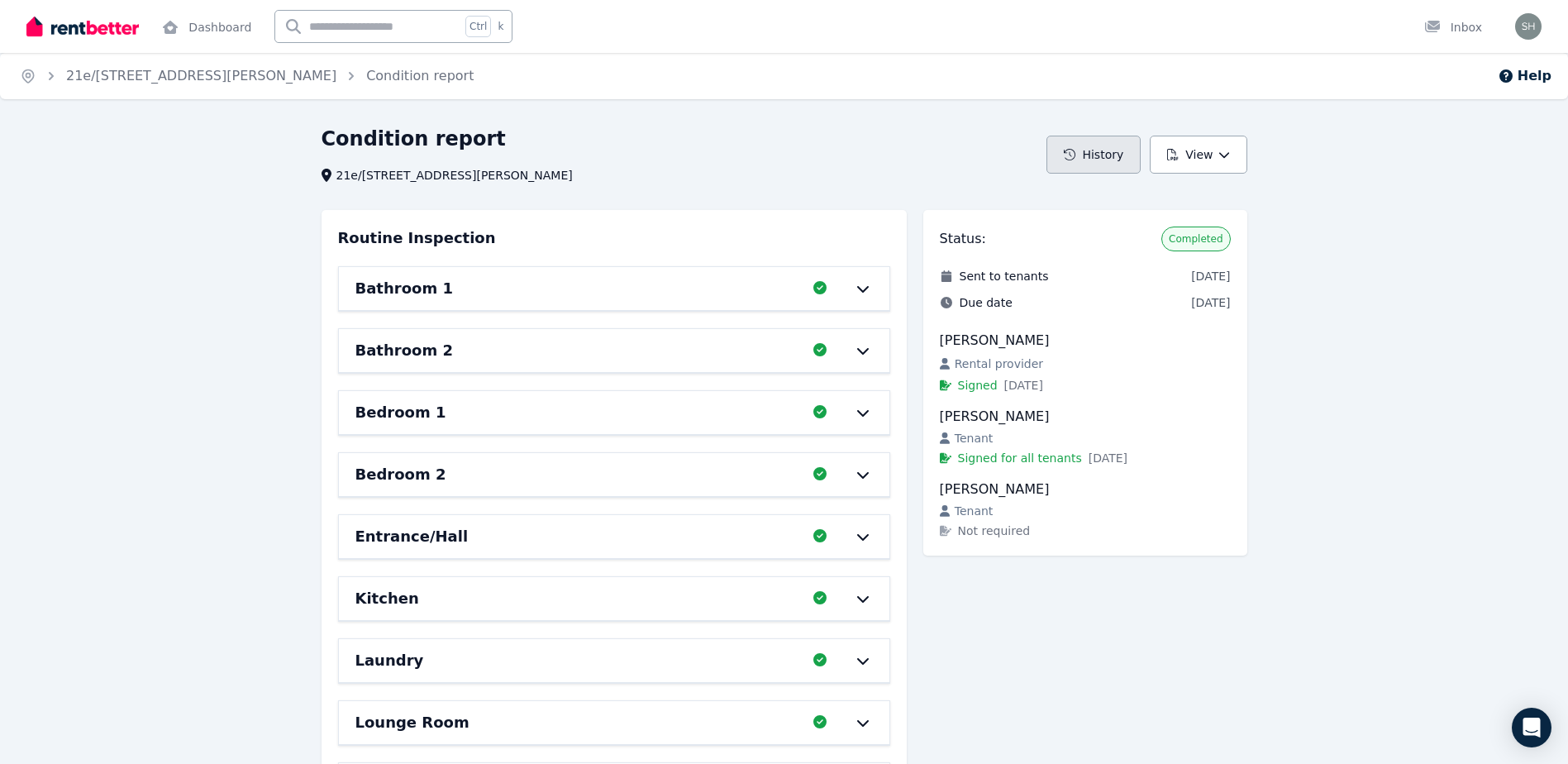
click at [1105, 153] on button "History" at bounding box center [1093, 154] width 94 height 38
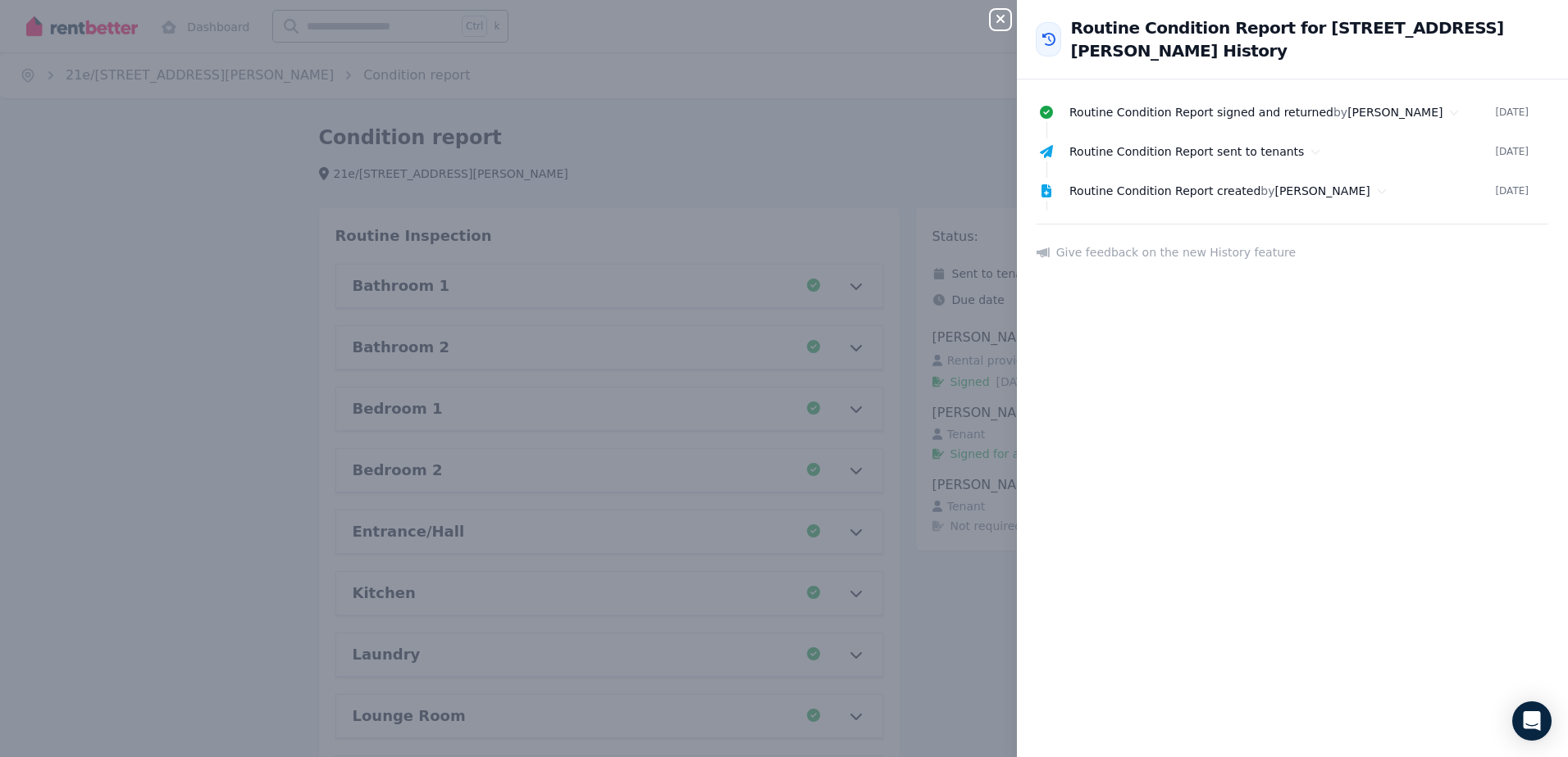
click at [1000, 19] on icon "button" at bounding box center [1000, 18] width 8 height 8
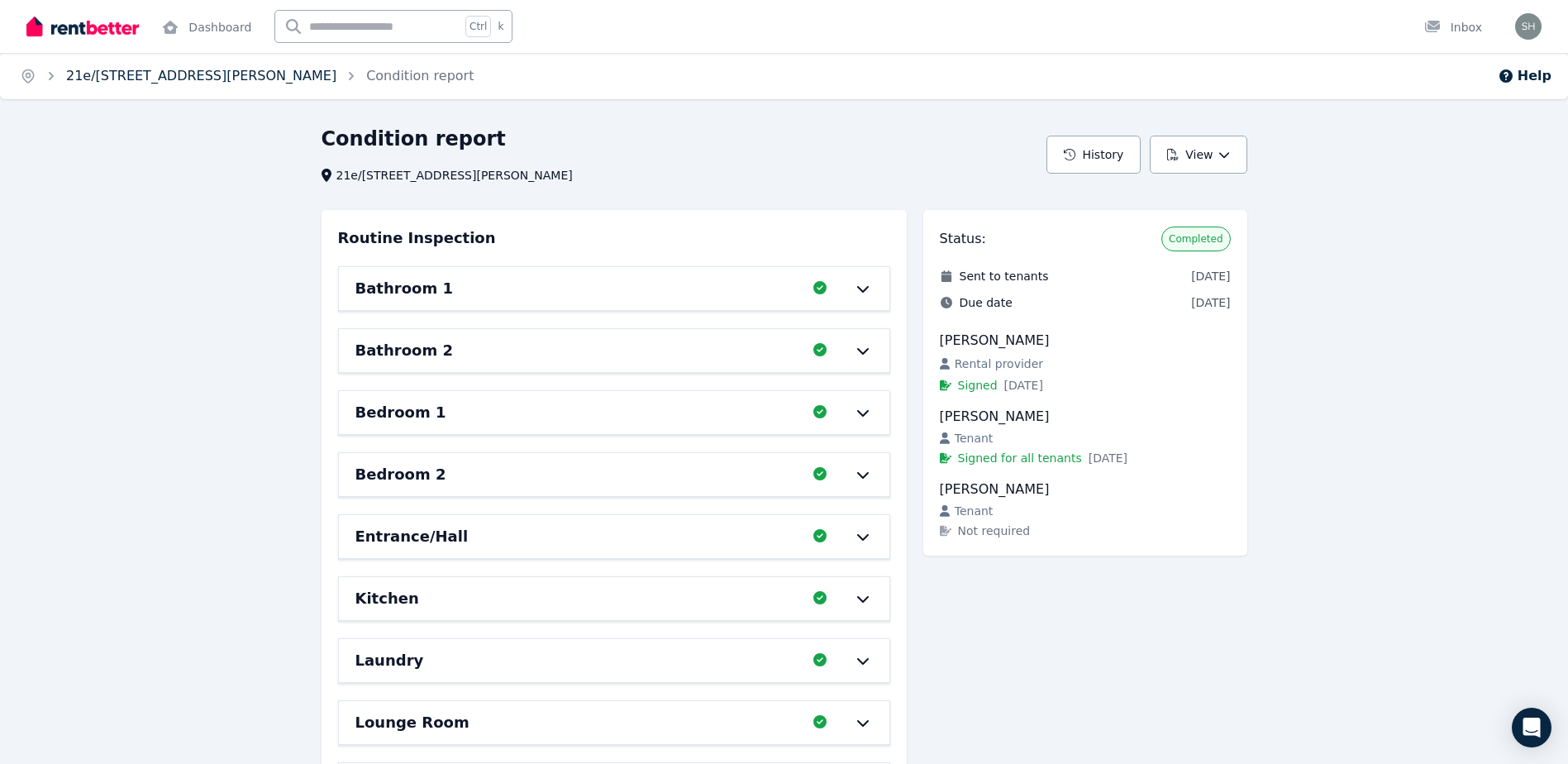
click at [170, 79] on link "21e/[STREET_ADDRESS][PERSON_NAME]" at bounding box center [201, 75] width 271 height 16
